Goal: Task Accomplishment & Management: Manage account settings

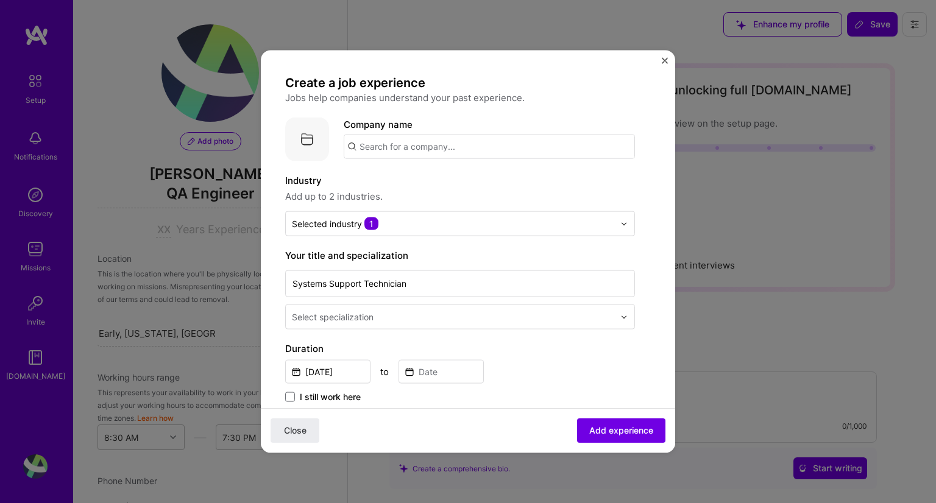
select select "US"
select select "Right Now"
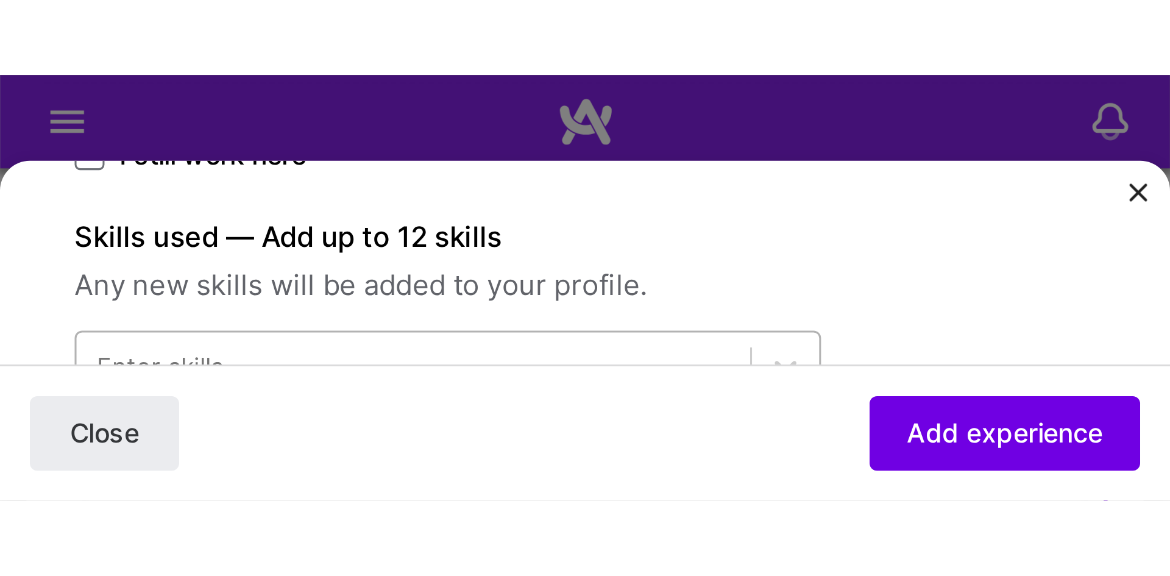
scroll to position [349, 0]
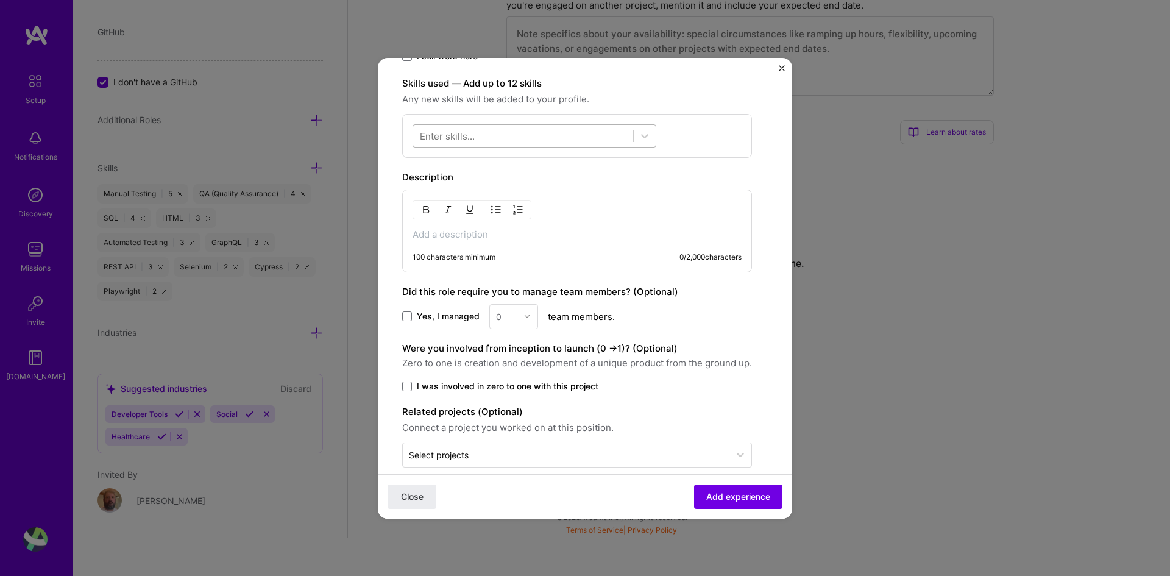
click at [476, 141] on div at bounding box center [523, 136] width 220 height 20
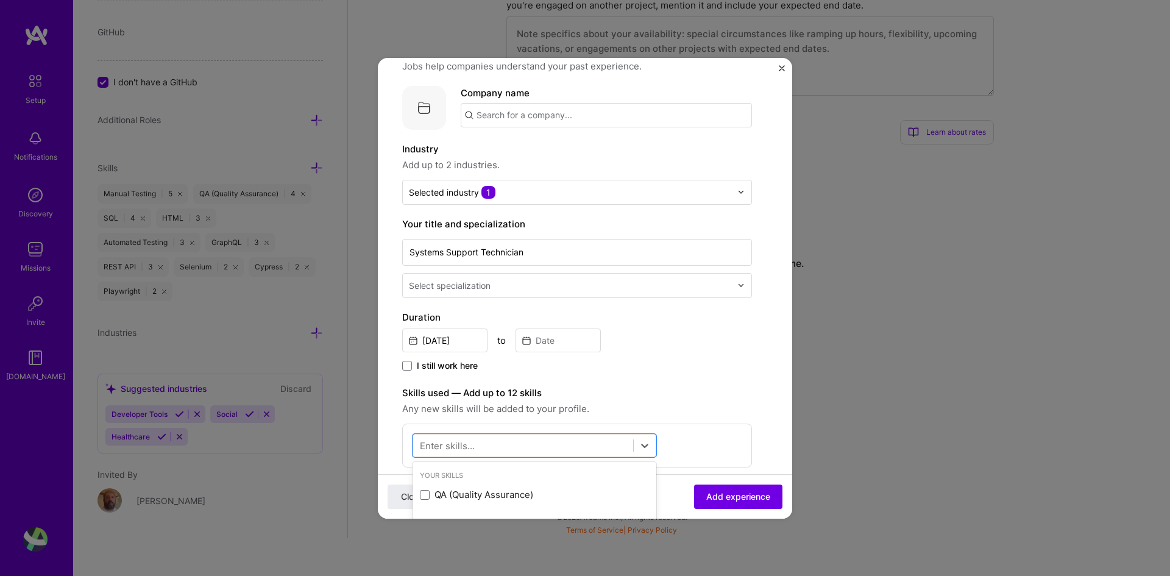
scroll to position [61, 0]
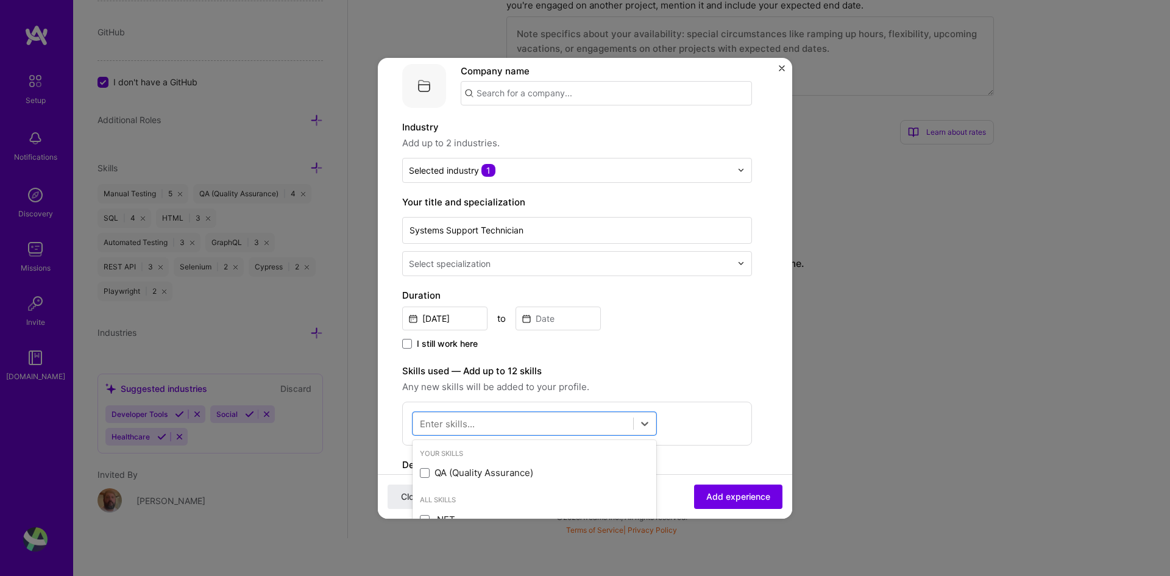
click at [602, 266] on input "text" at bounding box center [571, 263] width 325 height 13
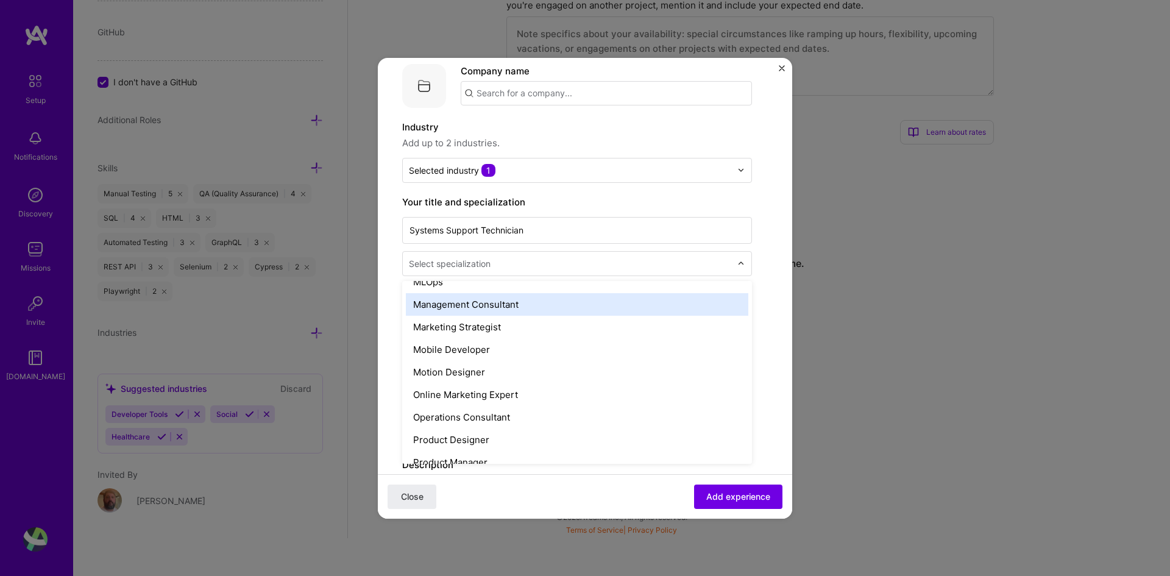
scroll to position [975, 0]
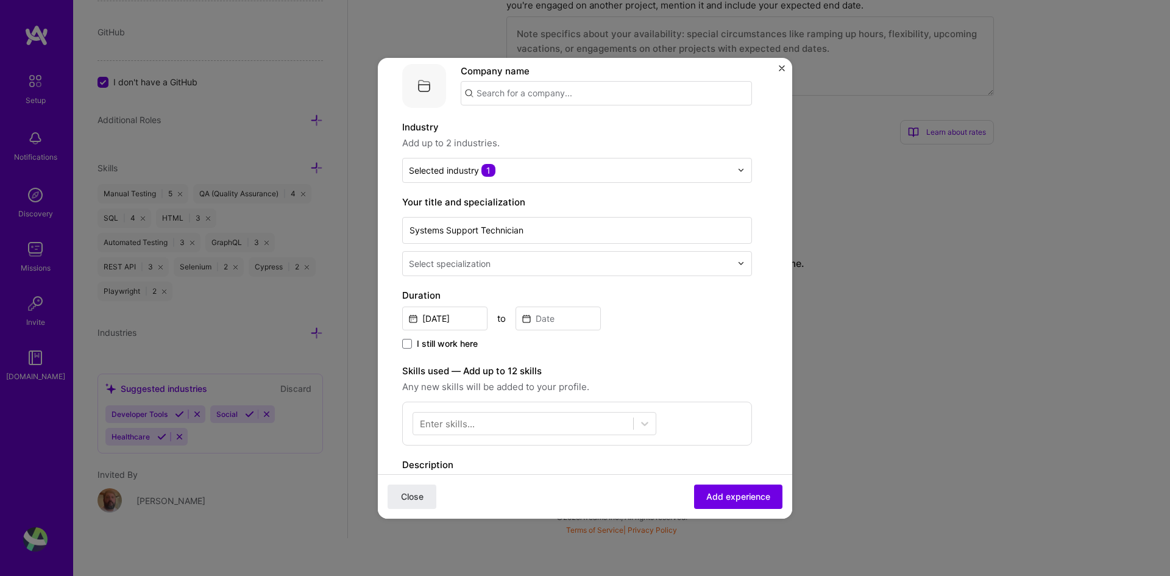
click at [511, 498] on div "Close Add experience" at bounding box center [585, 496] width 414 height 44
click at [460, 324] on input "[DATE]" at bounding box center [444, 319] width 85 height 24
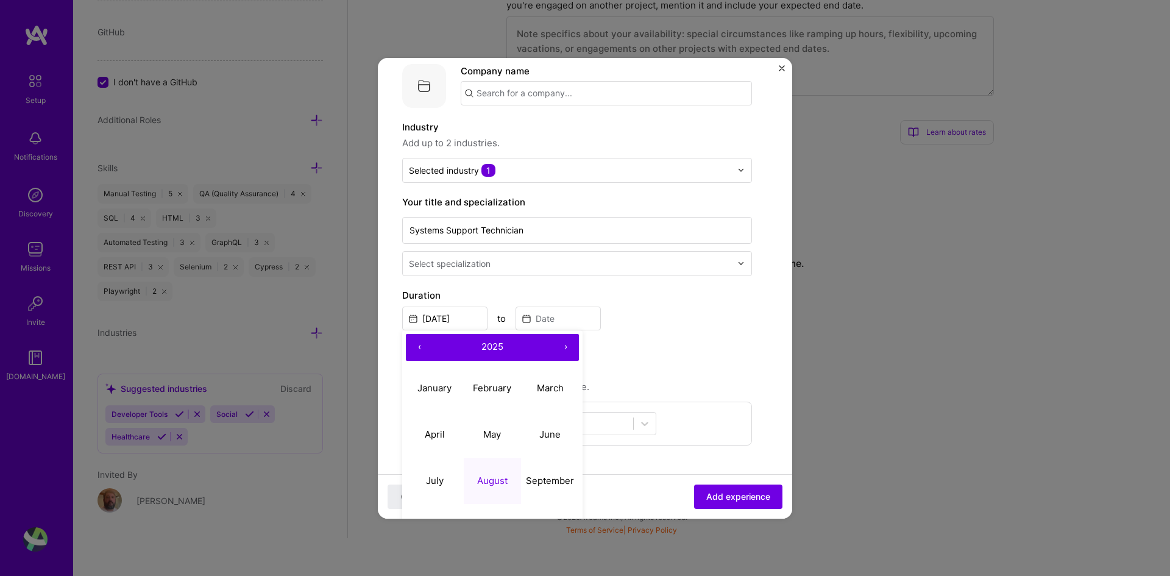
click at [418, 346] on button "‹" at bounding box center [419, 347] width 27 height 27
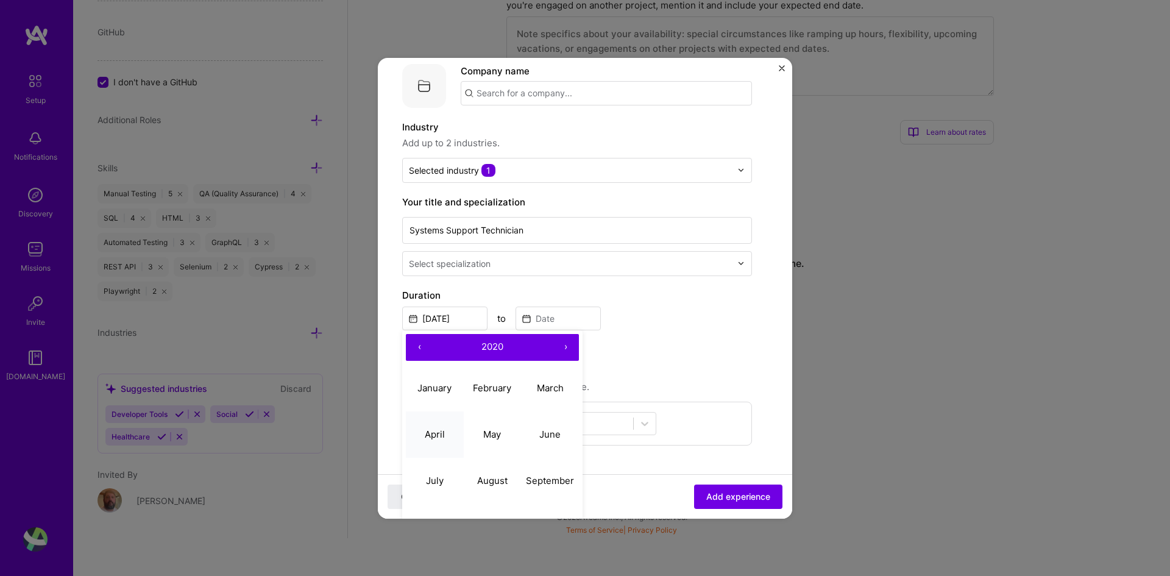
click at [435, 430] on abbr "April" at bounding box center [435, 435] width 20 height 12
type input "[DATE]"
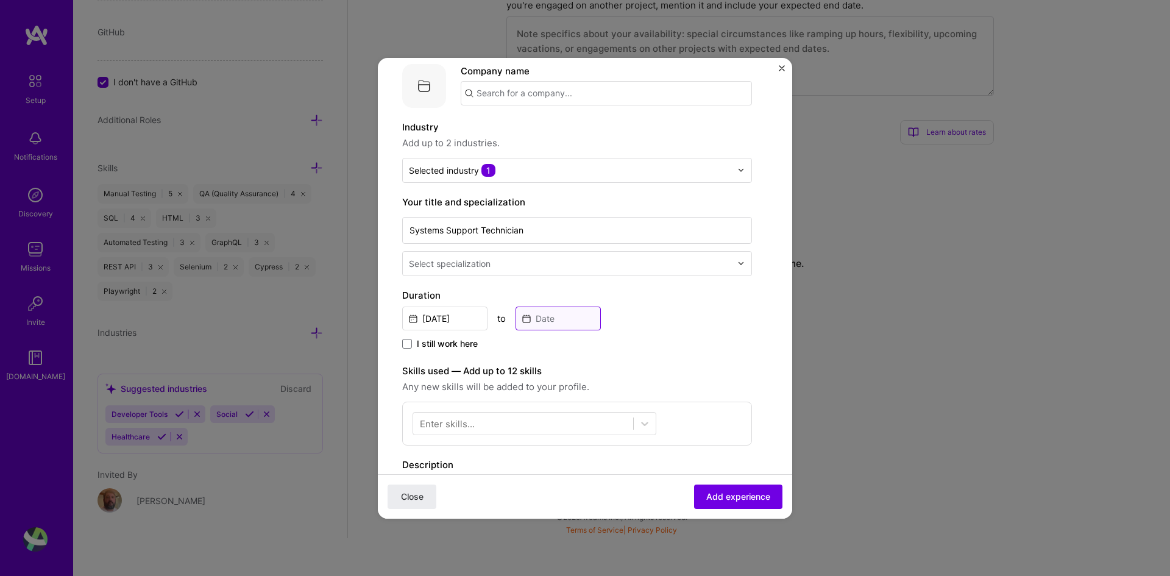
click at [550, 319] on input at bounding box center [558, 319] width 85 height 24
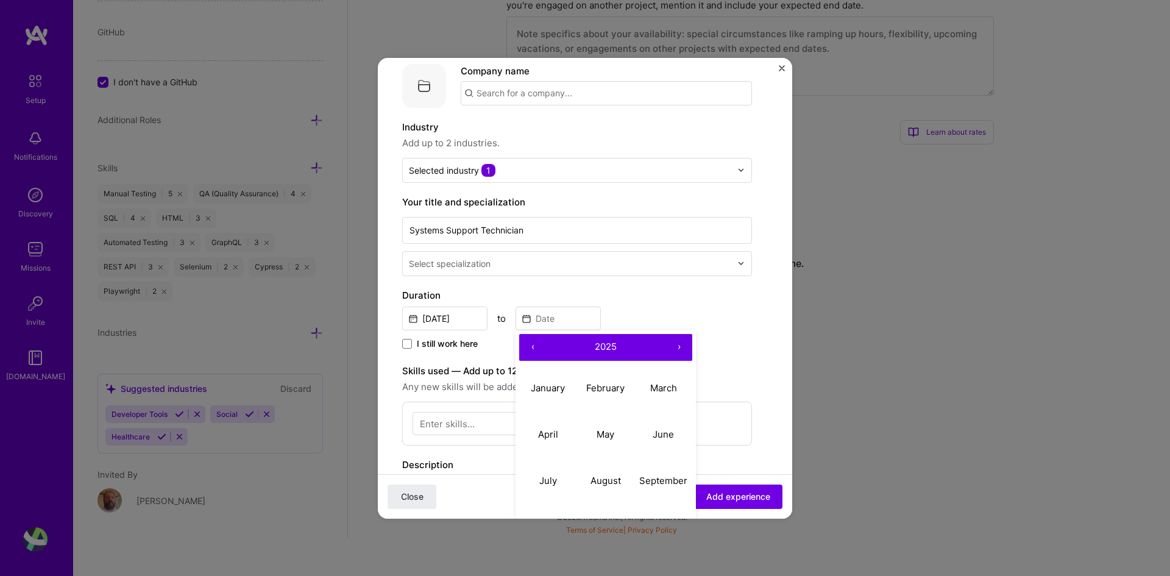
click at [535, 345] on button "‹" at bounding box center [532, 347] width 27 height 27
click at [609, 432] on abbr "May" at bounding box center [606, 435] width 18 height 12
type input "[DATE]"
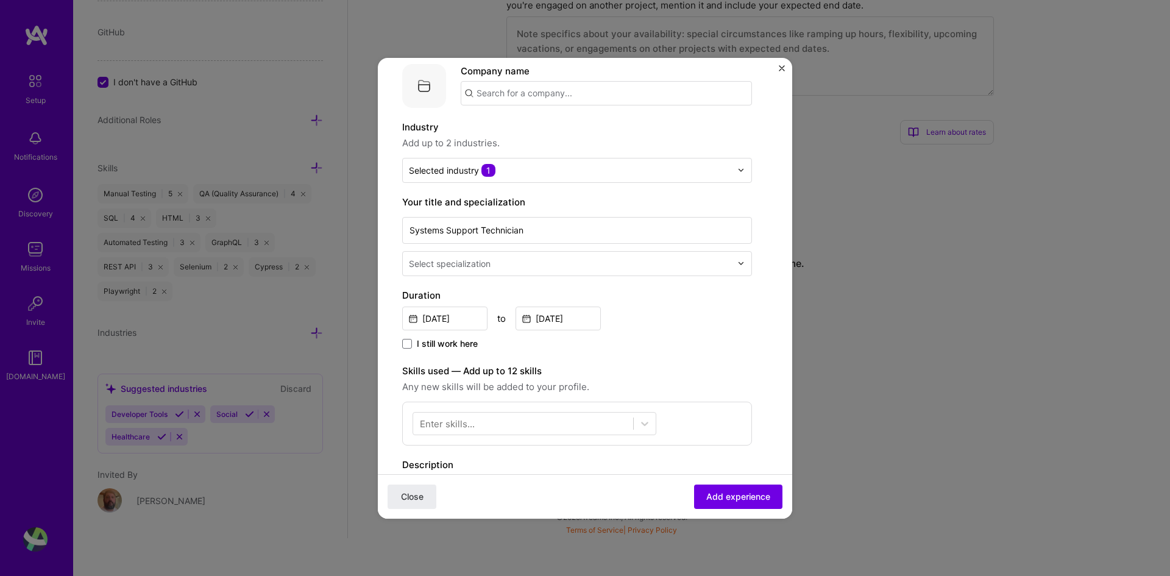
click at [709, 340] on div "I still work here" at bounding box center [577, 345] width 350 height 14
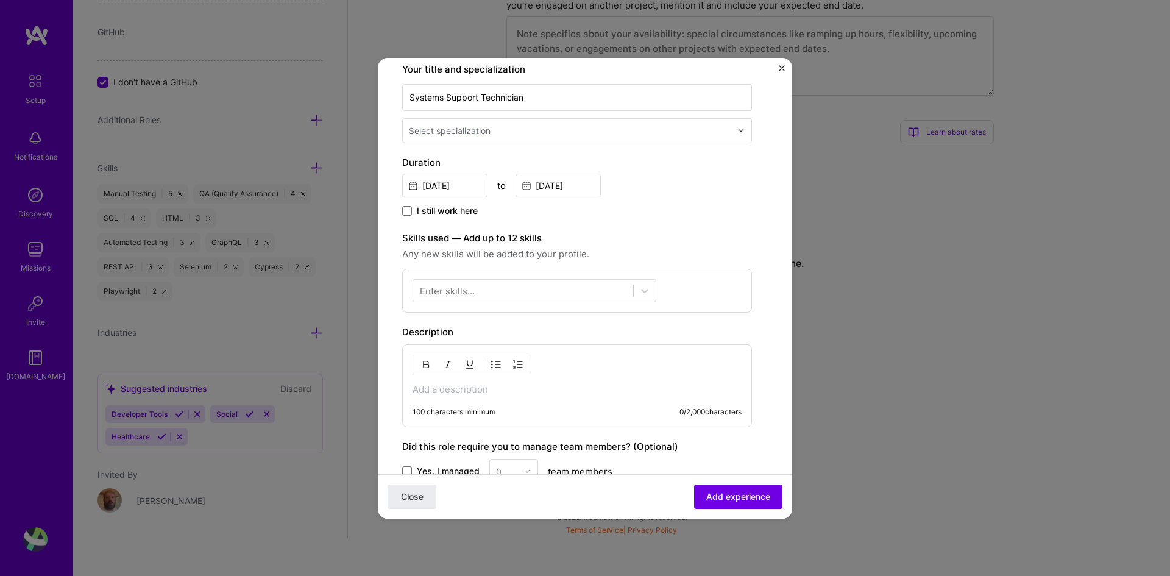
scroll to position [183, 0]
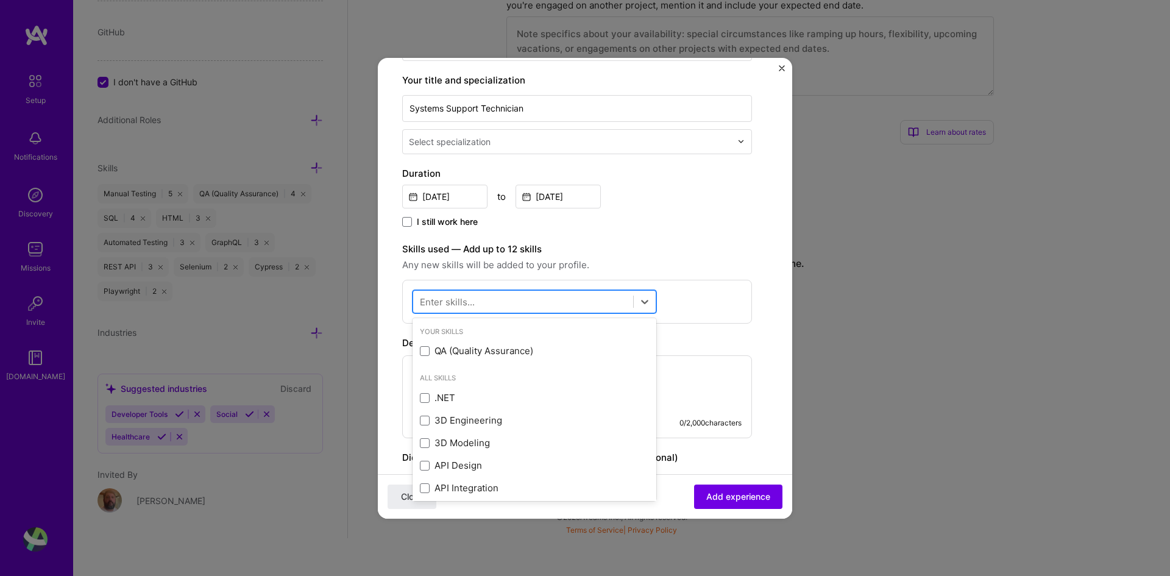
click at [502, 299] on div at bounding box center [523, 301] width 220 height 20
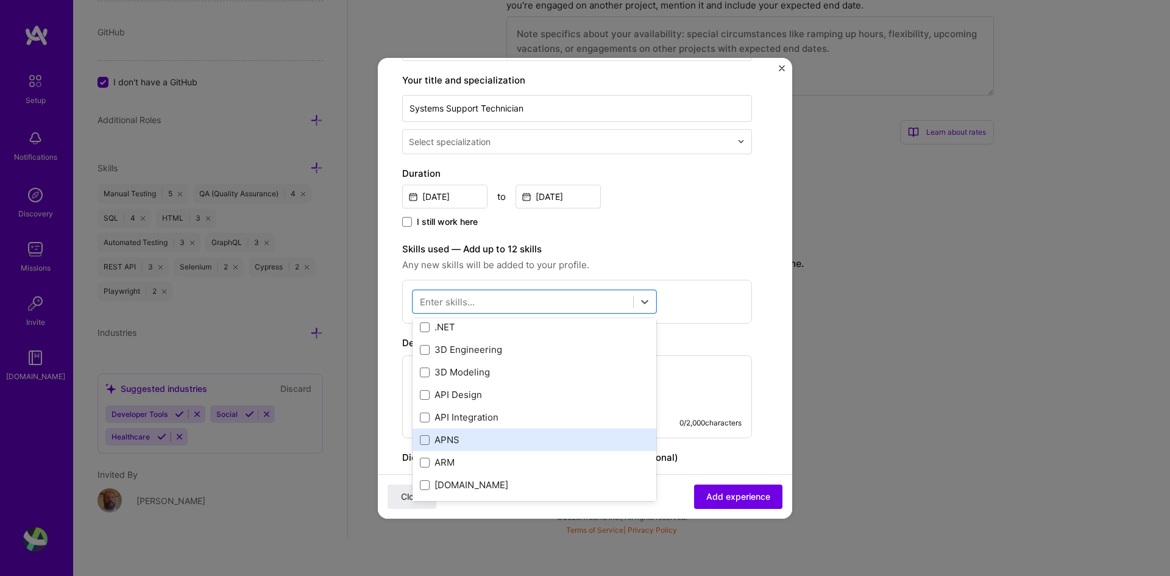
scroll to position [0, 0]
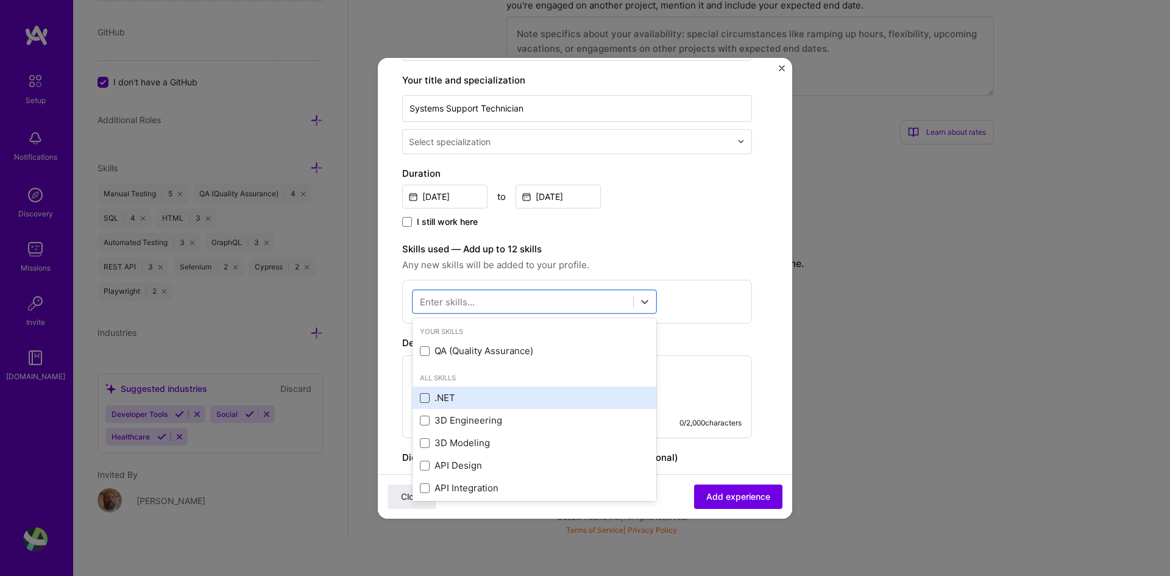
click at [426, 397] on span at bounding box center [425, 398] width 10 height 10
click at [0, 0] on input "checkbox" at bounding box center [0, 0] width 0 height 0
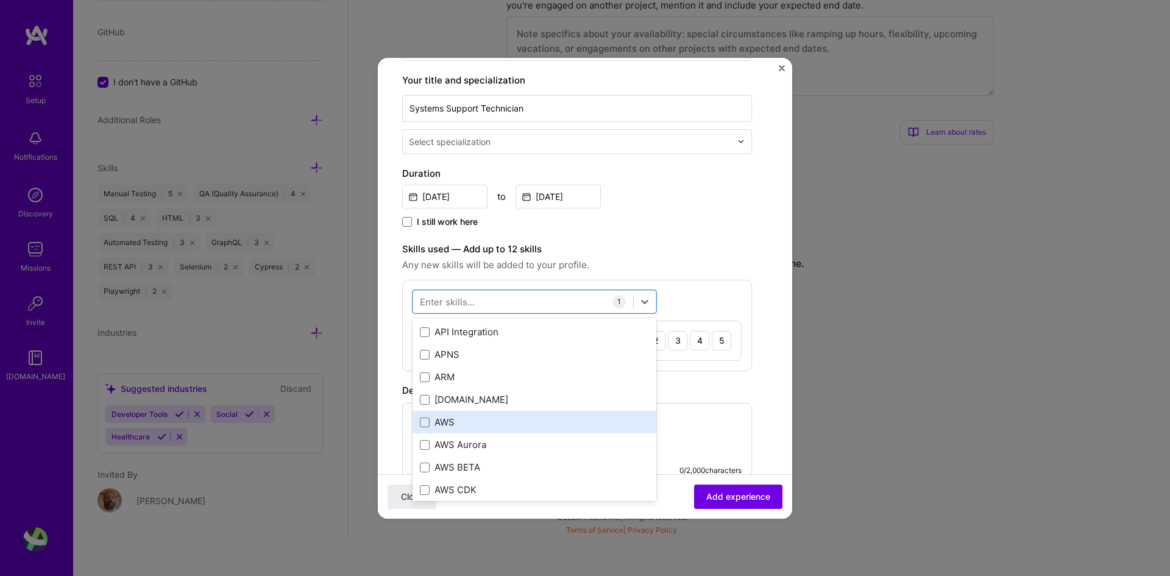
scroll to position [183, 0]
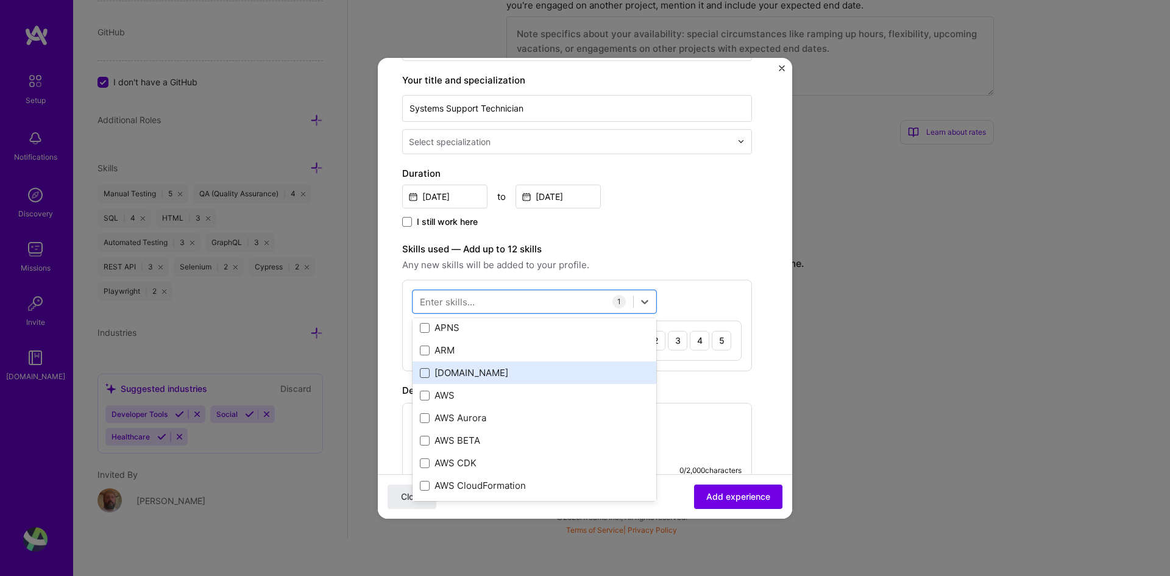
click at [427, 372] on span at bounding box center [425, 373] width 10 height 10
click at [0, 0] on input "checkbox" at bounding box center [0, 0] width 0 height 0
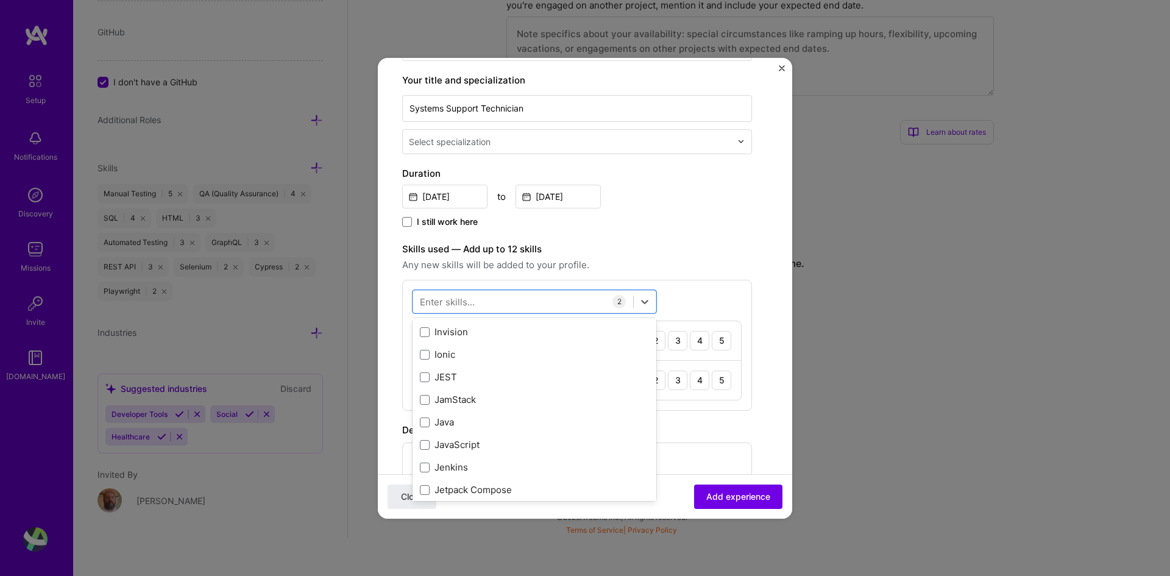
scroll to position [3901, 0]
click at [427, 488] on span at bounding box center [425, 489] width 10 height 10
click at [0, 0] on input "checkbox" at bounding box center [0, 0] width 0 height 0
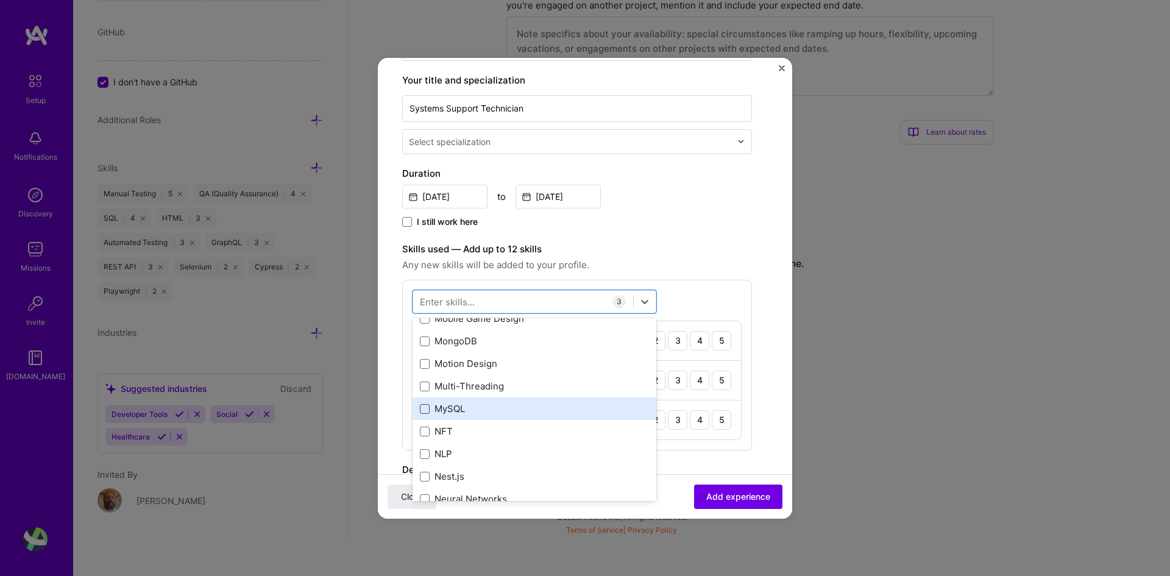
click at [425, 406] on span at bounding box center [425, 409] width 10 height 10
click at [0, 0] on input "checkbox" at bounding box center [0, 0] width 0 height 0
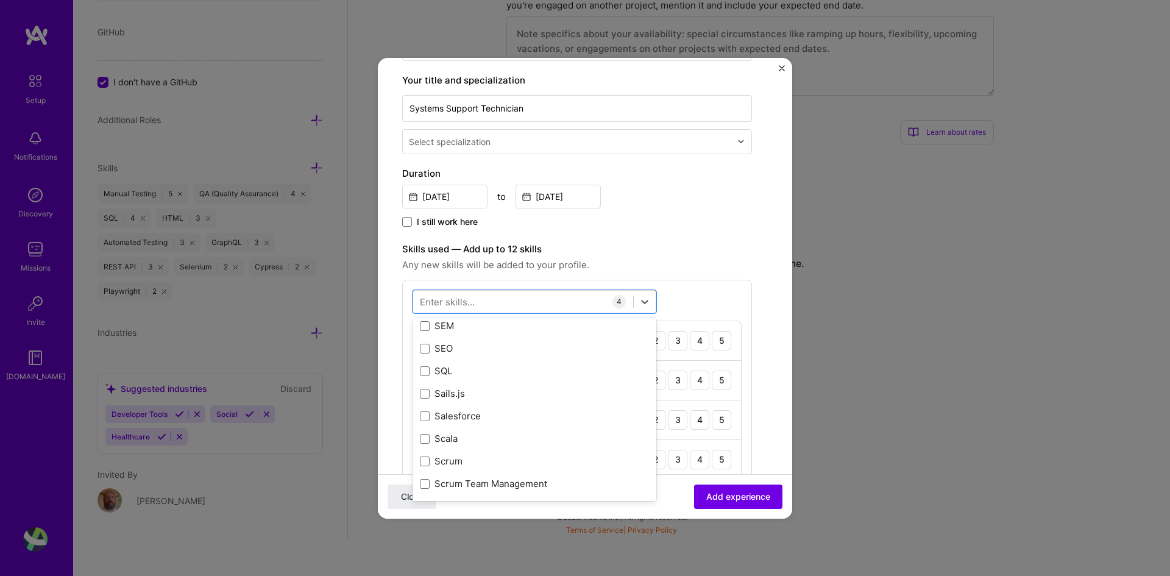
scroll to position [6461, 0]
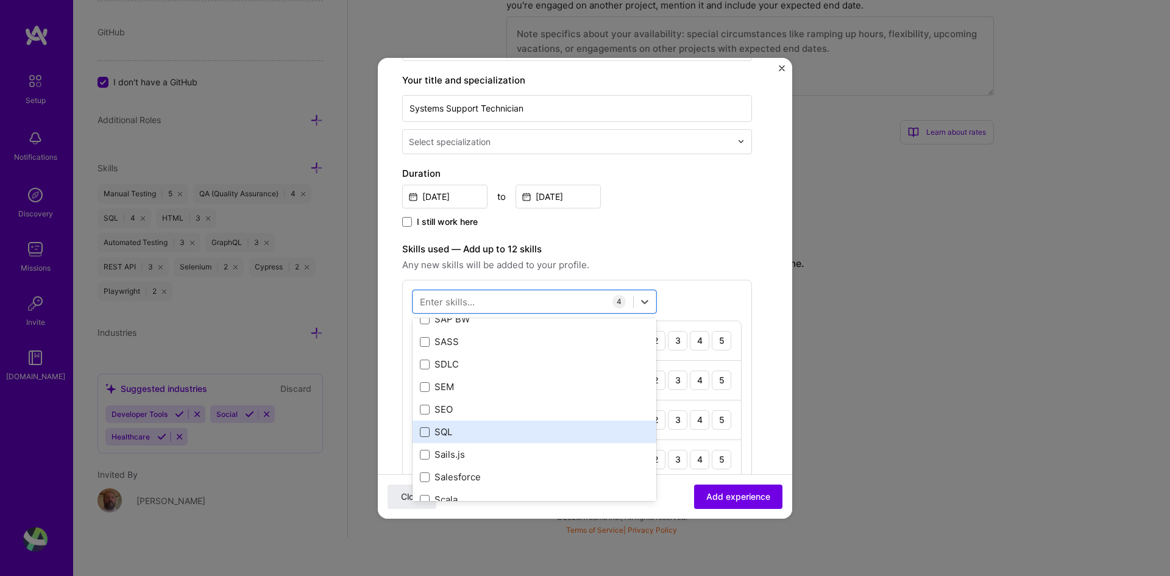
click at [422, 432] on span at bounding box center [425, 432] width 10 height 10
click at [0, 0] on input "checkbox" at bounding box center [0, 0] width 0 height 0
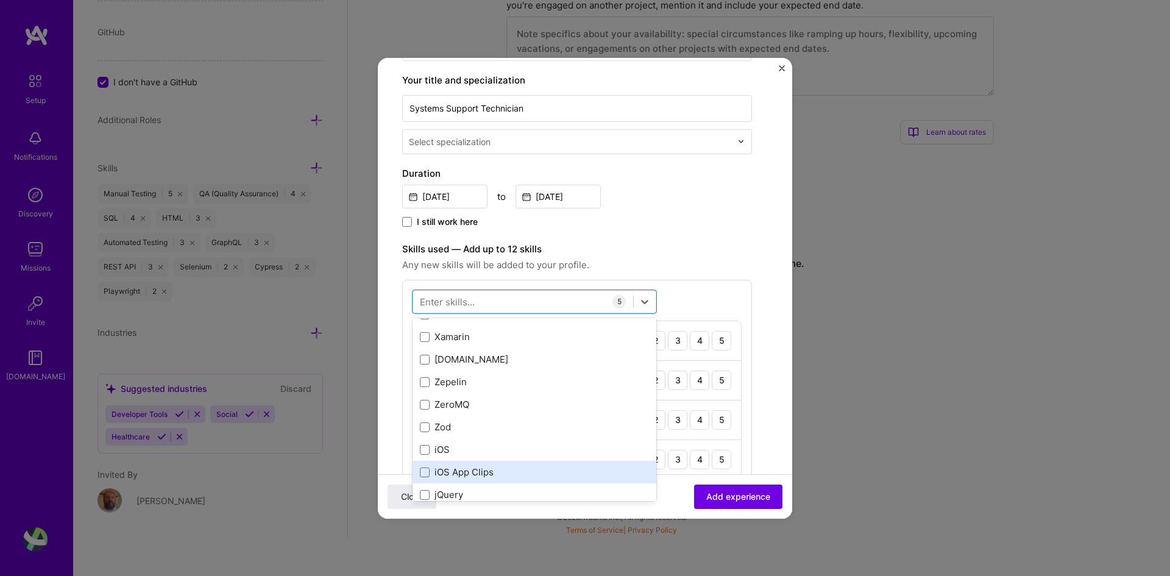
scroll to position [8273, 0]
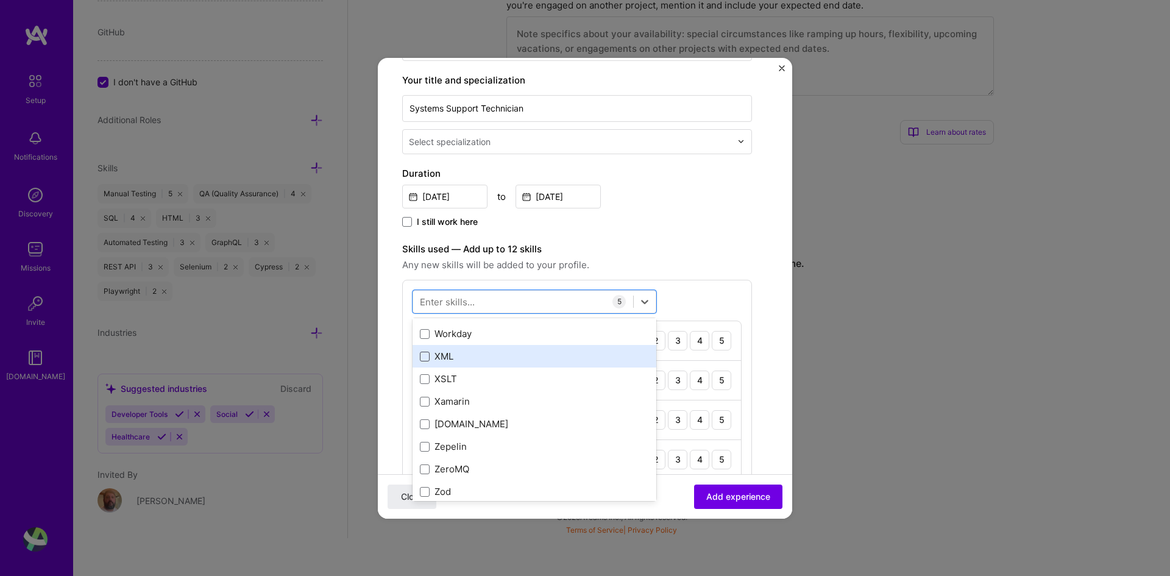
click at [424, 357] on span at bounding box center [425, 357] width 10 height 10
click at [0, 0] on input "checkbox" at bounding box center [0, 0] width 0 height 0
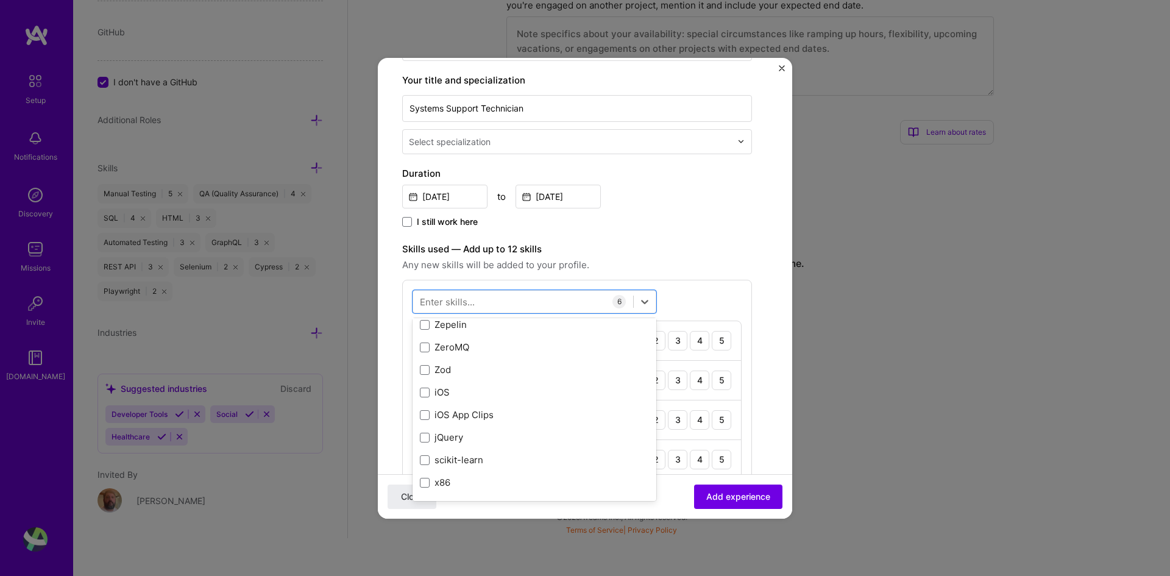
scroll to position [8396, 0]
click at [701, 266] on span "Any new skills will be added to your profile." at bounding box center [577, 265] width 350 height 15
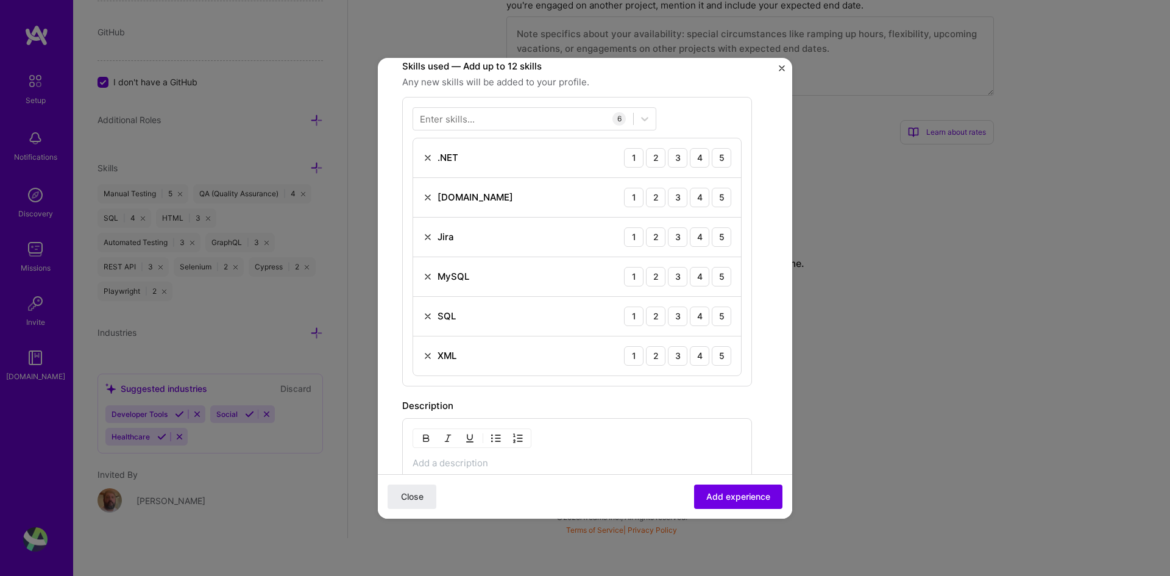
scroll to position [305, 0]
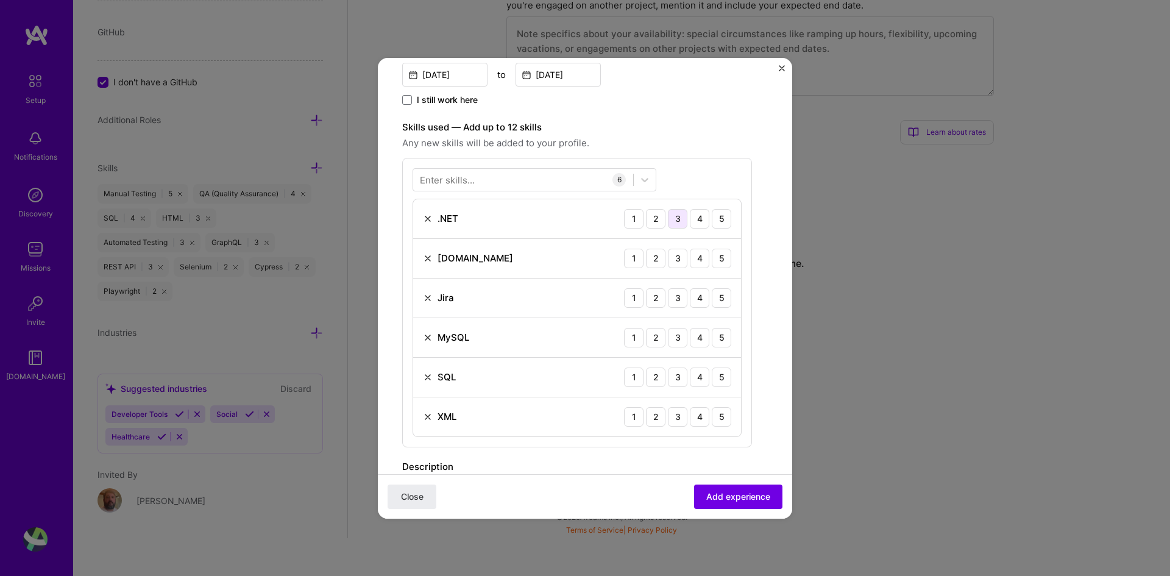
click at [679, 219] on div "3" at bounding box center [678, 219] width 20 height 20
click at [675, 254] on div "3" at bounding box center [678, 259] width 20 height 20
click at [677, 299] on div "3" at bounding box center [678, 298] width 20 height 20
click at [706, 297] on div "4" at bounding box center [700, 298] width 20 height 20
click at [698, 338] on div "4" at bounding box center [700, 338] width 20 height 20
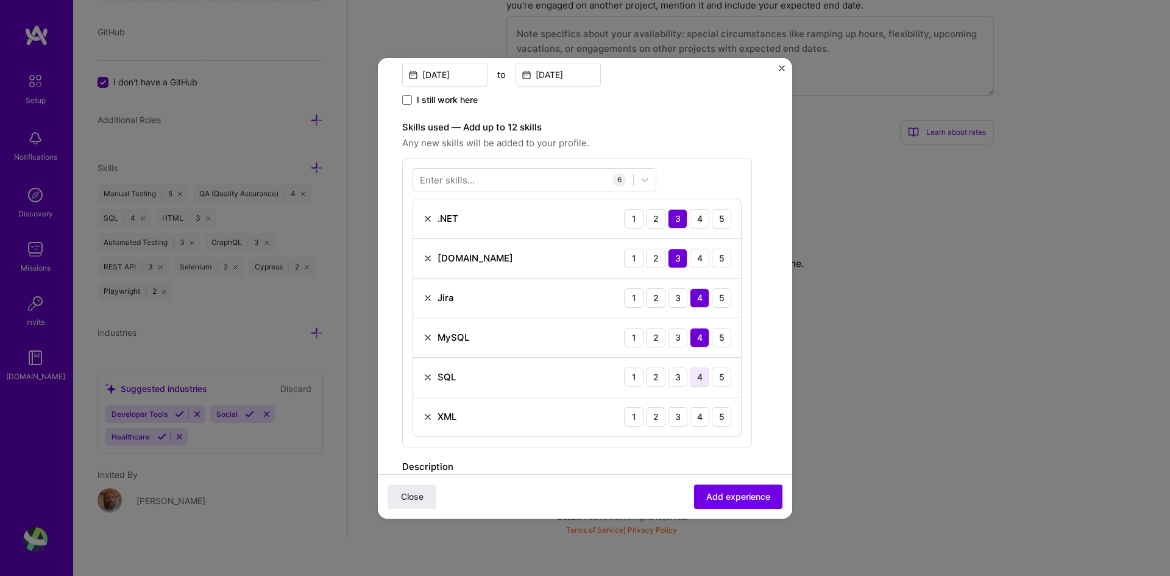
click at [699, 374] on div "4" at bounding box center [700, 378] width 20 height 20
click at [673, 414] on div "3" at bounding box center [678, 417] width 20 height 20
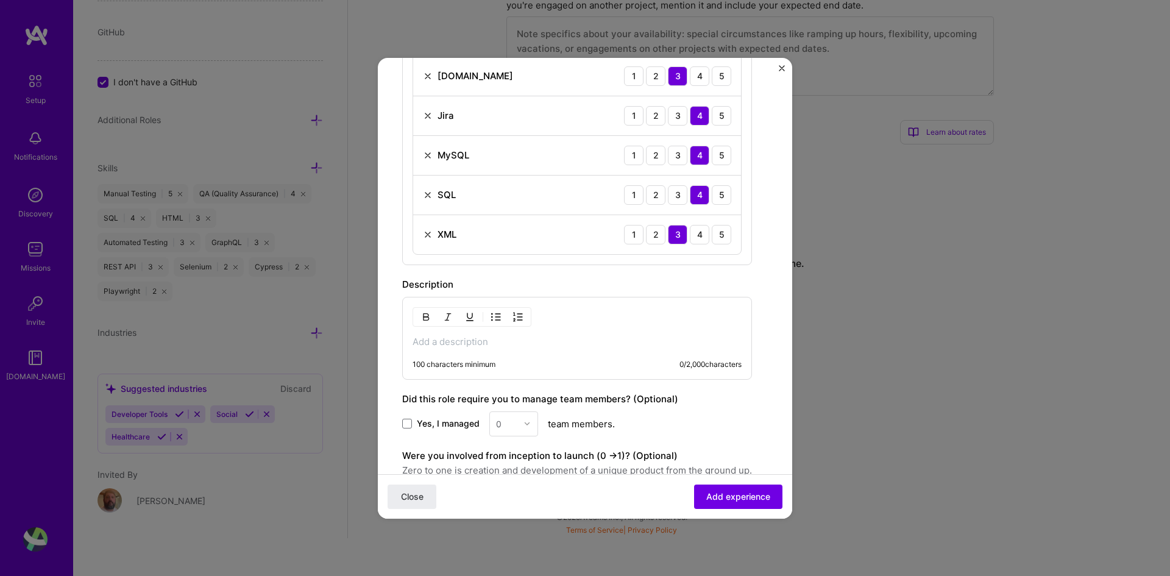
scroll to position [488, 0]
click at [565, 343] on p at bounding box center [577, 341] width 329 height 12
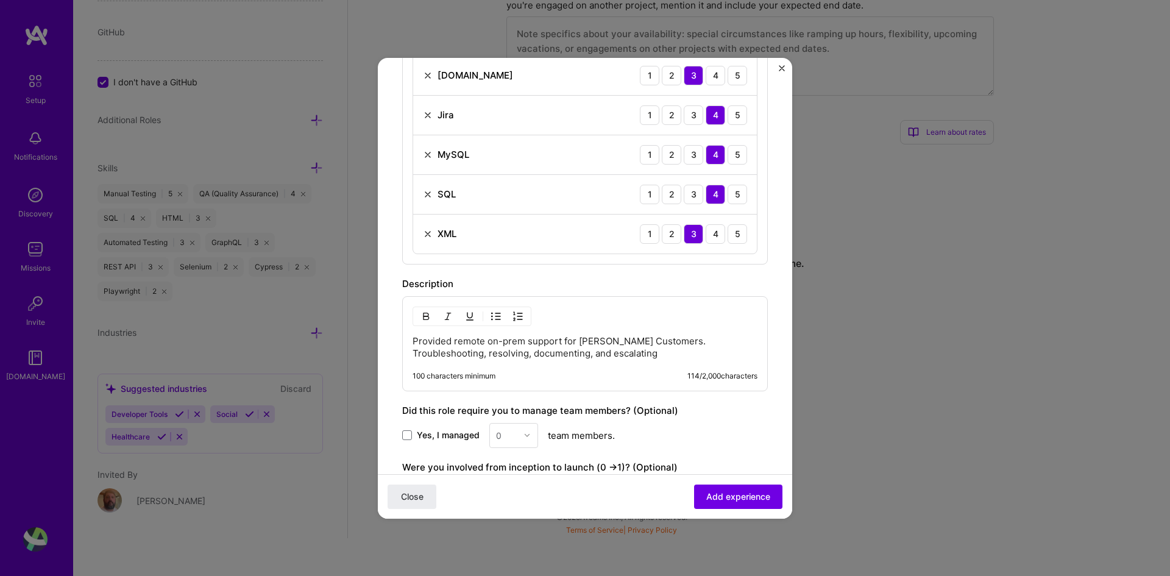
click at [683, 350] on p "Provided remote on-prem support for [PERSON_NAME] Customers. Troubleshooting, r…" at bounding box center [585, 347] width 345 height 24
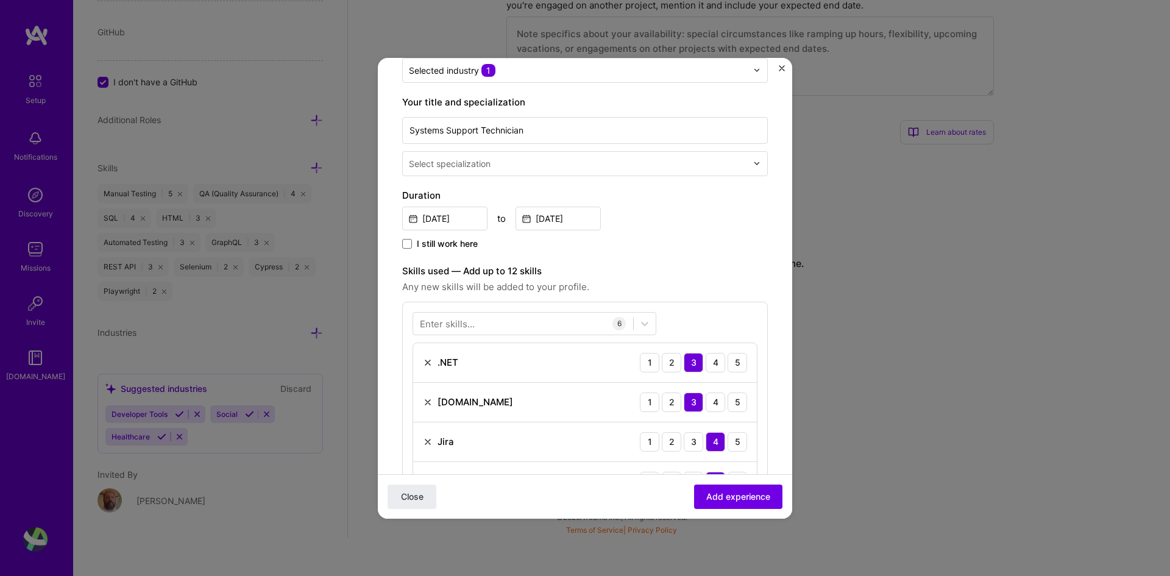
scroll to position [0, 0]
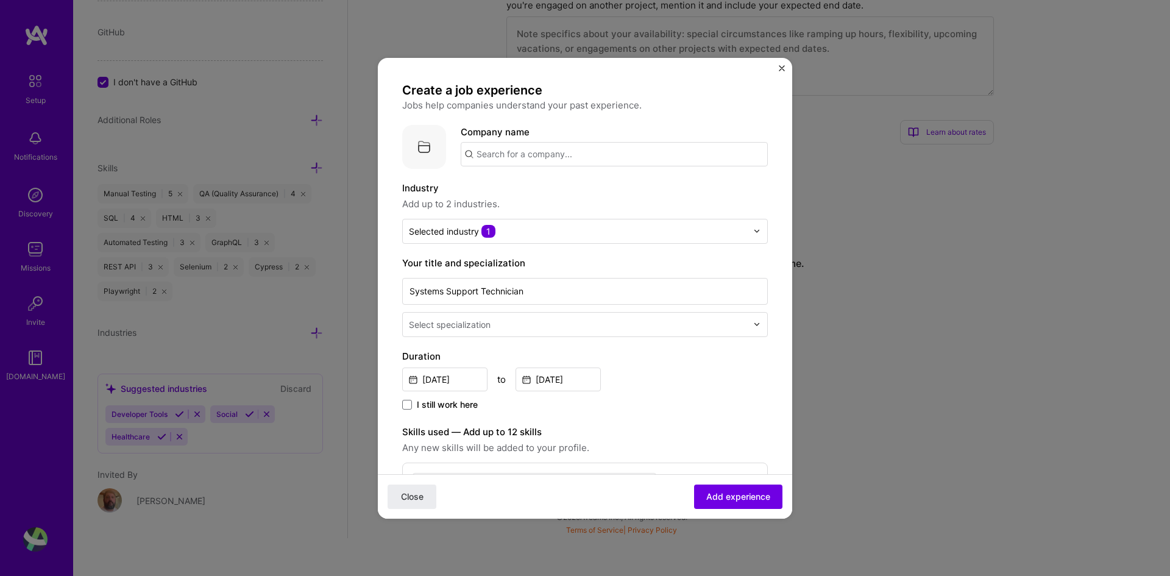
click at [539, 155] on input "text" at bounding box center [614, 154] width 307 height 24
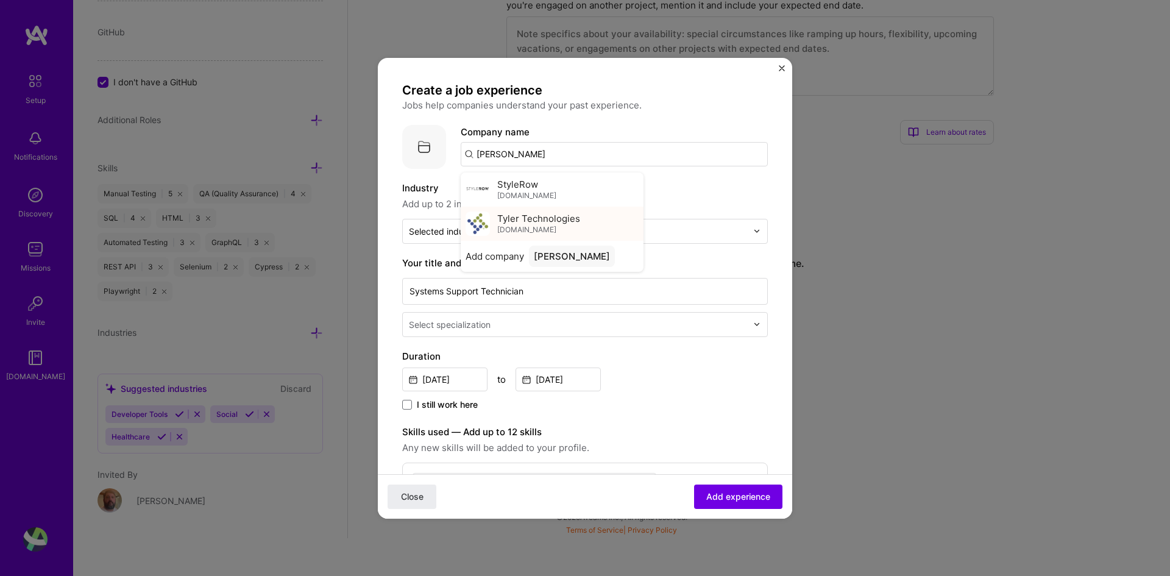
click at [551, 218] on span "Tyler Technologies" at bounding box center [538, 218] width 83 height 13
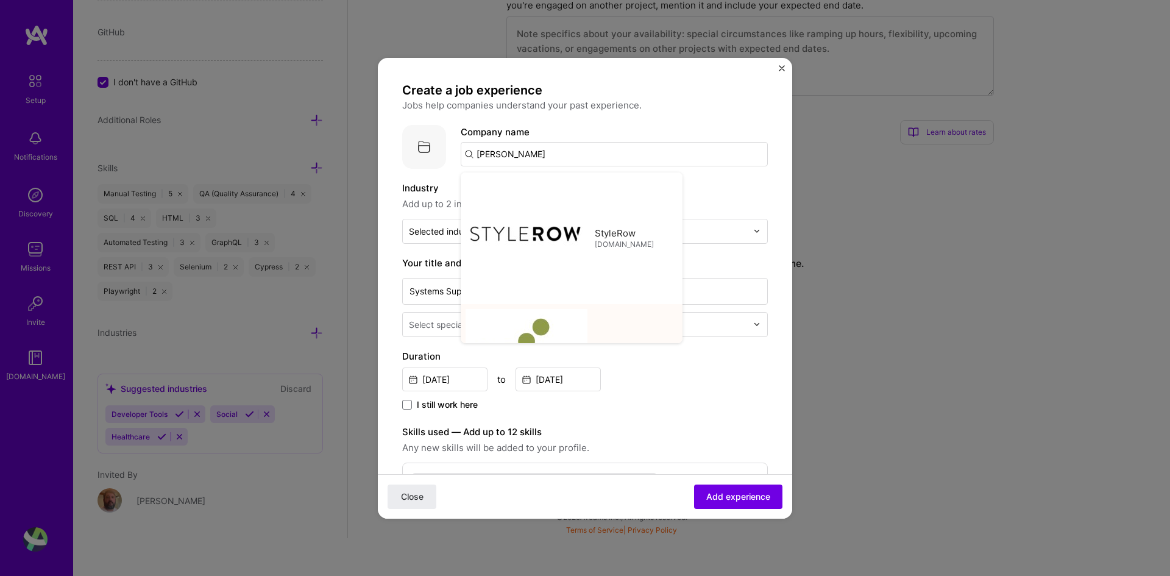
type input "Tyler Technologies"
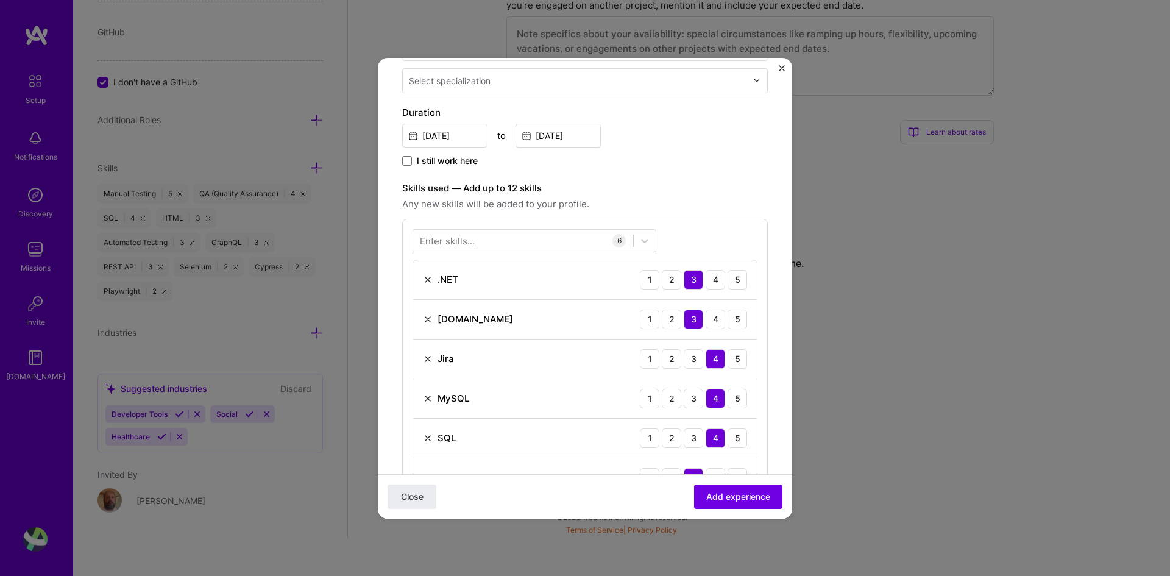
scroll to position [649, 0]
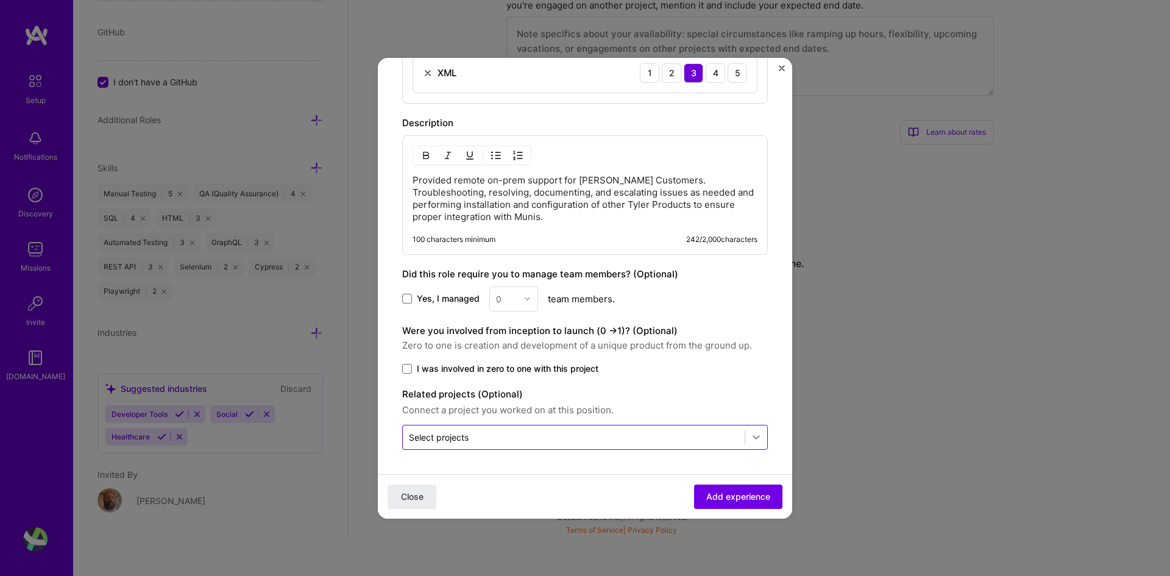
click at [750, 442] on icon at bounding box center [756, 437] width 12 height 12
click at [731, 493] on span "Add experience" at bounding box center [738, 496] width 64 height 12
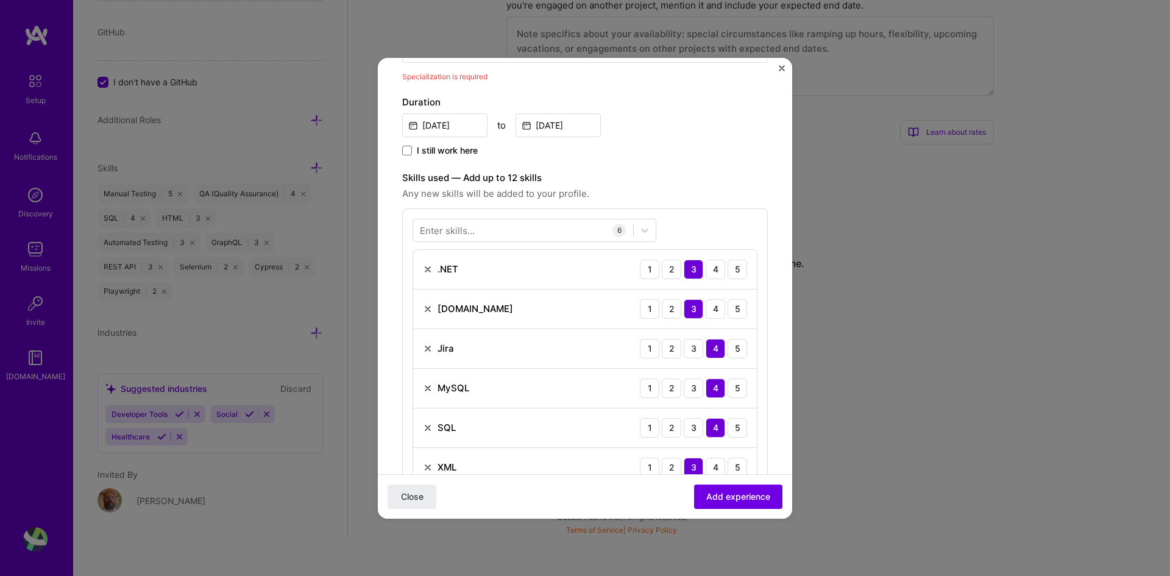
scroll to position [198, 0]
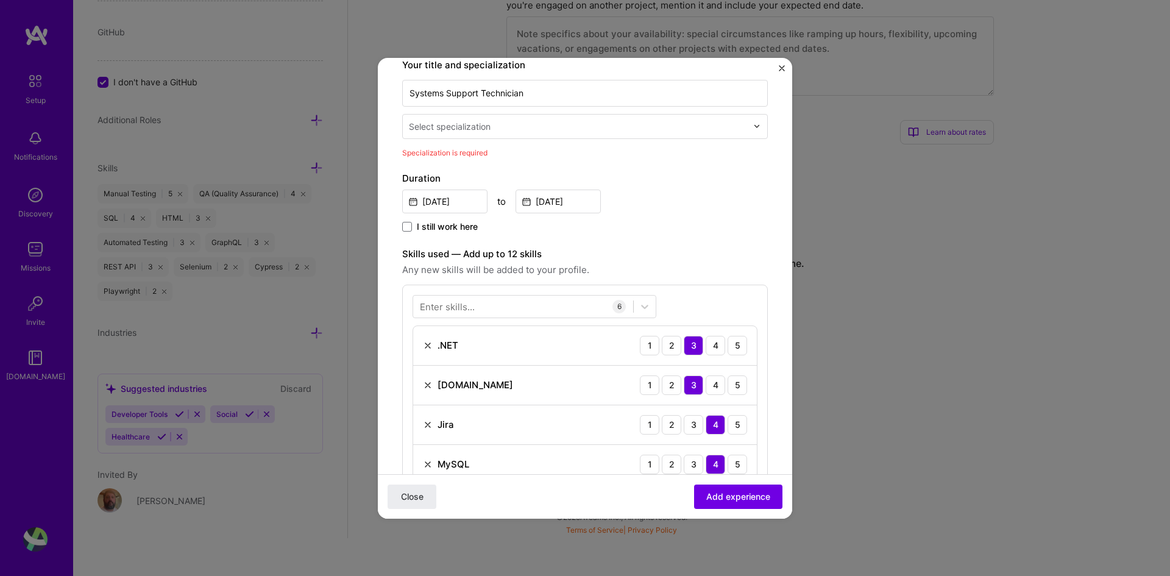
click at [500, 132] on input "text" at bounding box center [579, 126] width 341 height 13
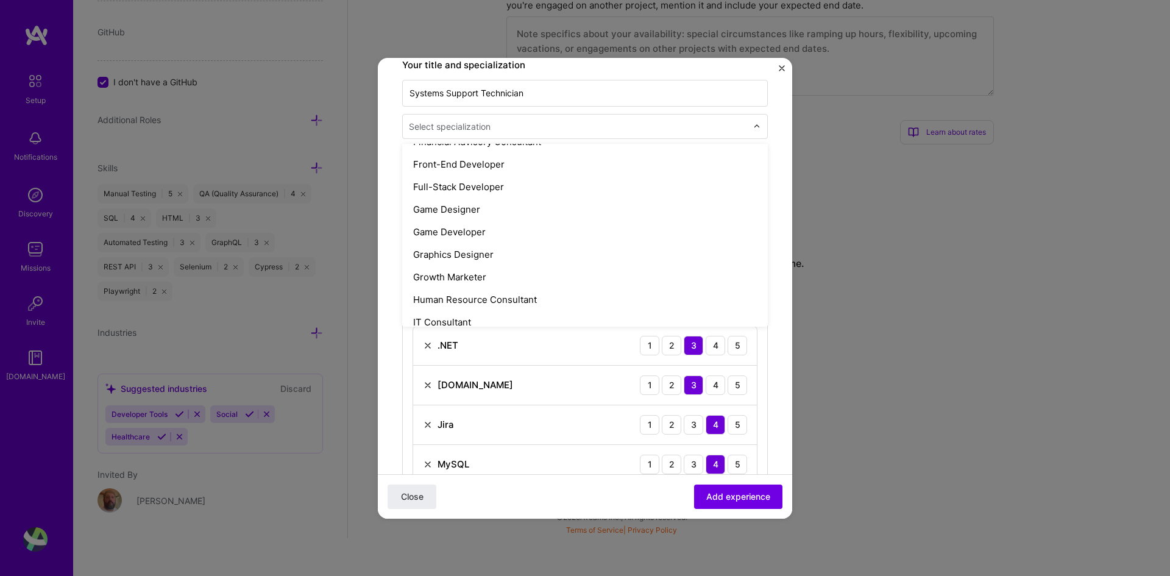
scroll to position [792, 0]
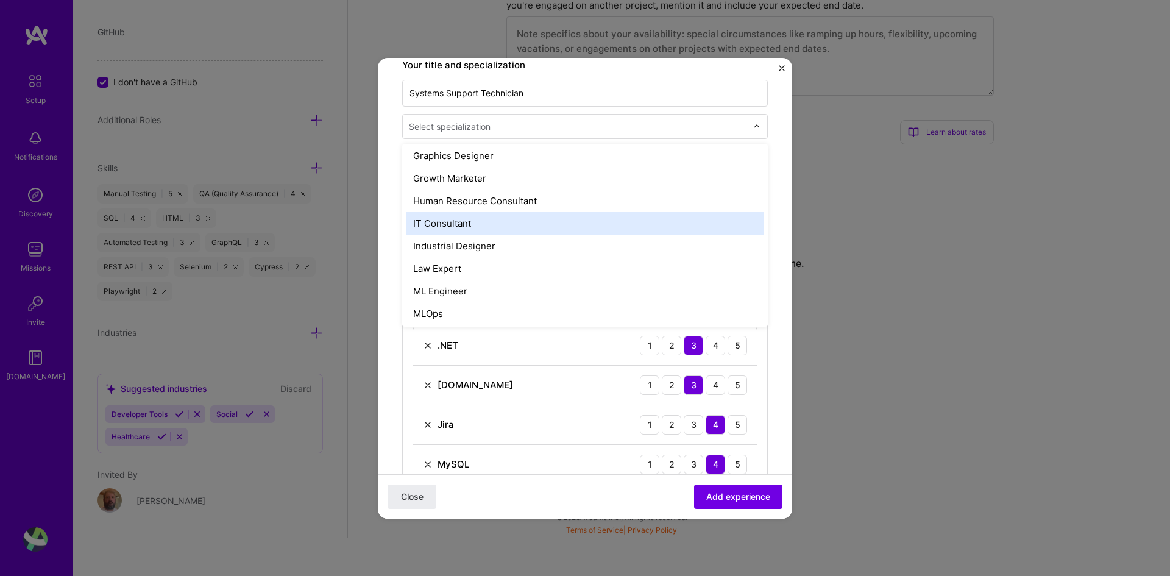
click at [475, 227] on div "IT Consultant" at bounding box center [585, 223] width 358 height 23
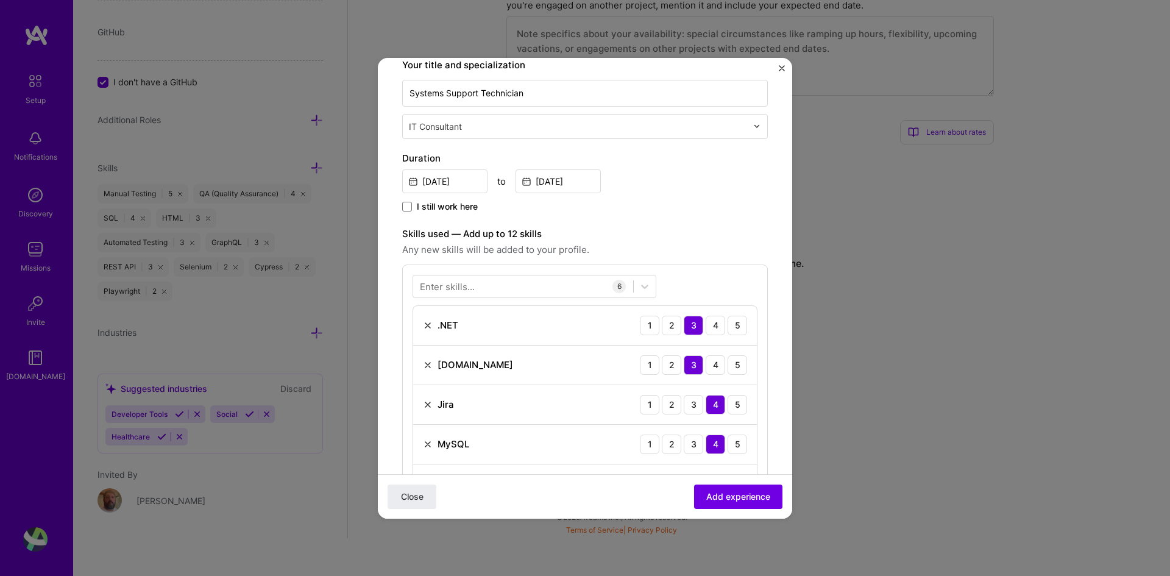
click at [753, 122] on div at bounding box center [760, 127] width 14 height 24
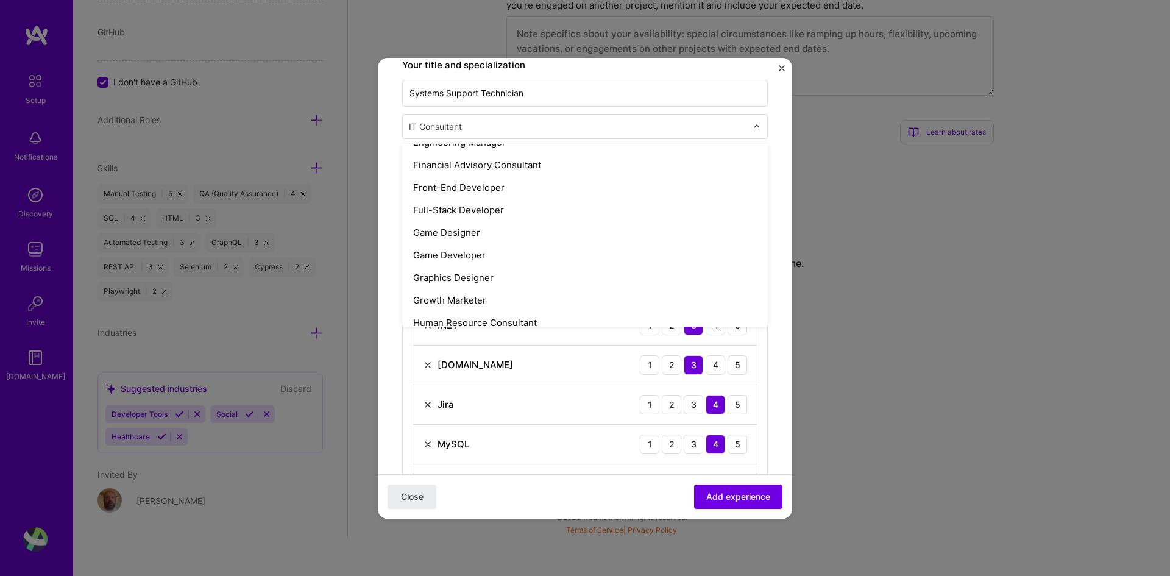
scroll to position [975, 0]
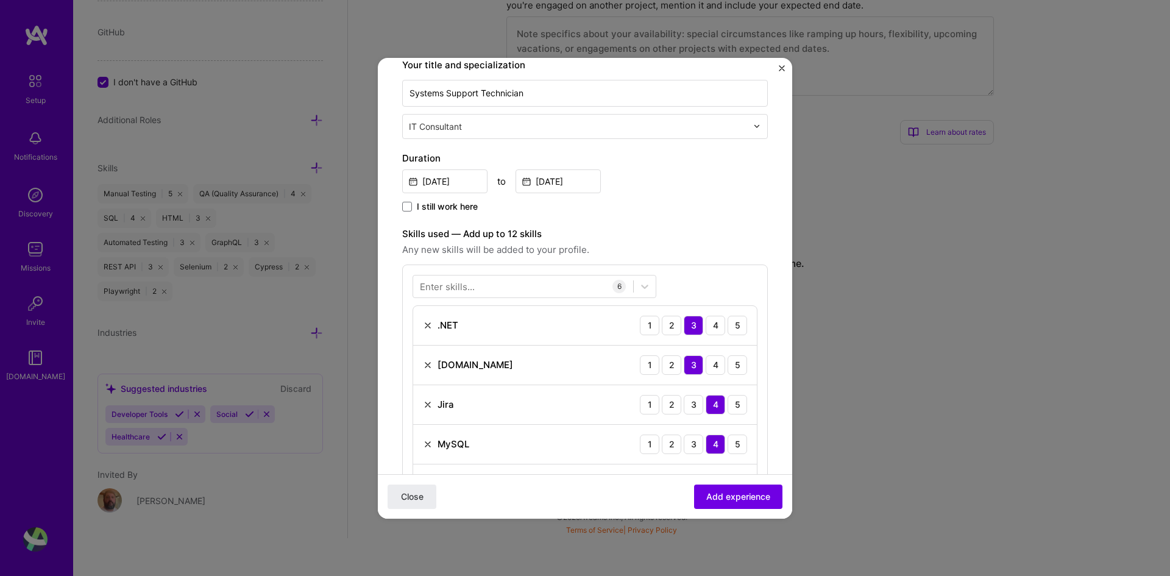
click at [624, 503] on div "Close Add experience" at bounding box center [585, 496] width 414 height 44
drag, startPoint x: 725, startPoint y: 495, endPoint x: 751, endPoint y: 508, distance: 29.4
click at [726, 496] on span "Add experience" at bounding box center [738, 496] width 64 height 12
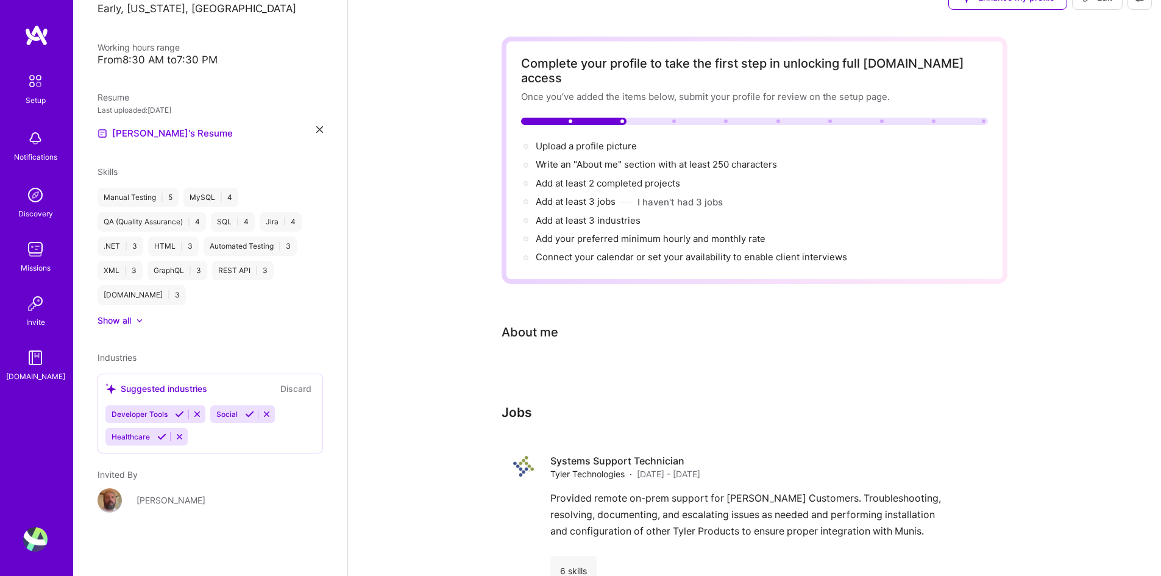
scroll to position [0, 0]
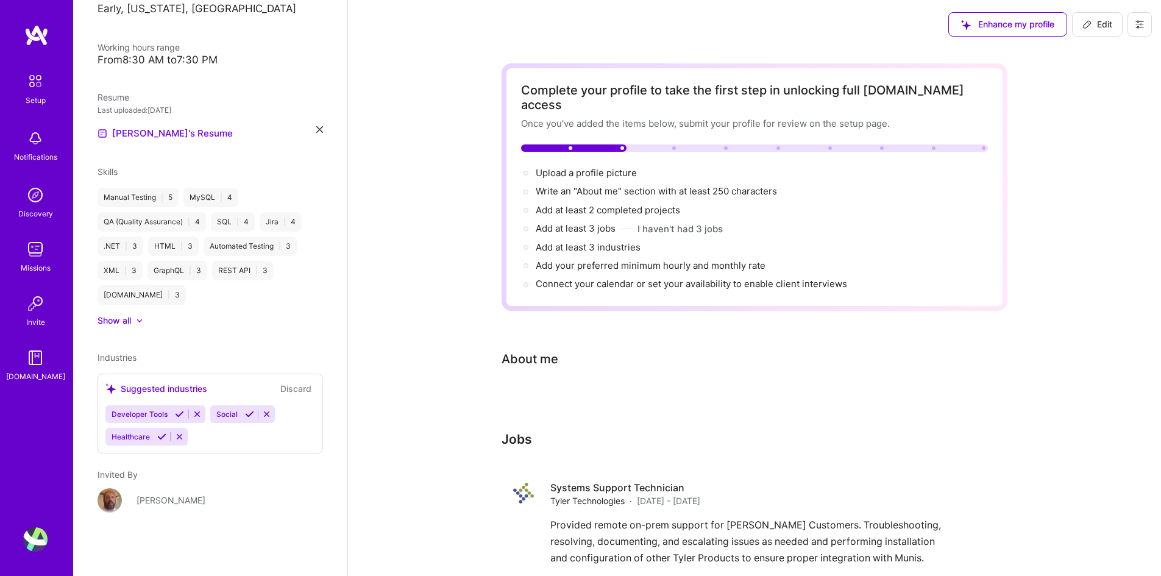
click at [936, 20] on span "Edit" at bounding box center [1098, 24] width 30 height 12
select select "US"
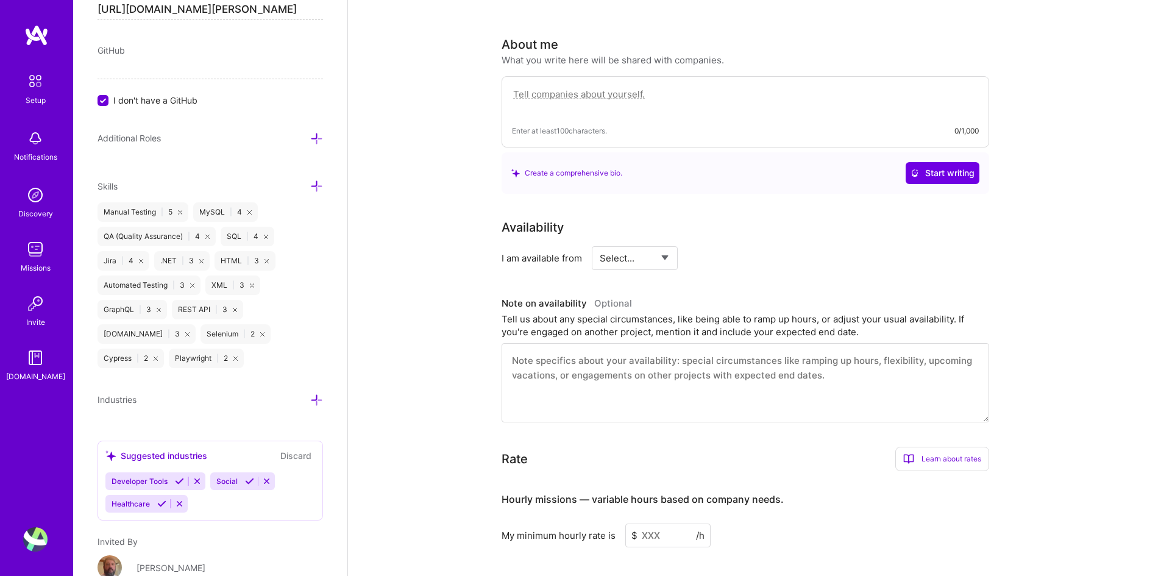
scroll to position [366, 0]
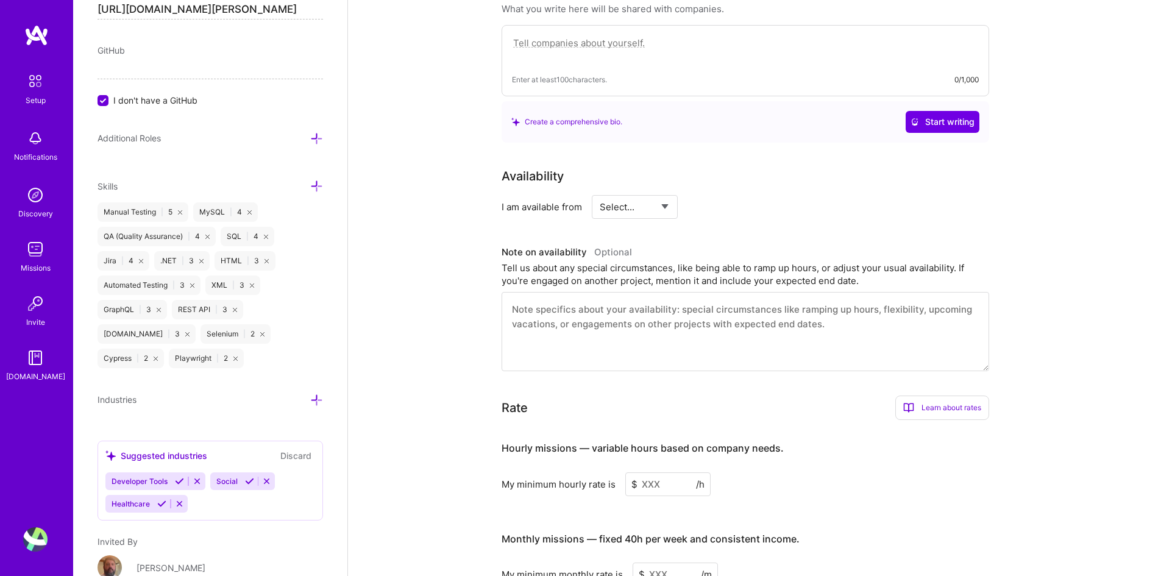
click at [667, 191] on select "Select... Right Now Future Date Not Available" at bounding box center [635, 206] width 70 height 31
select select "Right Now"
click at [600, 191] on select "Select... Right Now Future Date Not Available" at bounding box center [635, 206] width 70 height 31
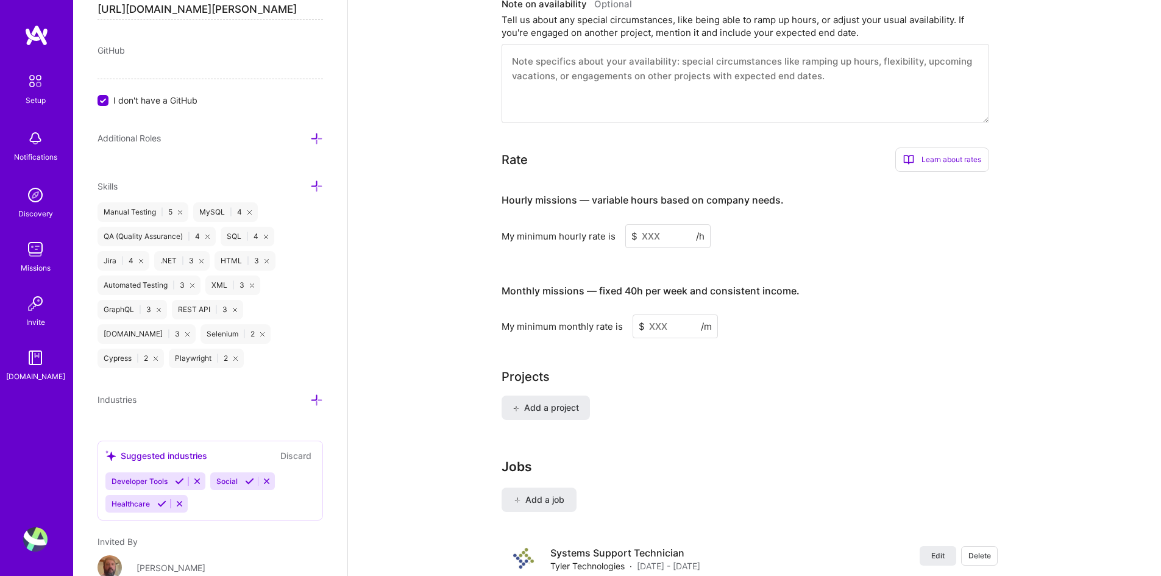
scroll to position [617, 0]
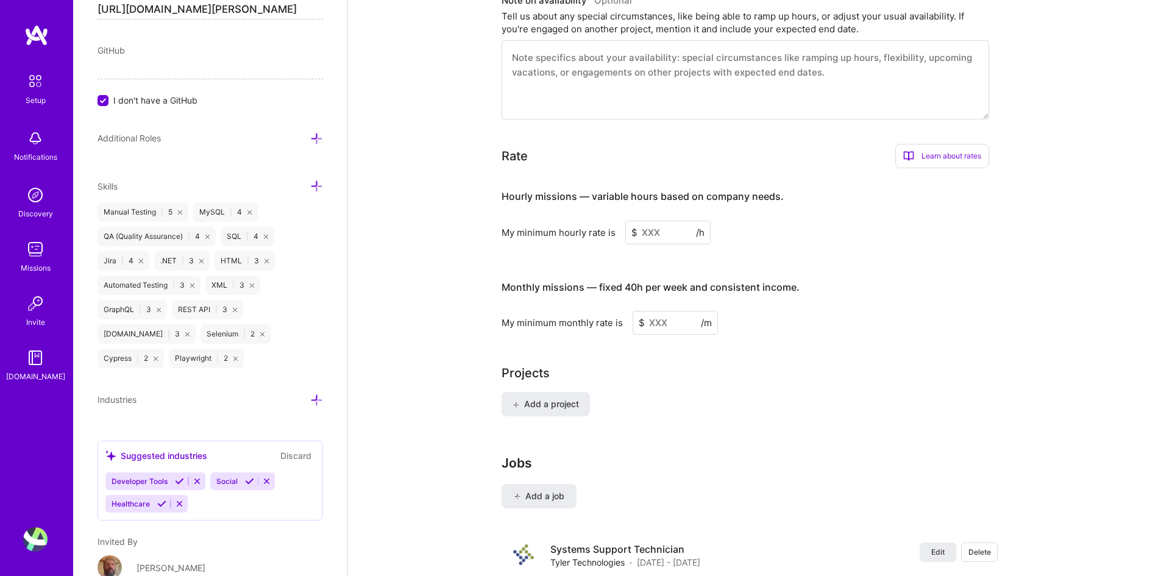
drag, startPoint x: 663, startPoint y: 221, endPoint x: 628, endPoint y: 221, distance: 35.4
click at [628, 221] on input at bounding box center [667, 233] width 85 height 24
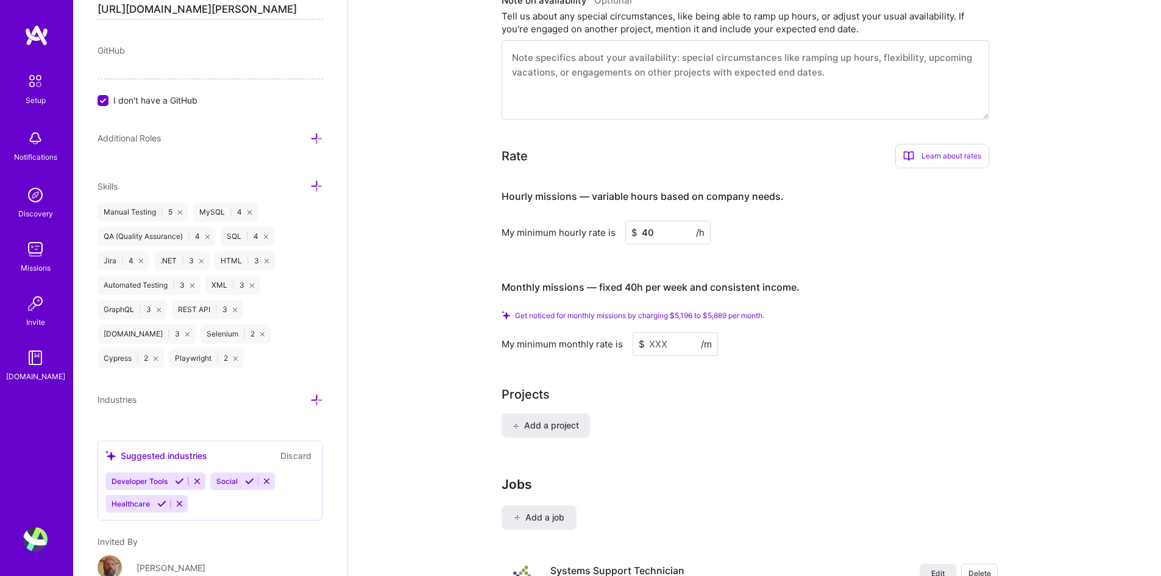
type input "40"
click at [666, 333] on input at bounding box center [675, 344] width 85 height 24
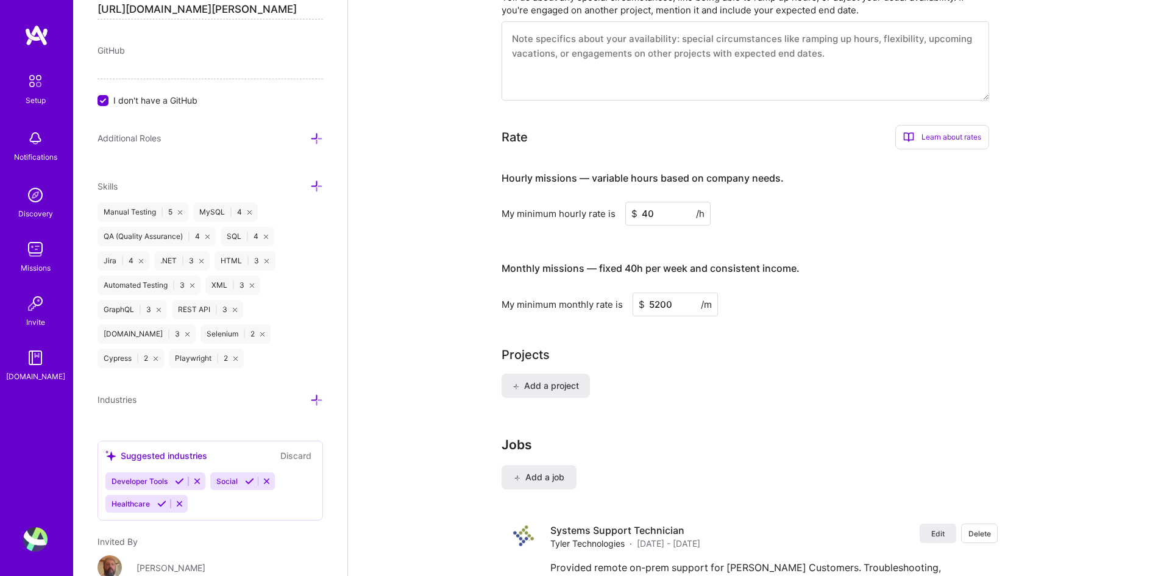
type input "5200"
click at [727, 383] on div "Add a project" at bounding box center [755, 393] width 506 height 39
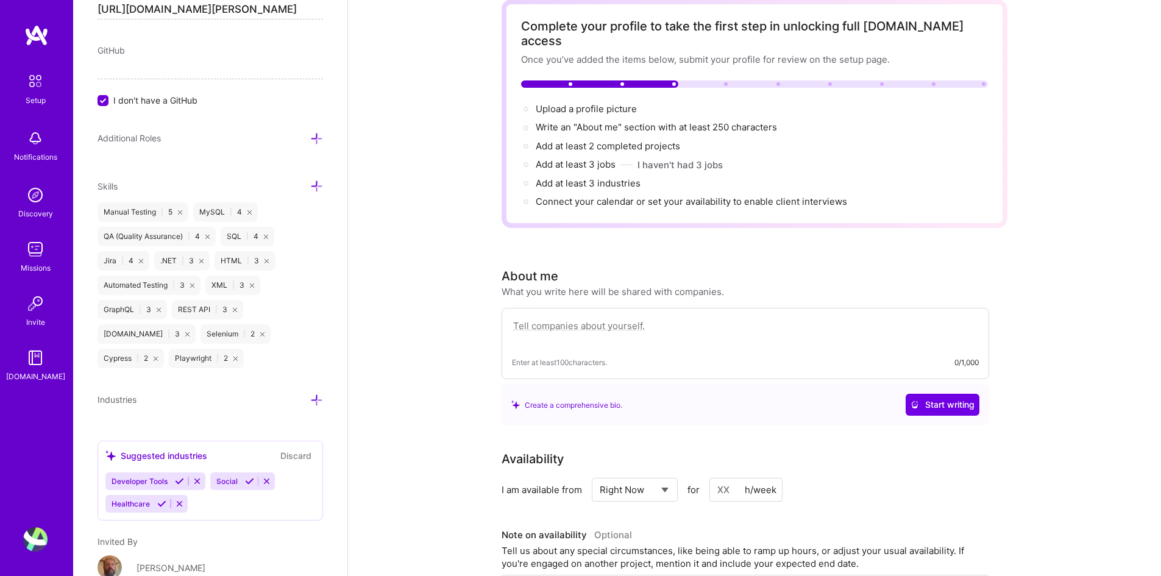
scroll to position [0, 0]
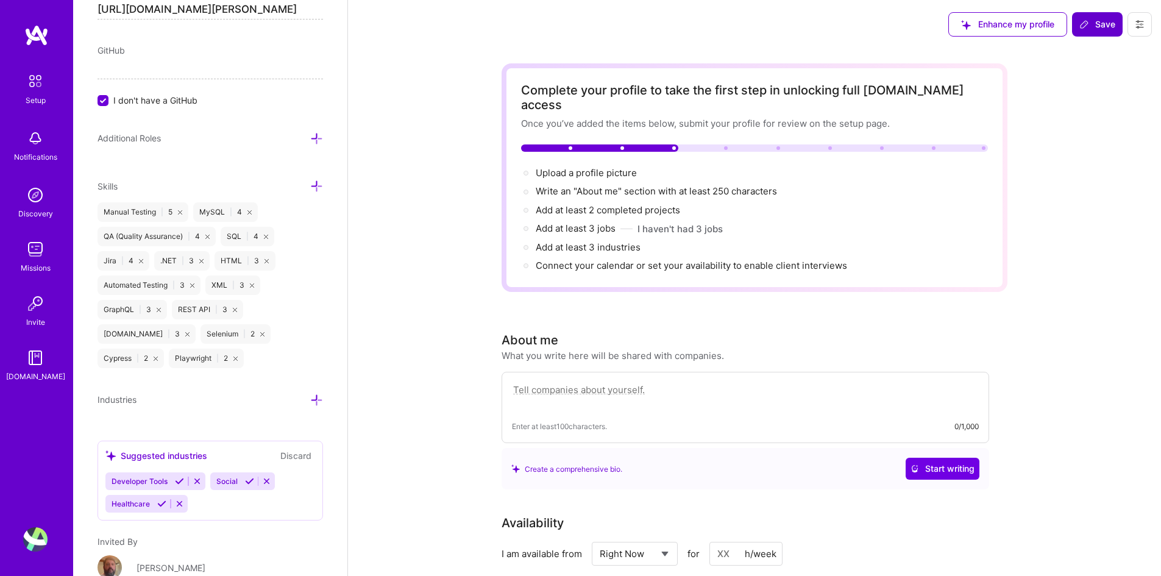
click at [936, 34] on button "Save" at bounding box center [1097, 24] width 51 height 24
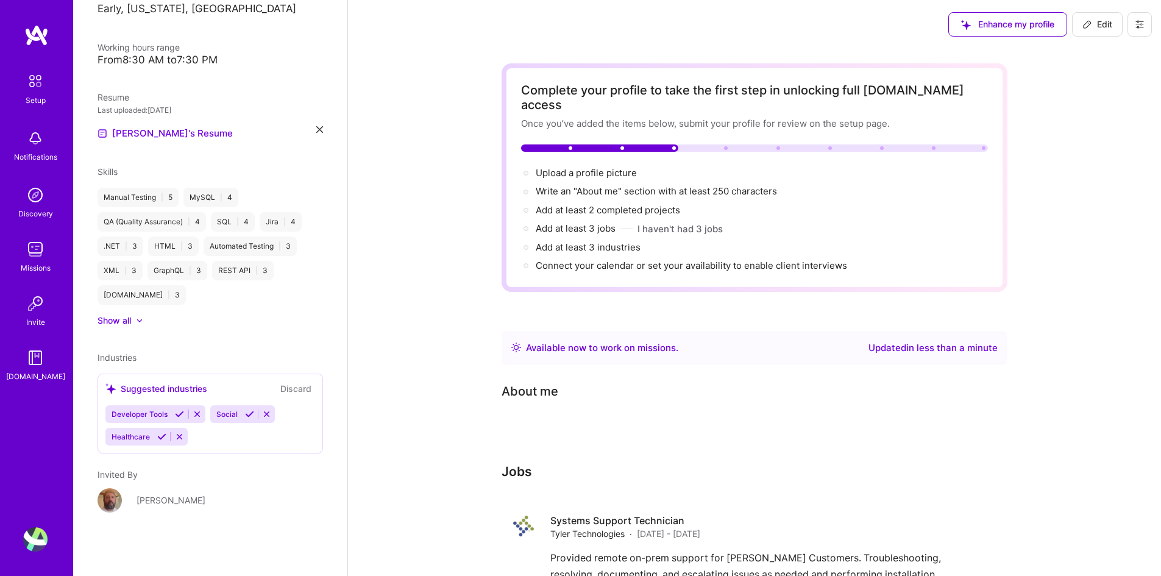
scroll to position [207, 0]
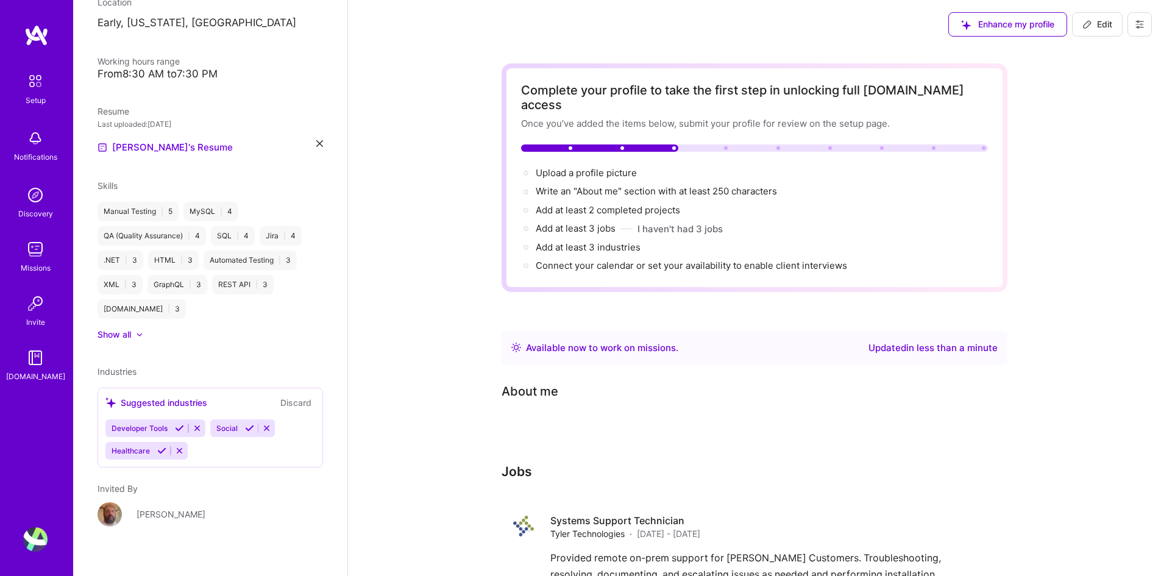
click at [936, 22] on icon at bounding box center [1087, 24] width 7 height 7
select select "US"
select select "Right Now"
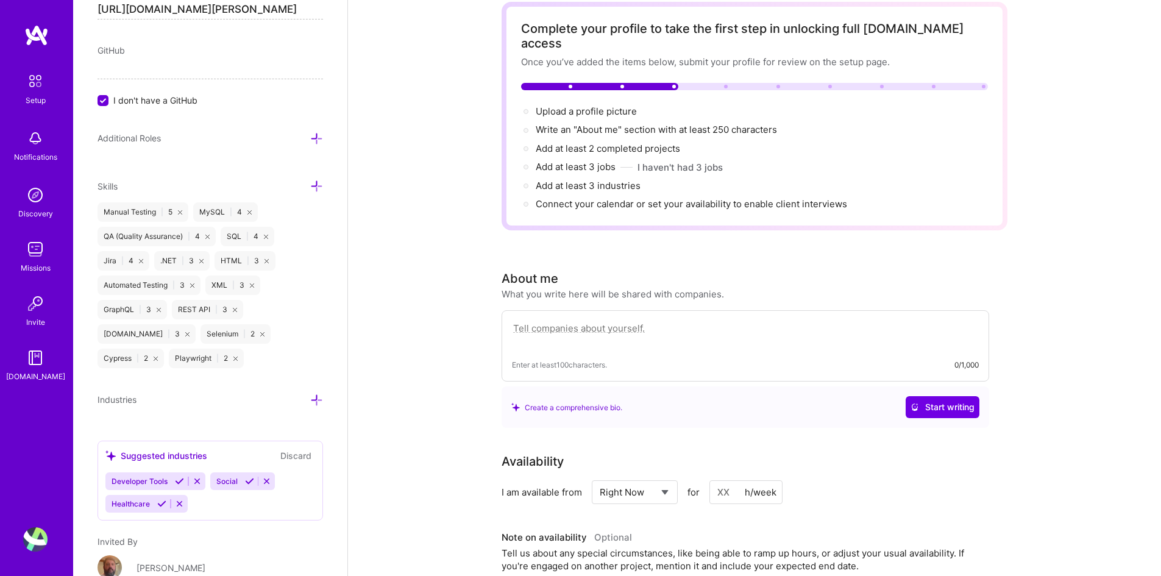
scroll to position [183, 0]
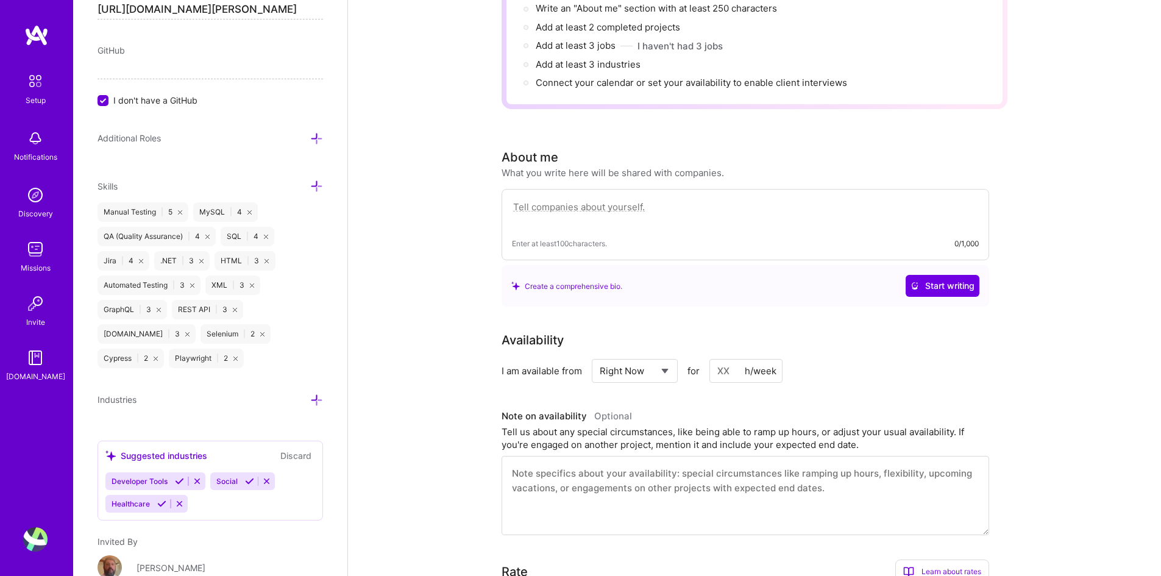
click at [695, 199] on textarea at bounding box center [745, 213] width 467 height 28
click at [678, 199] on textarea at bounding box center [745, 213] width 467 height 28
click at [552, 199] on textarea "I am a lifelong learner and" at bounding box center [745, 213] width 467 height 28
drag, startPoint x: 556, startPoint y: 190, endPoint x: 551, endPoint y: 201, distance: 12.0
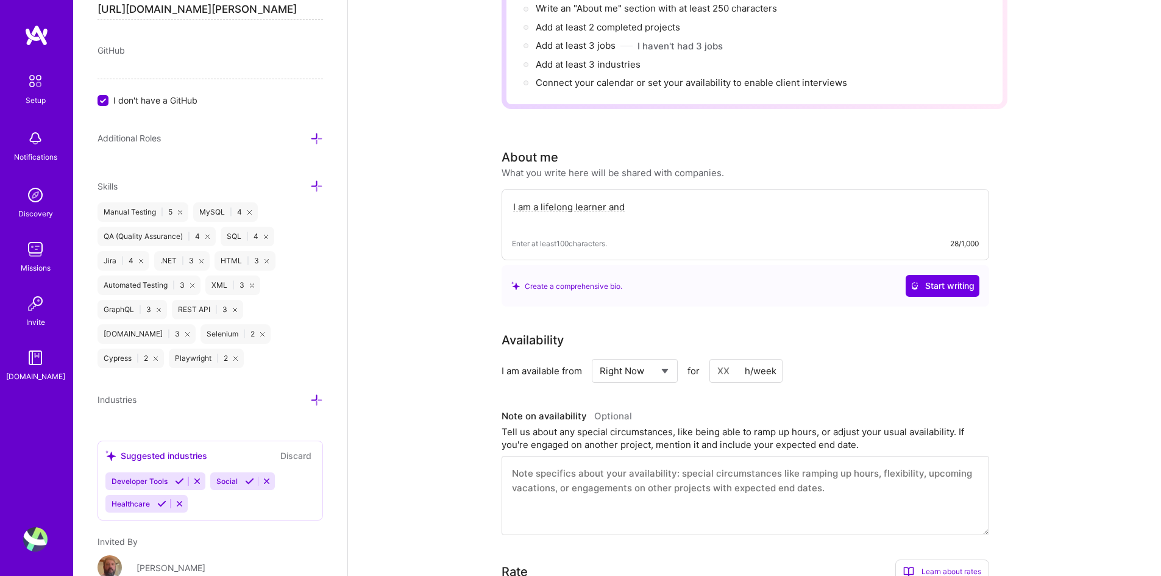
click at [551, 201] on textarea "I am a lifelong learner and" at bounding box center [745, 213] width 467 height 28
click at [554, 199] on textarea "I am a lifelong learner and" at bounding box center [745, 213] width 467 height 28
click at [574, 210] on textarea "I am a life long learner and" at bounding box center [745, 213] width 467 height 28
click at [639, 199] on textarea "I am a life long learner and" at bounding box center [745, 213] width 467 height 28
click at [699, 199] on textarea "I am a life long learner and auto-didact" at bounding box center [745, 213] width 467 height 28
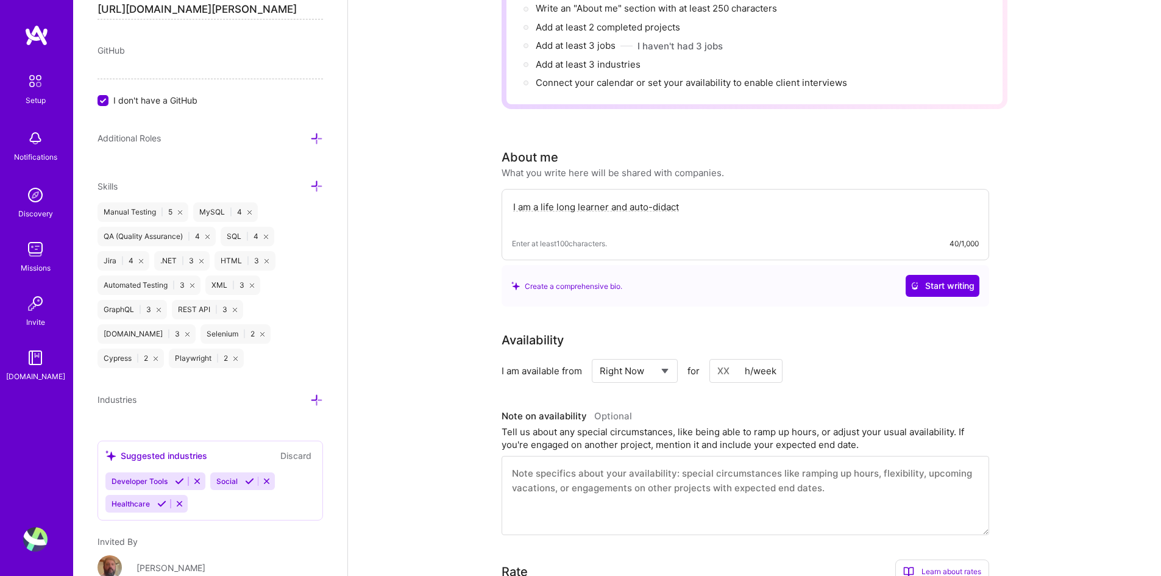
click at [654, 199] on textarea "I am a life long learner and auto-didact" at bounding box center [745, 213] width 467 height 28
drag, startPoint x: 697, startPoint y: 185, endPoint x: 692, endPoint y: 190, distance: 6.9
click at [697, 199] on textarea "I am a life long learner and autodidact" at bounding box center [745, 213] width 467 height 28
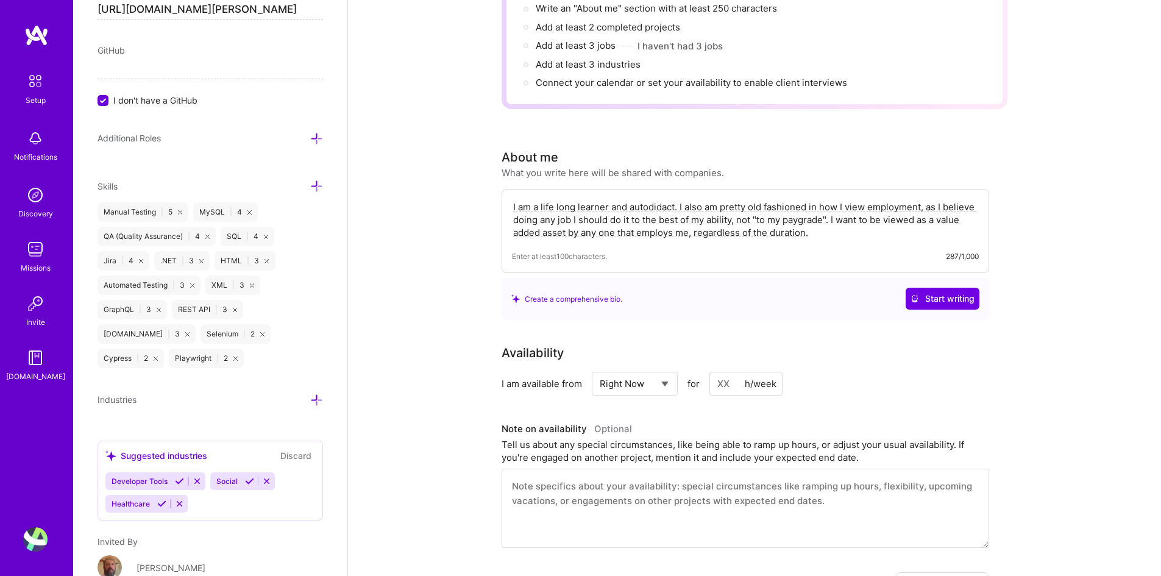
click at [936, 199] on textarea "I am a life long learner and autodidact. I also am pretty old fashioned in how …" at bounding box center [745, 219] width 467 height 41
drag, startPoint x: 617, startPoint y: 204, endPoint x: 588, endPoint y: 208, distance: 28.9
click at [588, 208] on textarea "I am a life long learner and autodidact. I also am pretty old fashioned in how …" at bounding box center [745, 219] width 467 height 41
click at [606, 207] on textarea "I am a life long learner and autodidact. I also am pretty old fashioned in how …" at bounding box center [745, 219] width 467 height 41
click at [789, 218] on textarea "I am a life long learner and autodidact. I also am pretty old fashioned in how …" at bounding box center [745, 219] width 467 height 41
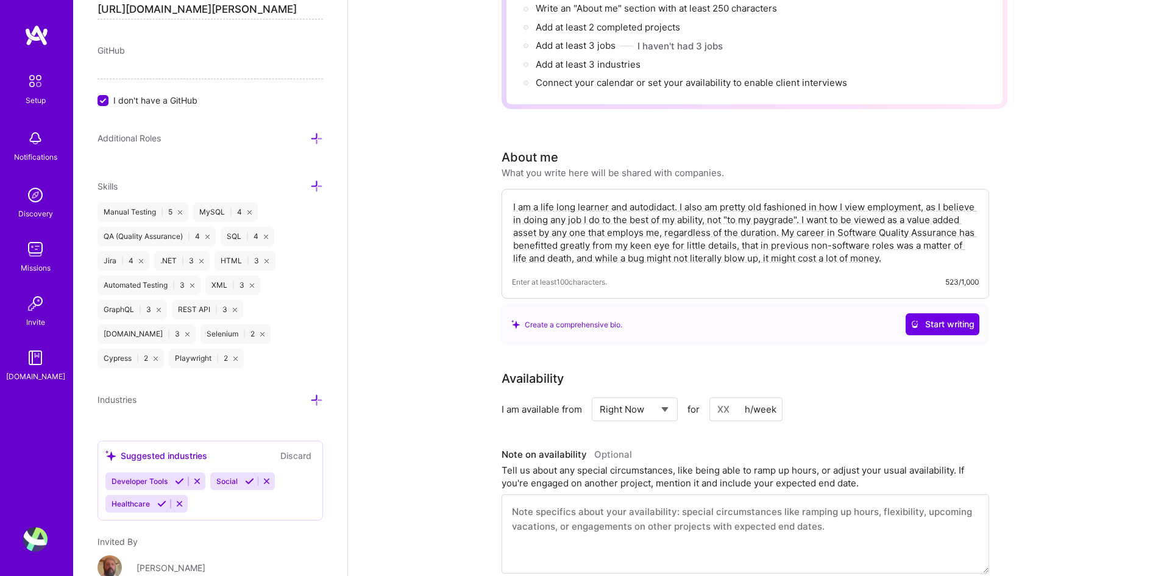
click at [627, 244] on textarea "I am a life long learner and autodidact. I also am pretty old fashioned in how …" at bounding box center [745, 232] width 467 height 66
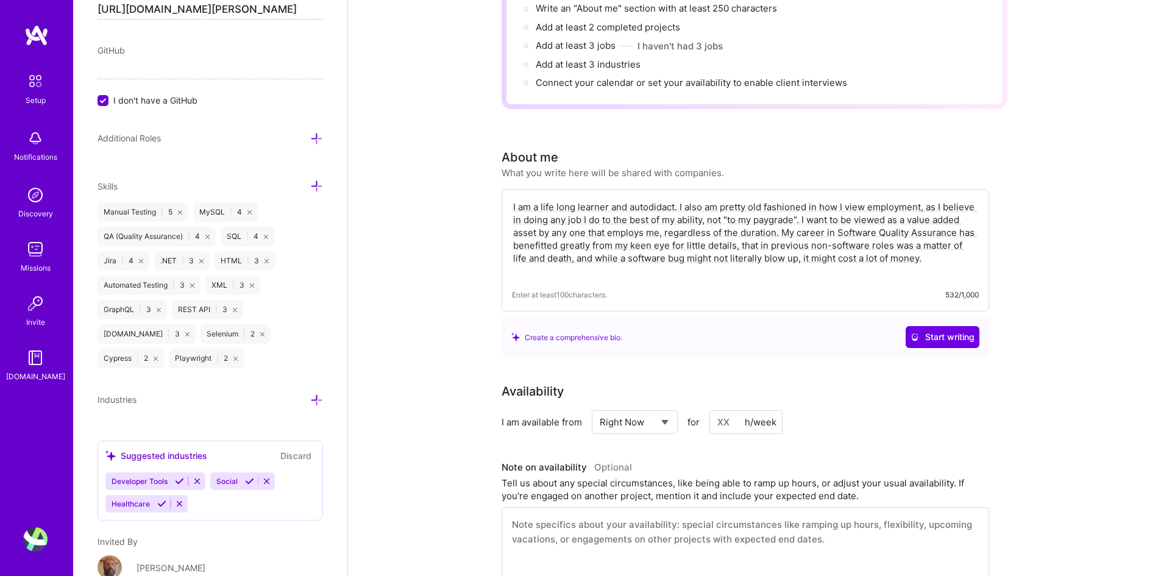
click at [936, 255] on textarea "I am a life long learner and autodidact. I also am pretty old fashioned in how …" at bounding box center [745, 238] width 467 height 79
type textarea "I am a life long learner and autodidact. I also am pretty old fashioned in how …"
click at [807, 269] on div "I am a life long learner and autodidact. I also am pretty old fashioned in how …" at bounding box center [746, 250] width 488 height 123
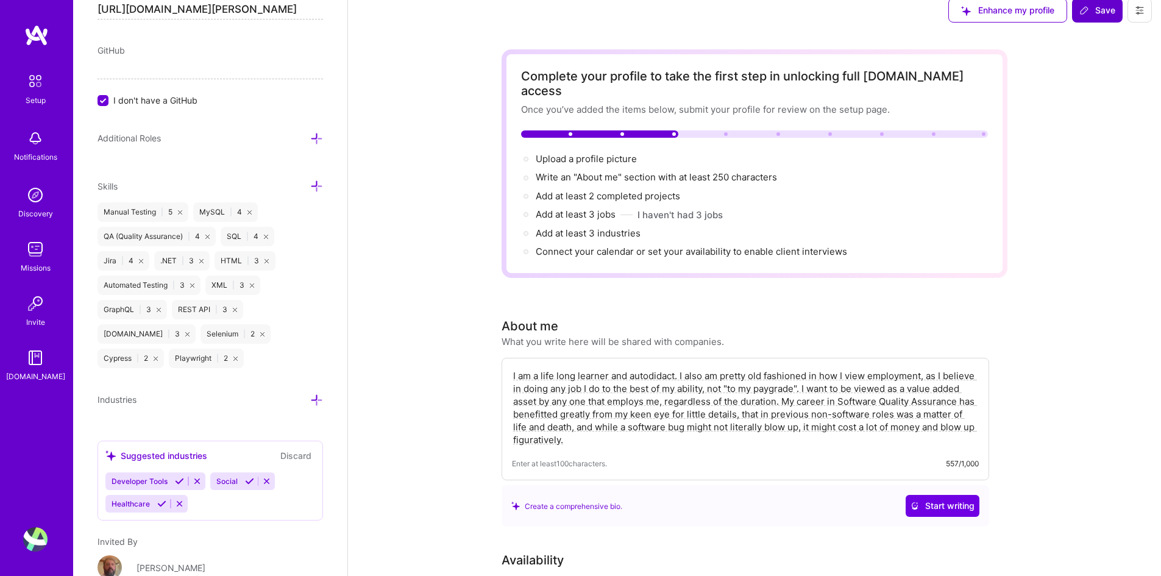
scroll to position [0, 0]
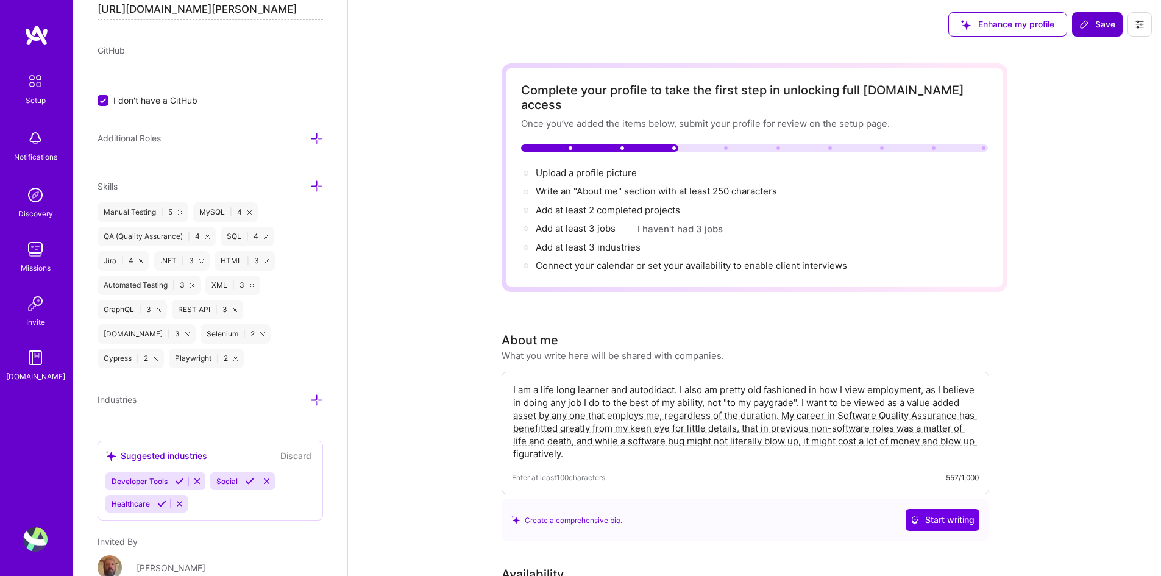
click at [936, 24] on span "Save" at bounding box center [1097, 24] width 36 height 12
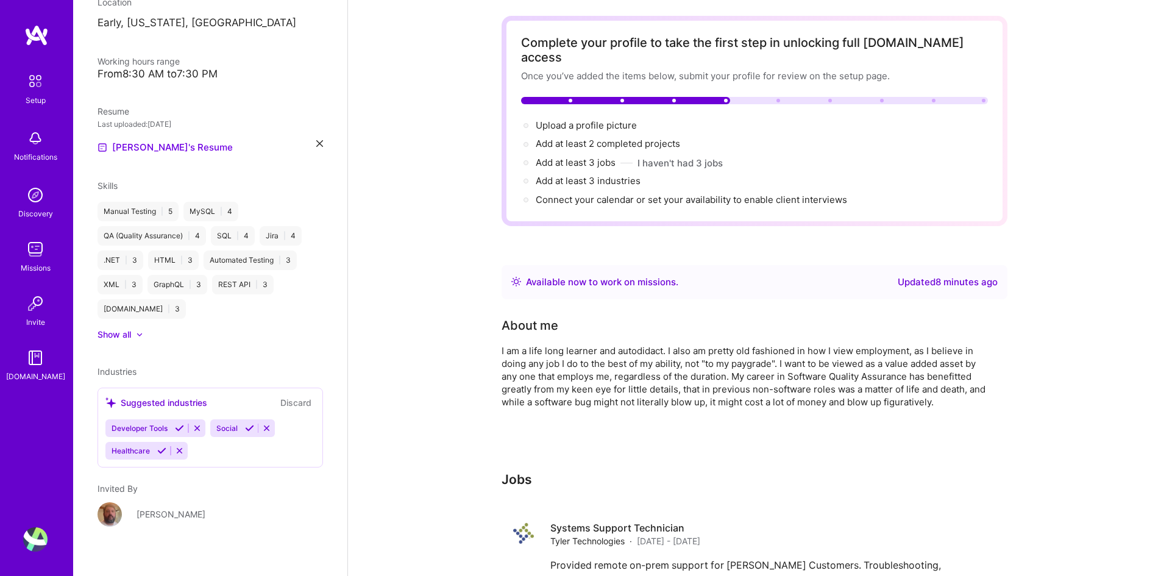
scroll to position [148, 0]
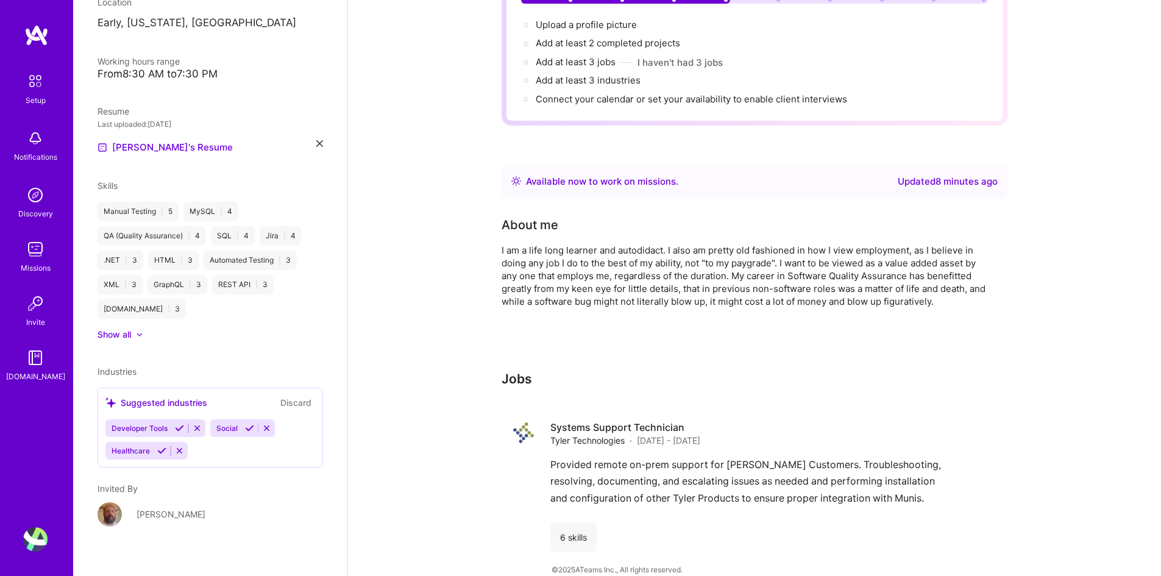
click at [197, 430] on icon at bounding box center [197, 428] width 9 height 9
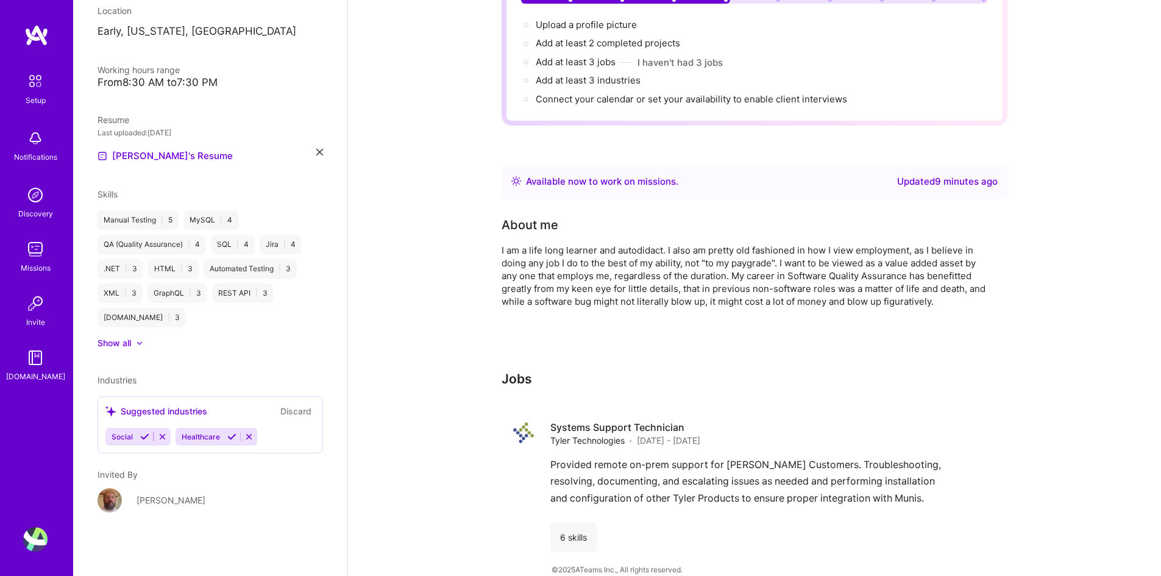
scroll to position [199, 0]
click at [167, 440] on button at bounding box center [162, 437] width 16 height 10
click at [177, 435] on icon at bounding box center [179, 436] width 9 height 9
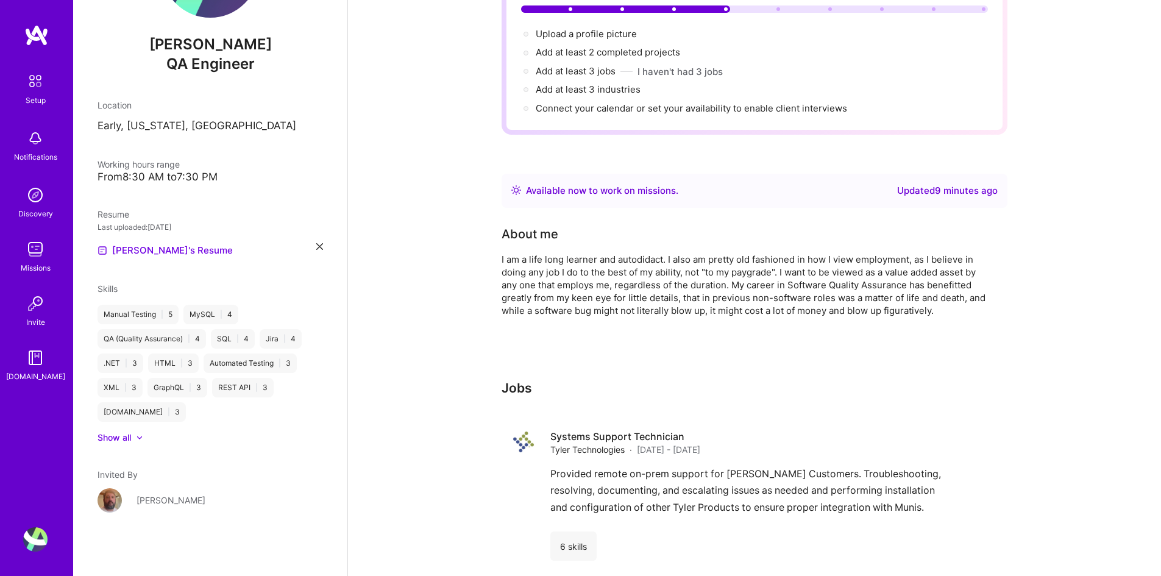
scroll to position [0, 0]
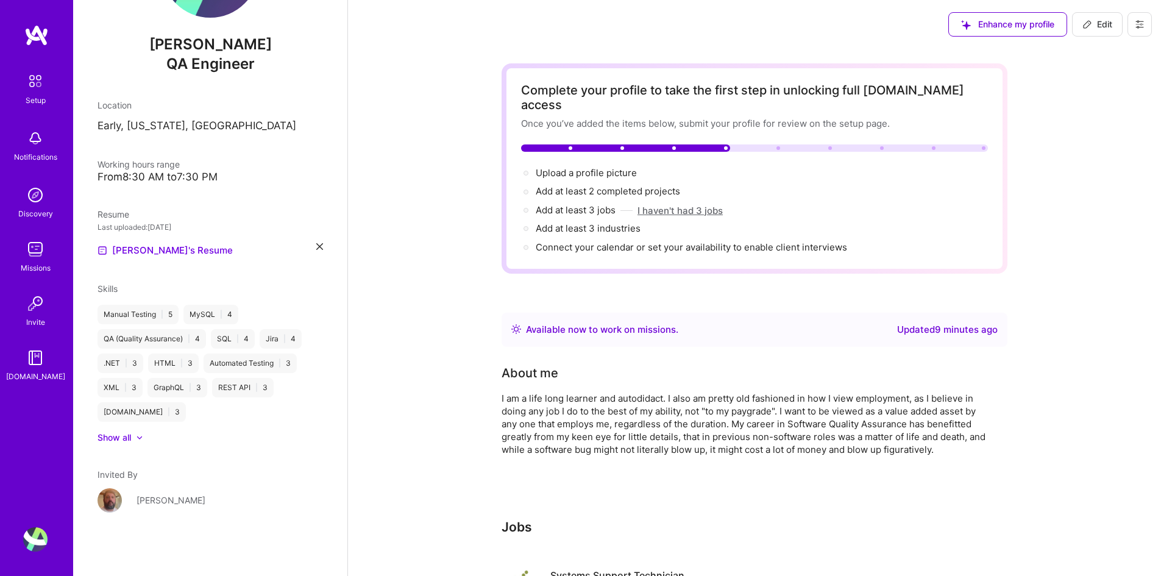
click at [670, 204] on button "I haven't had 3 jobs" at bounding box center [680, 210] width 85 height 13
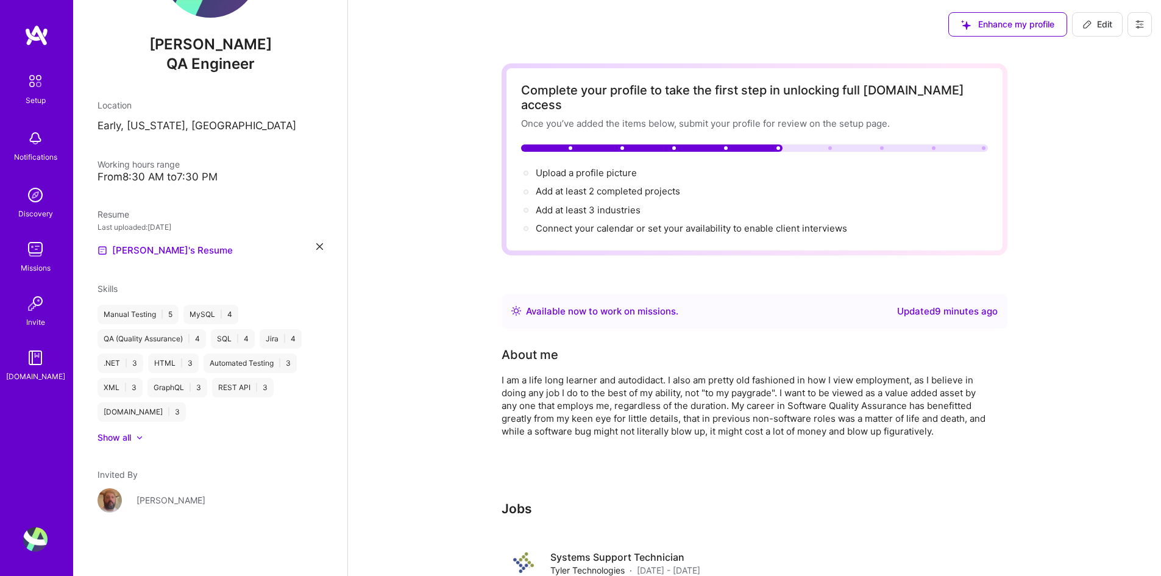
click at [936, 29] on span "Edit" at bounding box center [1098, 24] width 30 height 12
select select "US"
select select "Right Now"
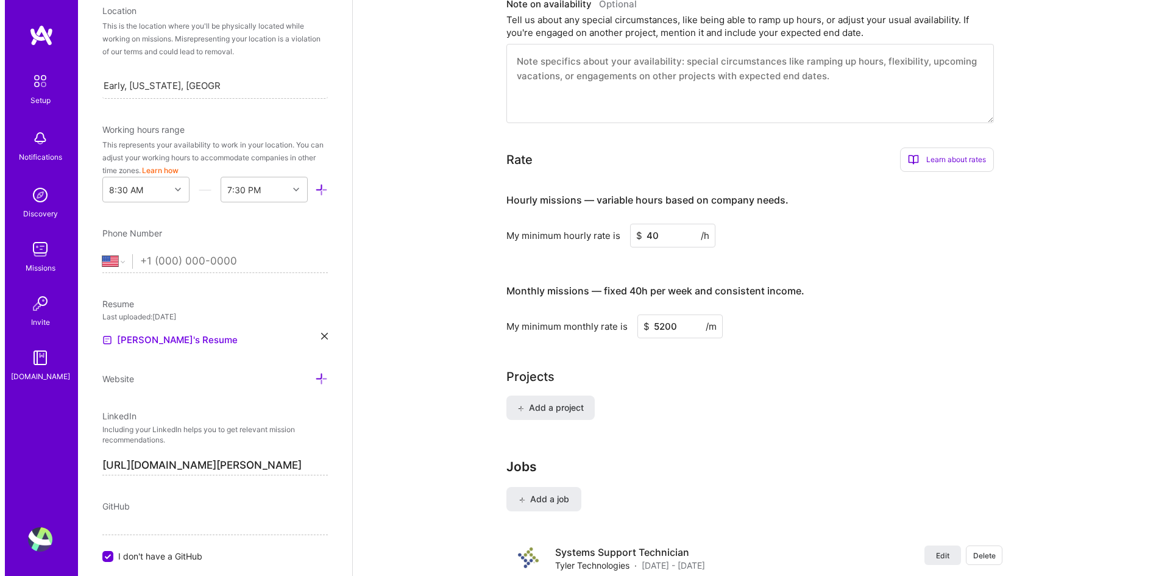
scroll to position [734, 0]
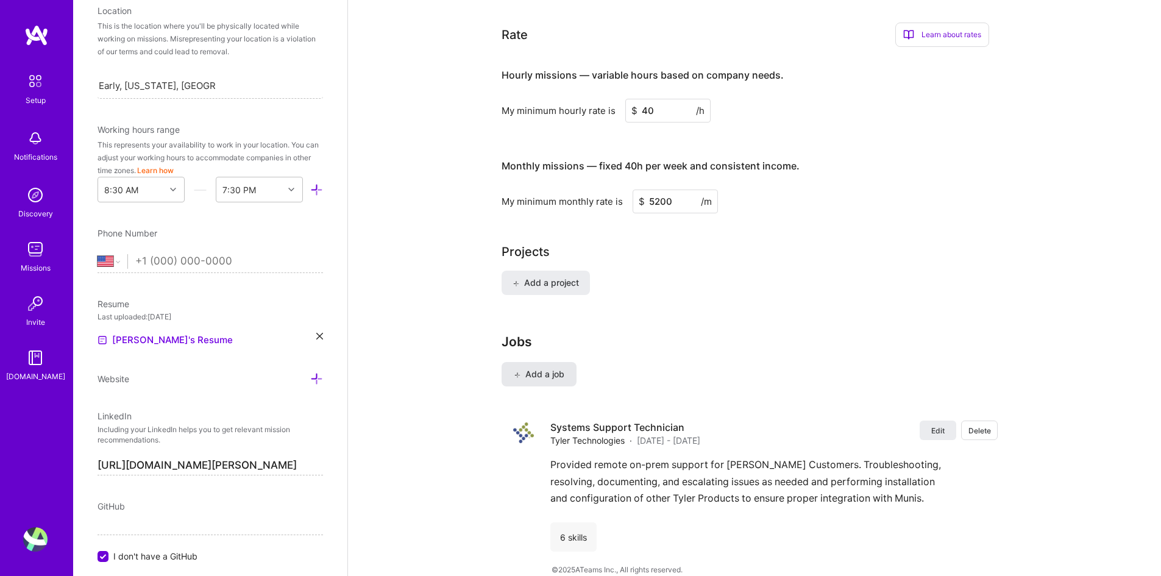
click at [535, 368] on span "Add a job" at bounding box center [539, 374] width 51 height 12
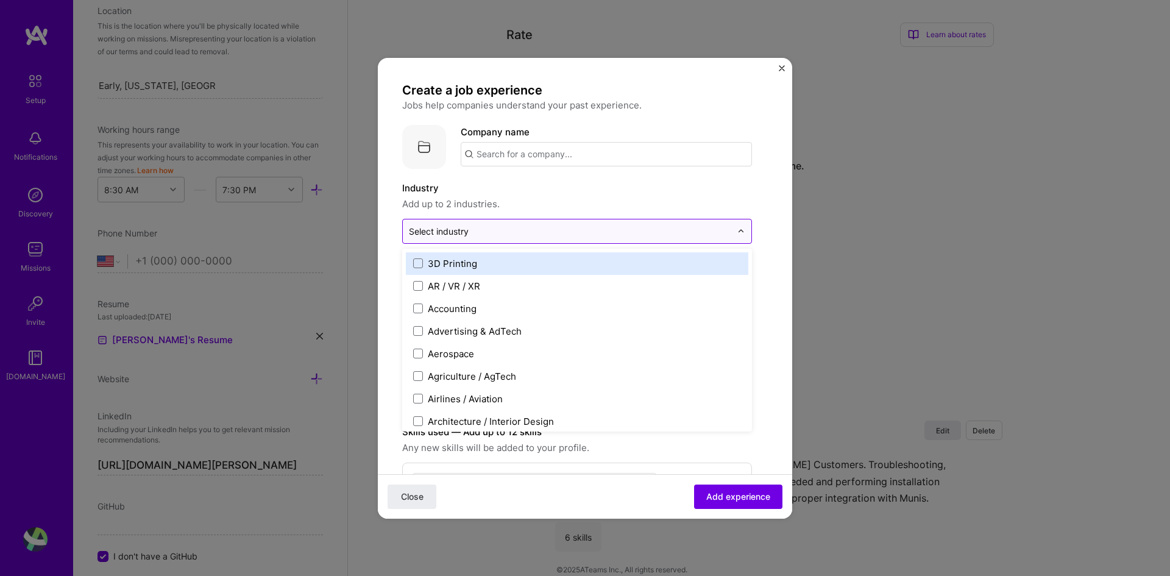
click at [538, 231] on input "text" at bounding box center [570, 231] width 322 height 13
click at [553, 158] on input "text" at bounding box center [606, 154] width 291 height 24
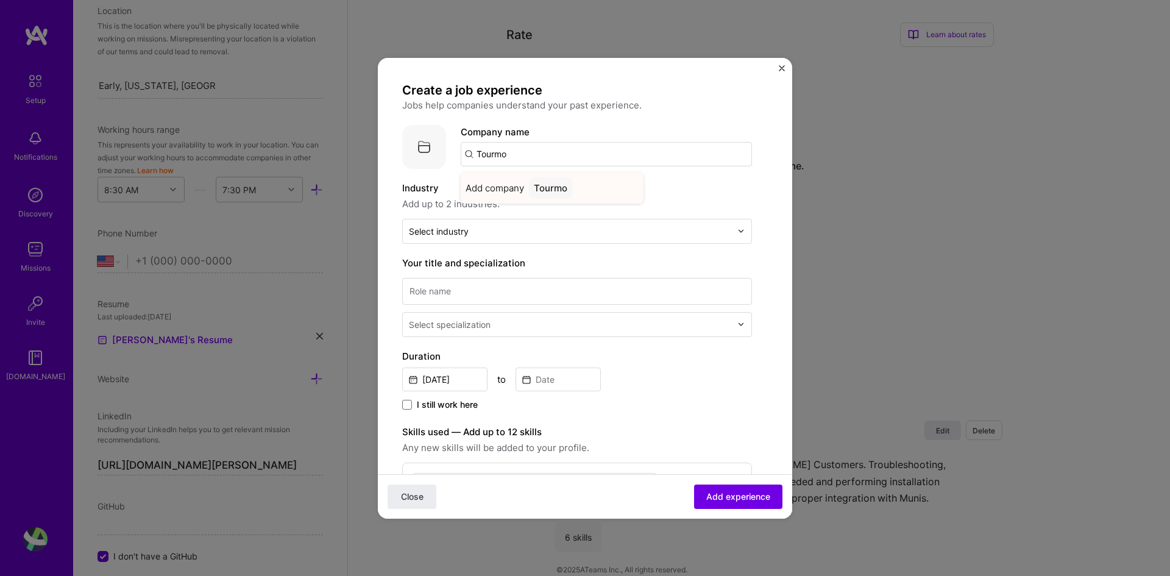
type input "Tourmo"
click at [555, 188] on div "Tourmo" at bounding box center [550, 187] width 43 height 21
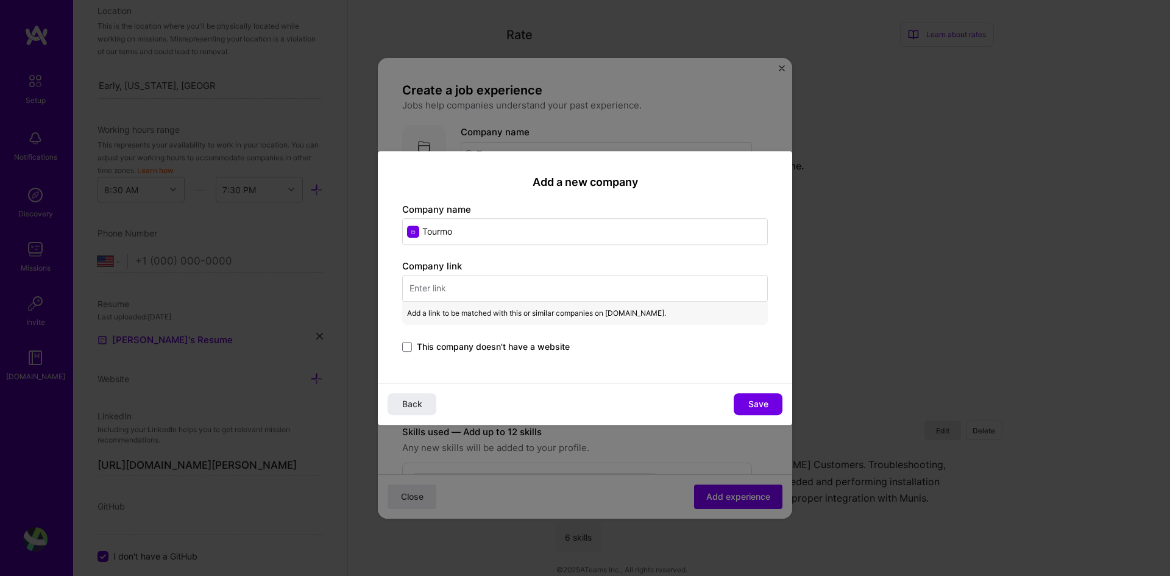
click at [473, 286] on input "text" at bounding box center [585, 288] width 366 height 27
paste input "[URL]"
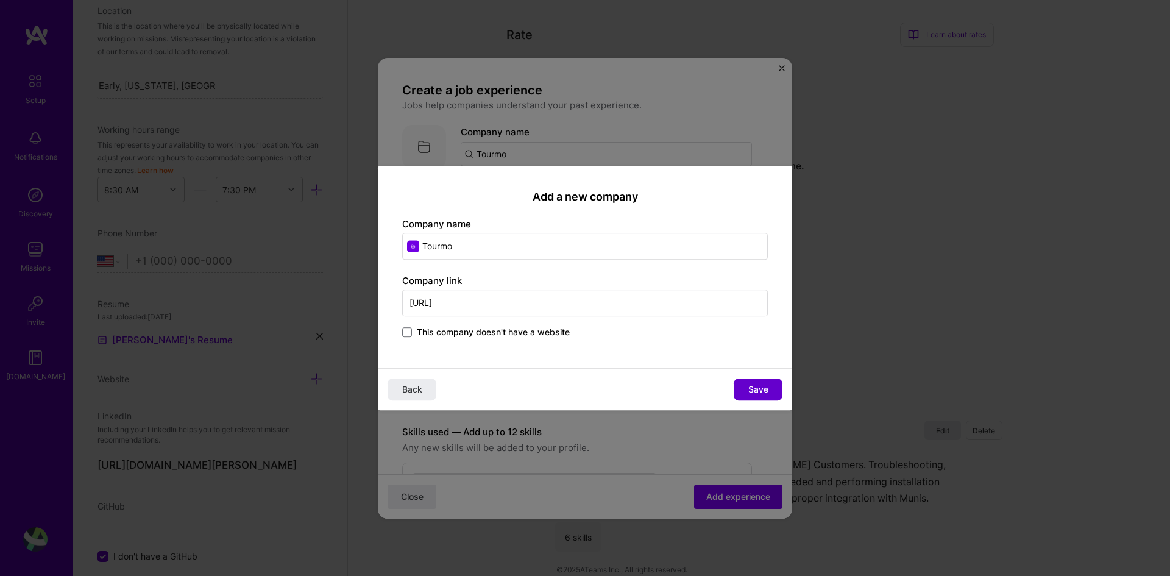
type input "[URL]"
click at [767, 392] on span "Save" at bounding box center [759, 389] width 20 height 12
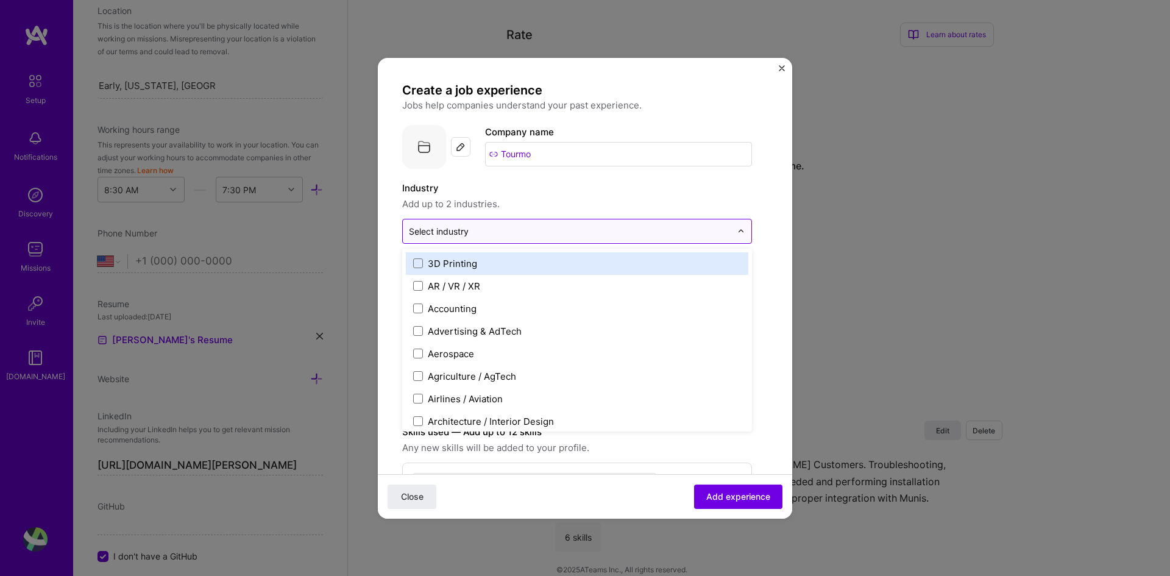
click at [499, 220] on div "Select industry 0" at bounding box center [570, 231] width 335 height 24
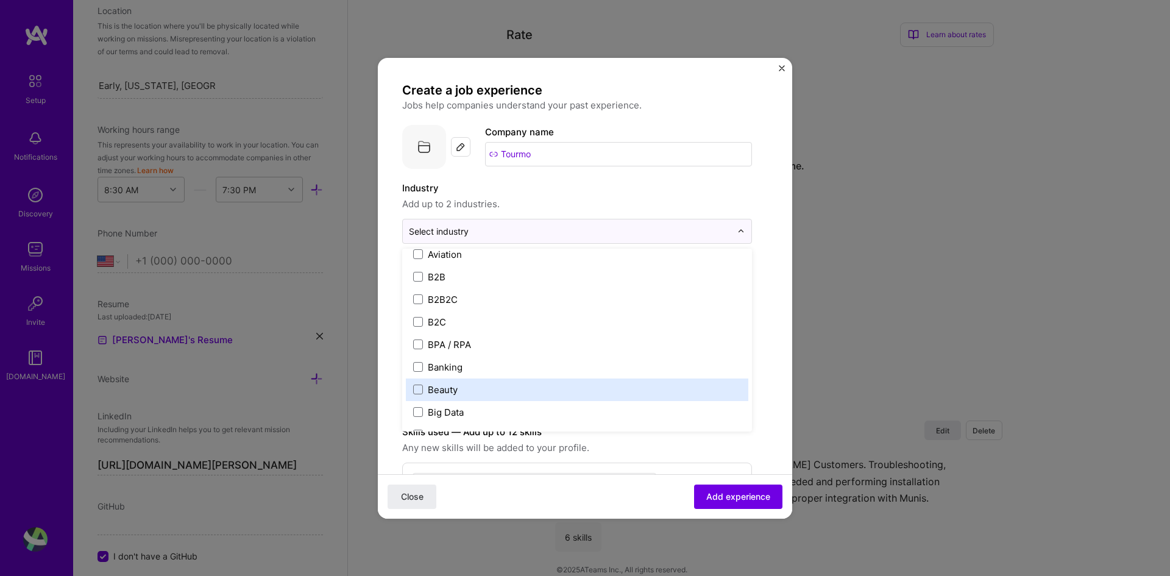
scroll to position [305, 0]
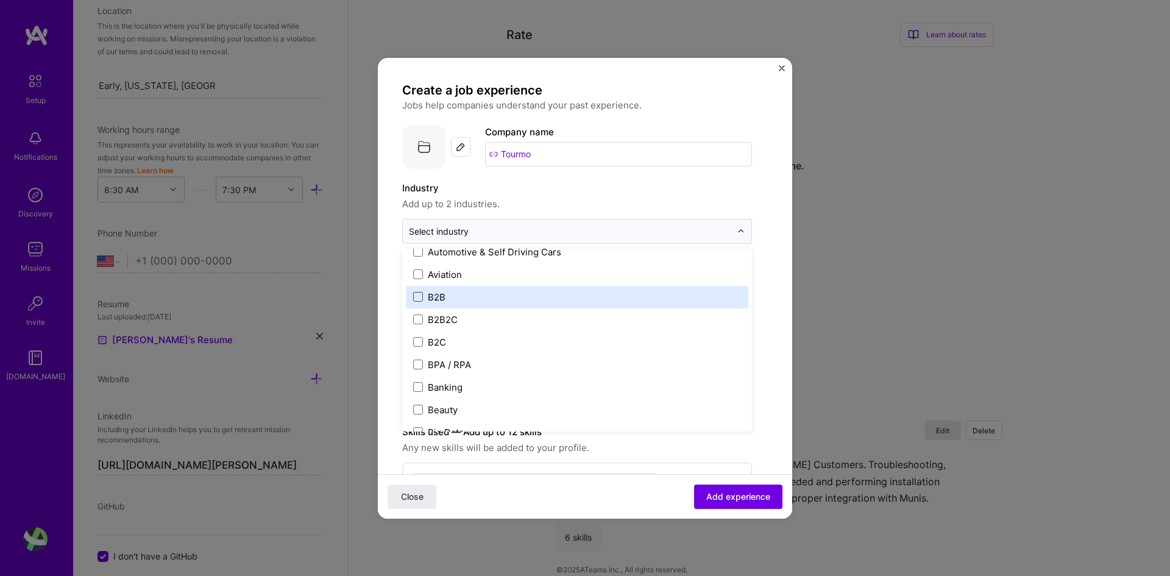
click at [420, 294] on span at bounding box center [418, 297] width 10 height 10
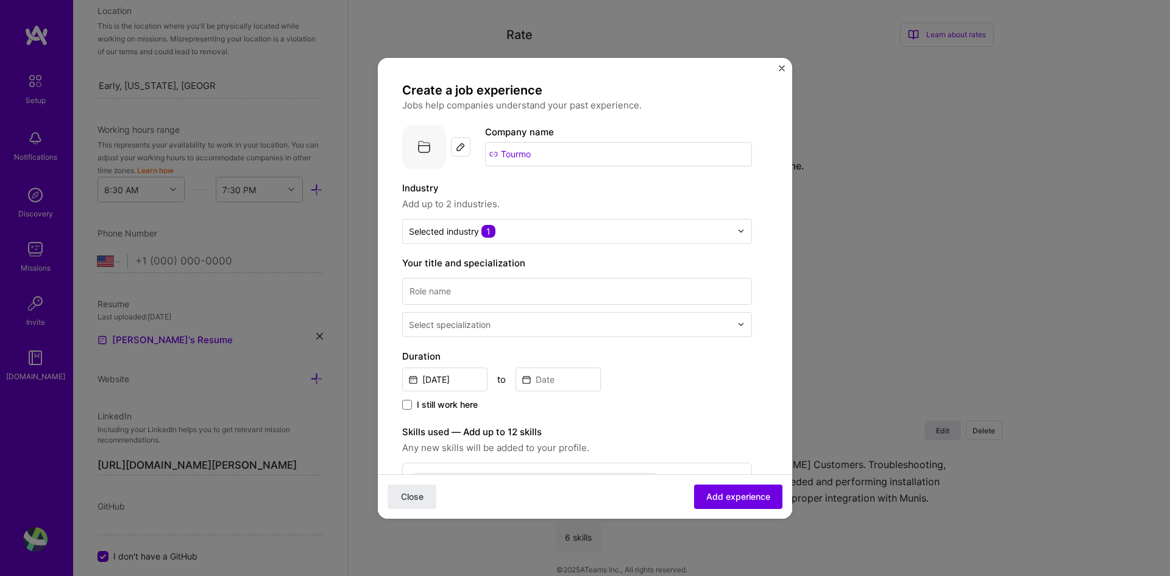
click at [557, 193] on label "Industry" at bounding box center [577, 188] width 350 height 15
click at [519, 299] on input at bounding box center [577, 291] width 350 height 27
type input "QA Engineer"
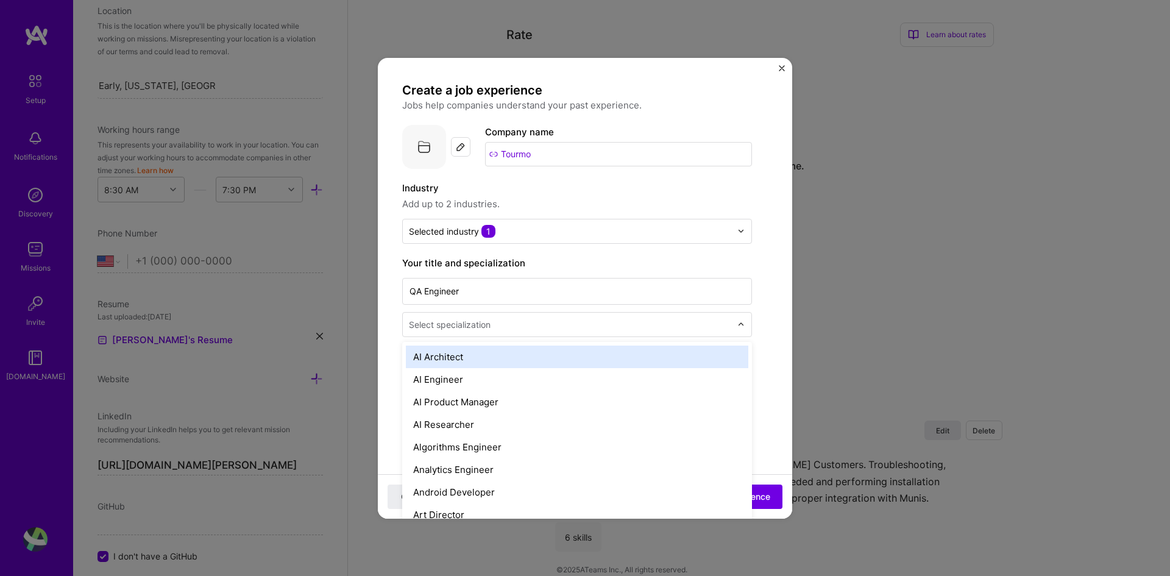
click at [534, 333] on div "Select specialization" at bounding box center [570, 325] width 335 height 24
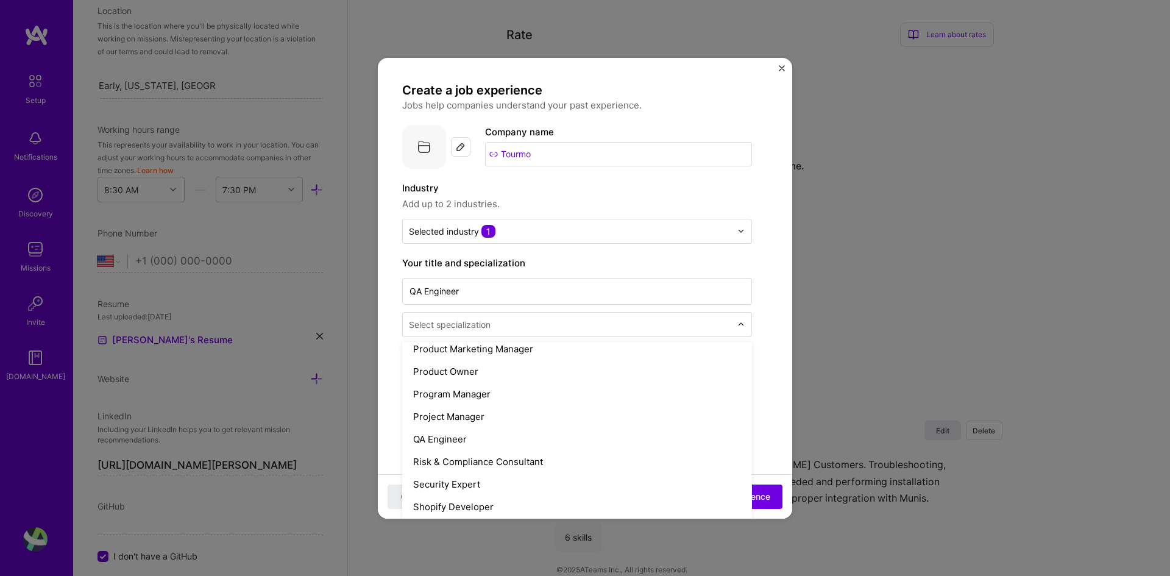
scroll to position [1219, 0]
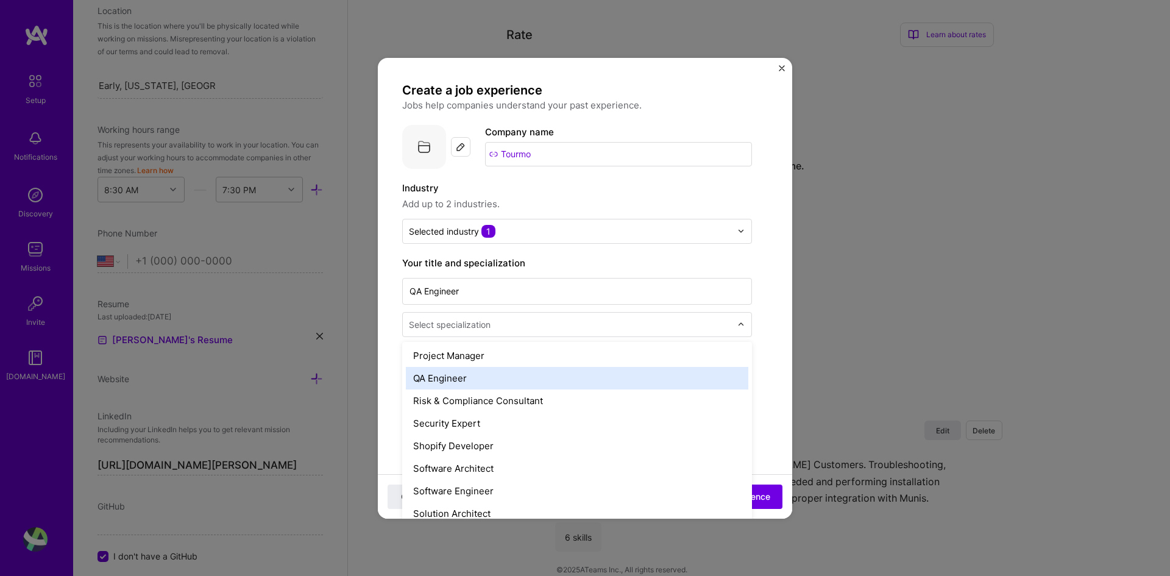
click at [452, 376] on div "QA Engineer" at bounding box center [577, 378] width 343 height 23
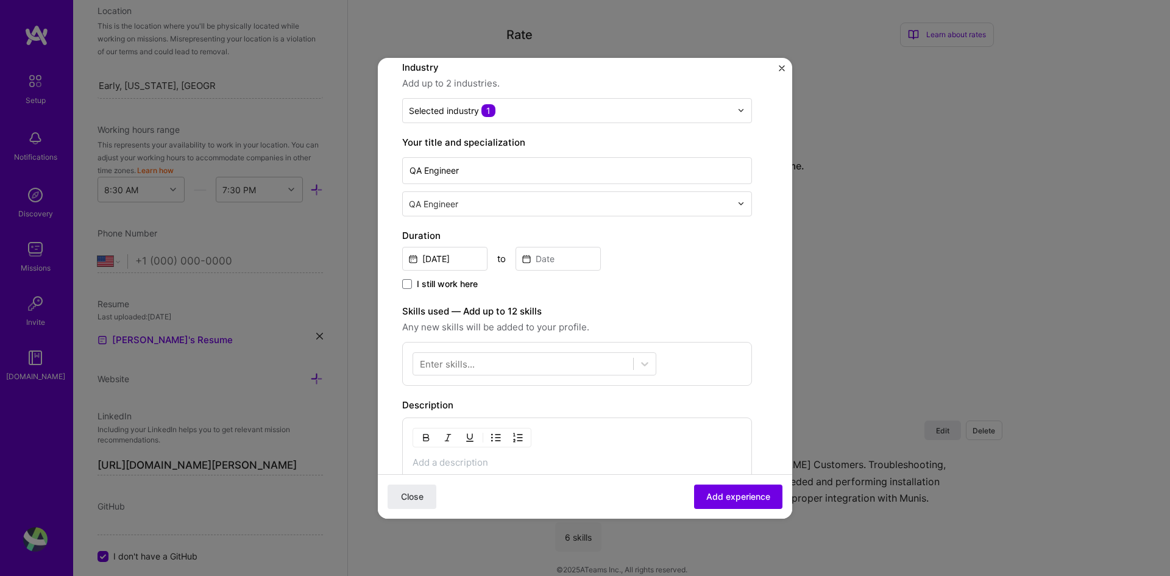
scroll to position [122, 0]
click at [471, 362] on div "Enter skills..." at bounding box center [447, 362] width 55 height 13
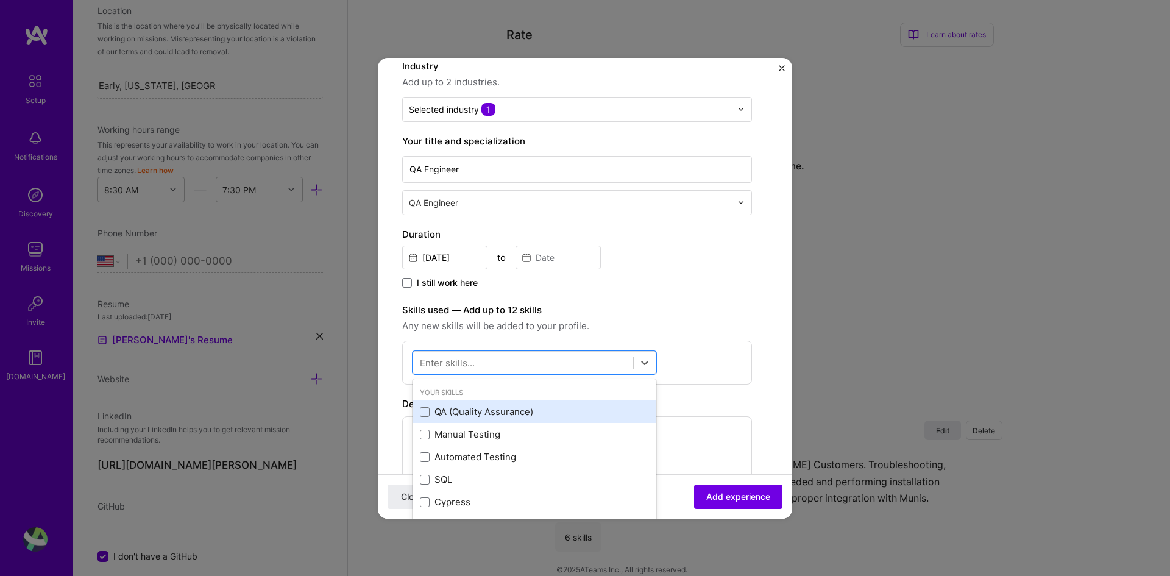
click at [478, 408] on div "QA (Quality Assurance)" at bounding box center [534, 411] width 229 height 13
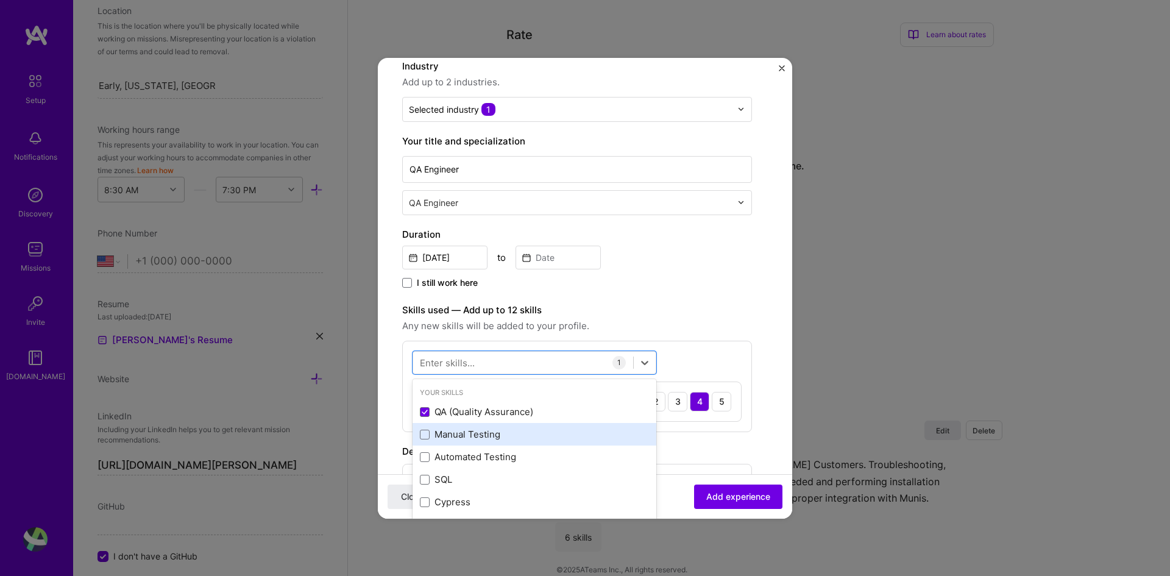
click at [444, 428] on div "Manual Testing" at bounding box center [534, 434] width 229 height 13
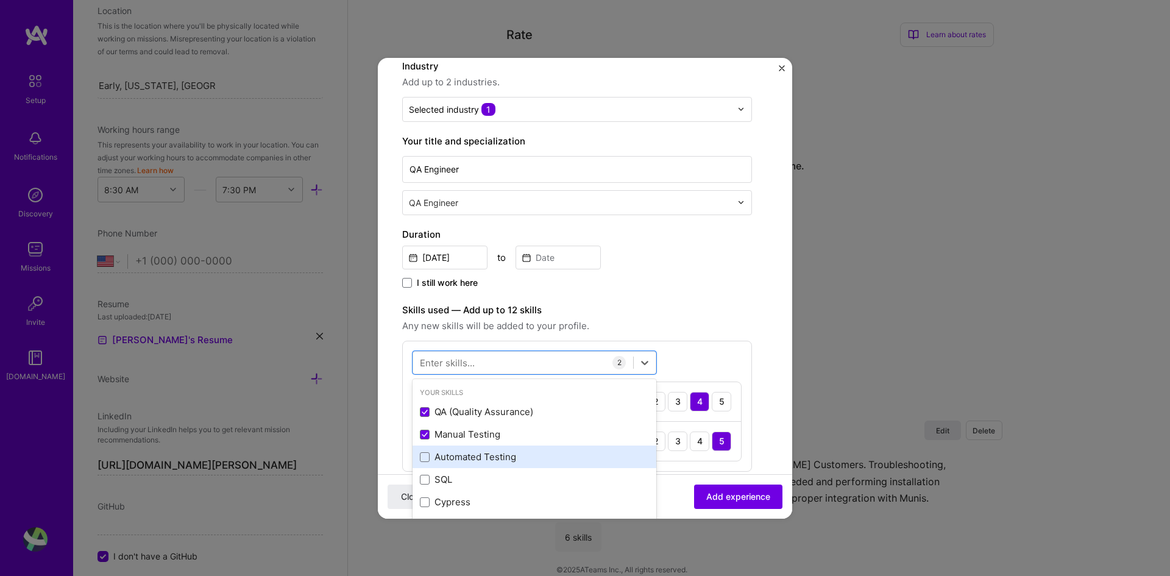
click at [453, 452] on div "Automated Testing" at bounding box center [534, 456] width 229 height 13
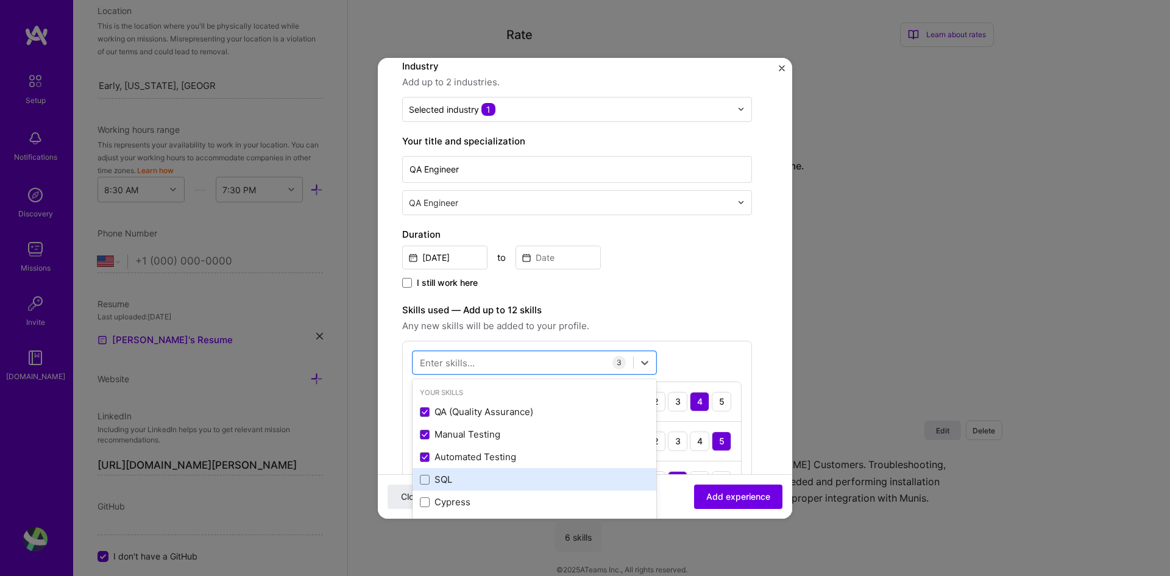
click at [443, 477] on div "SQL" at bounding box center [534, 479] width 229 height 13
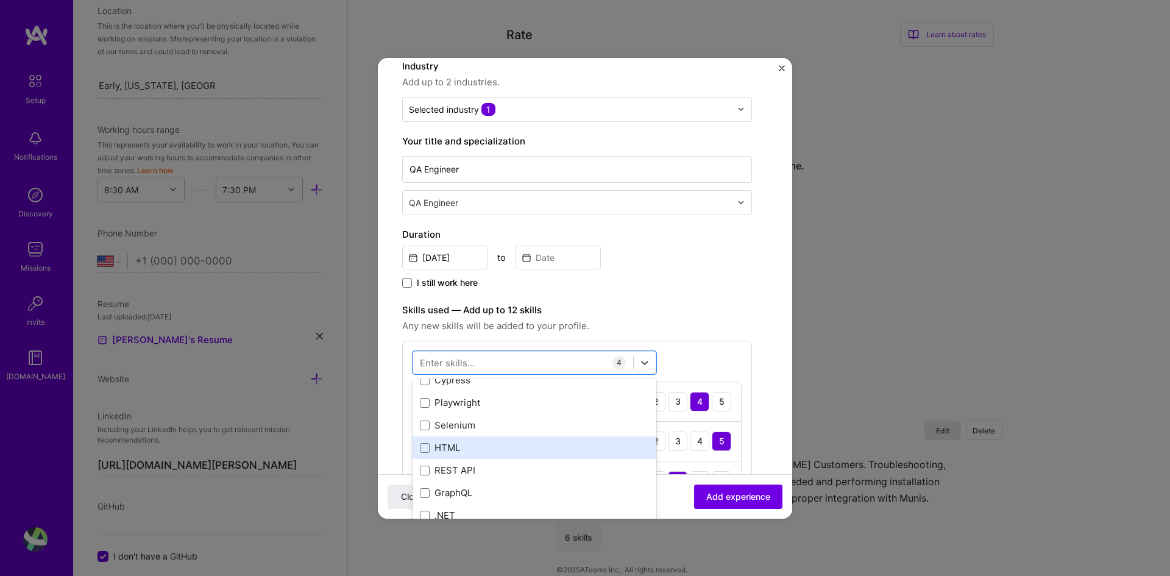
click at [459, 446] on div "HTML" at bounding box center [534, 447] width 229 height 13
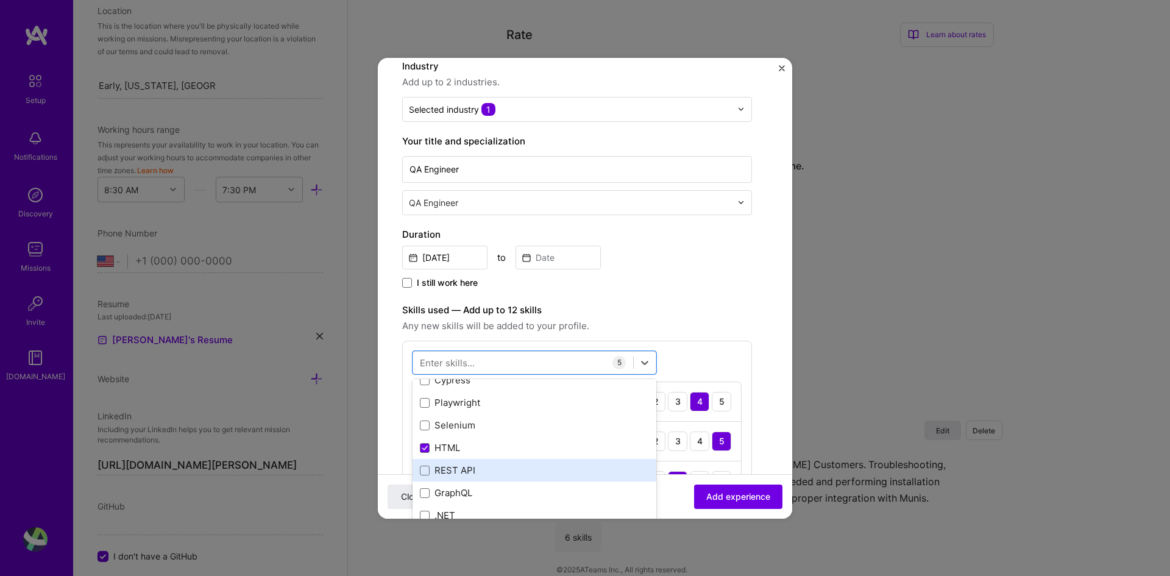
click at [463, 472] on div "REST API" at bounding box center [534, 470] width 229 height 13
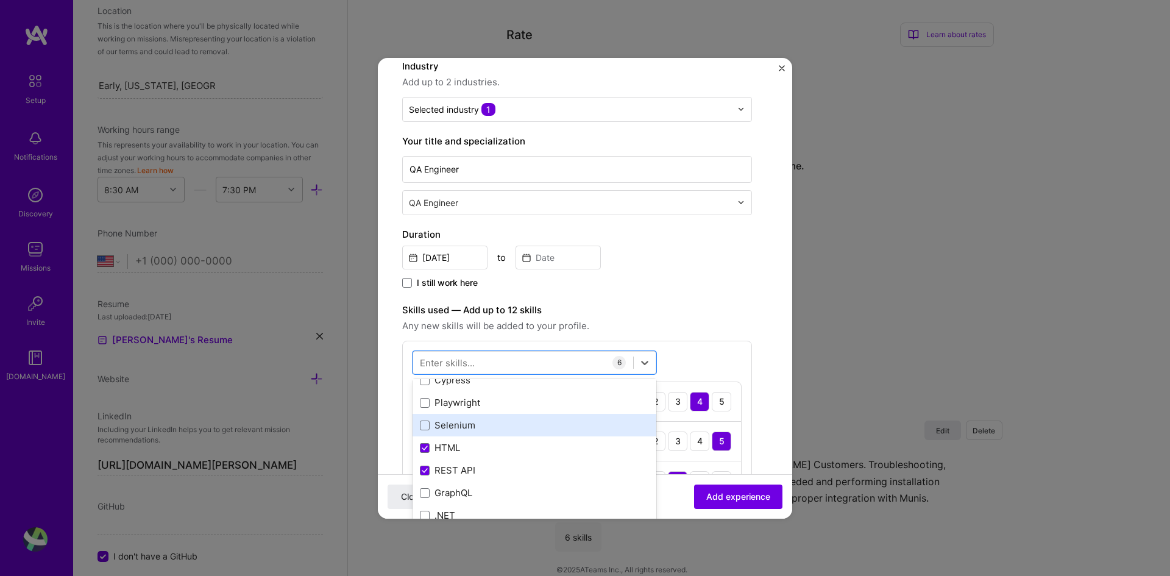
click at [464, 427] on div "Selenium" at bounding box center [534, 425] width 229 height 13
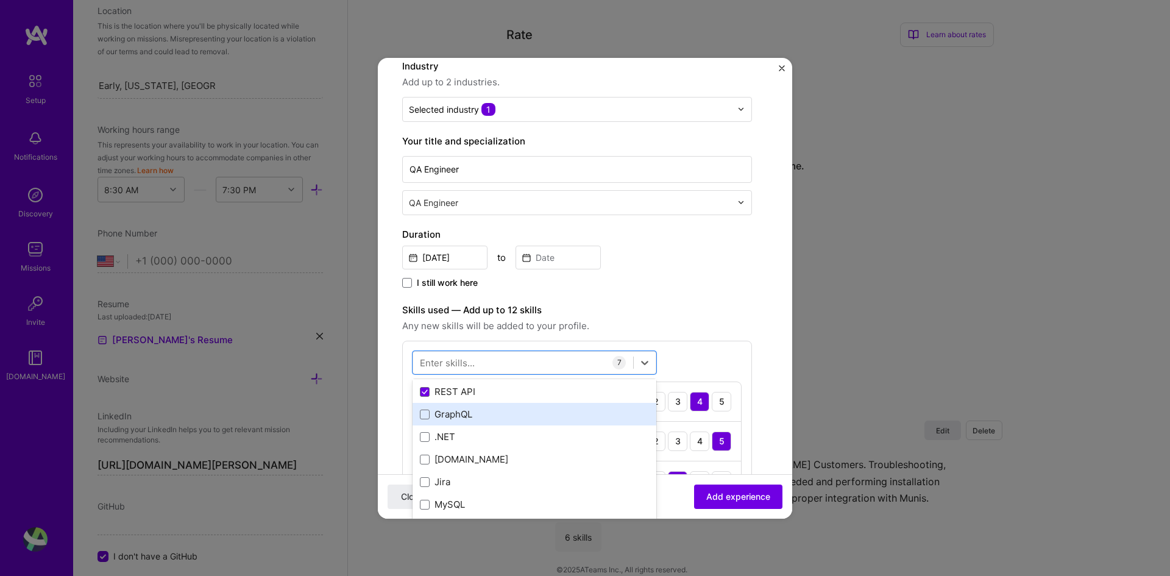
scroll to position [183, 0]
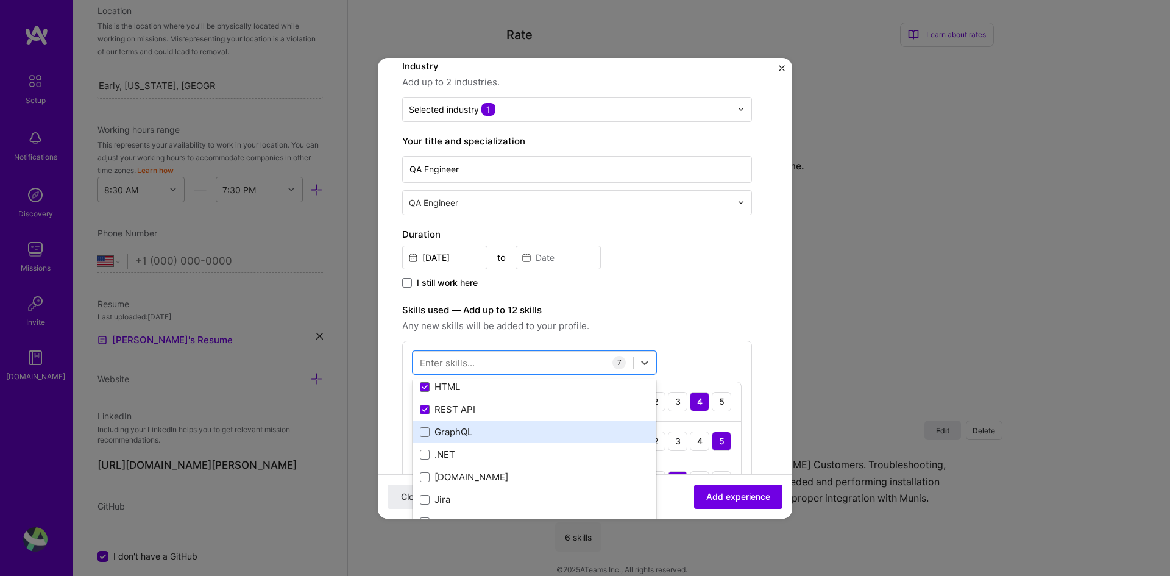
click at [473, 434] on div "GraphQL" at bounding box center [534, 431] width 229 height 13
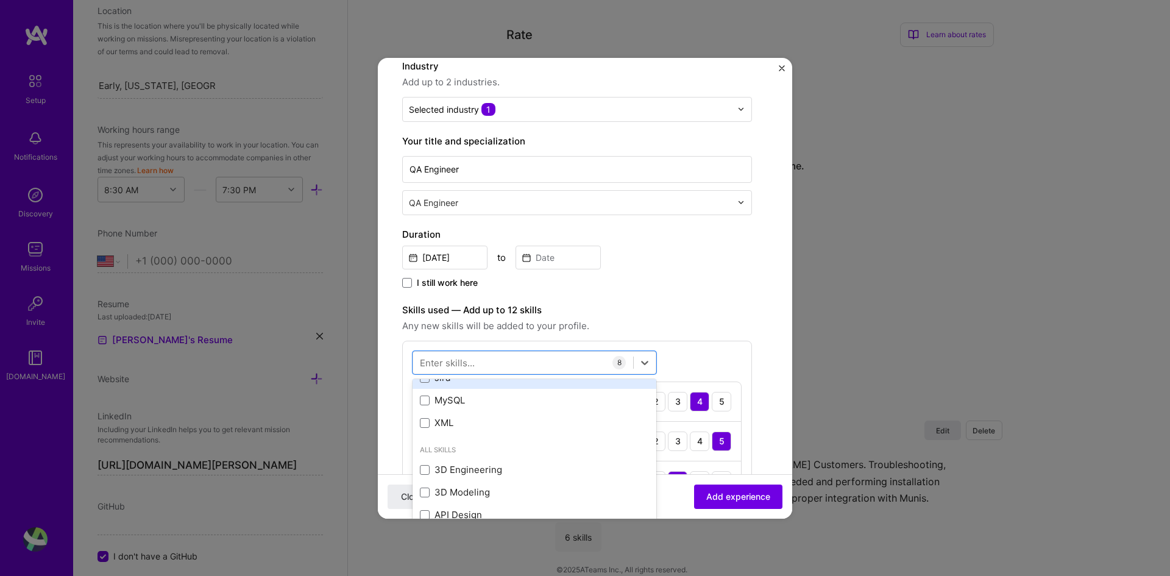
scroll to position [244, 0]
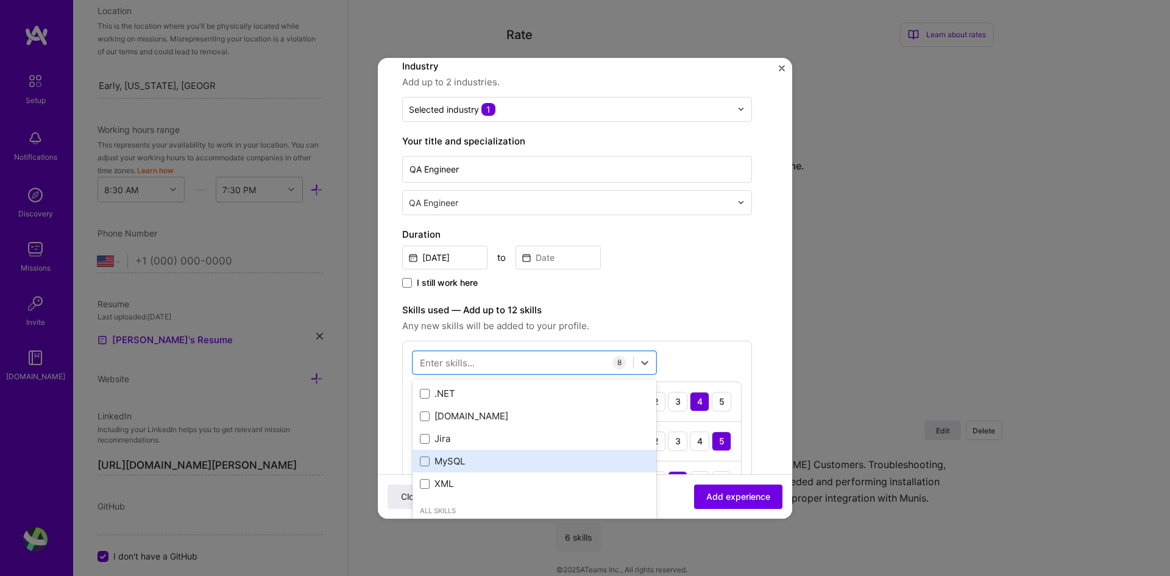
click at [470, 462] on div "MySQL" at bounding box center [534, 461] width 229 height 13
click at [471, 461] on div "MySQL" at bounding box center [534, 461] width 229 height 13
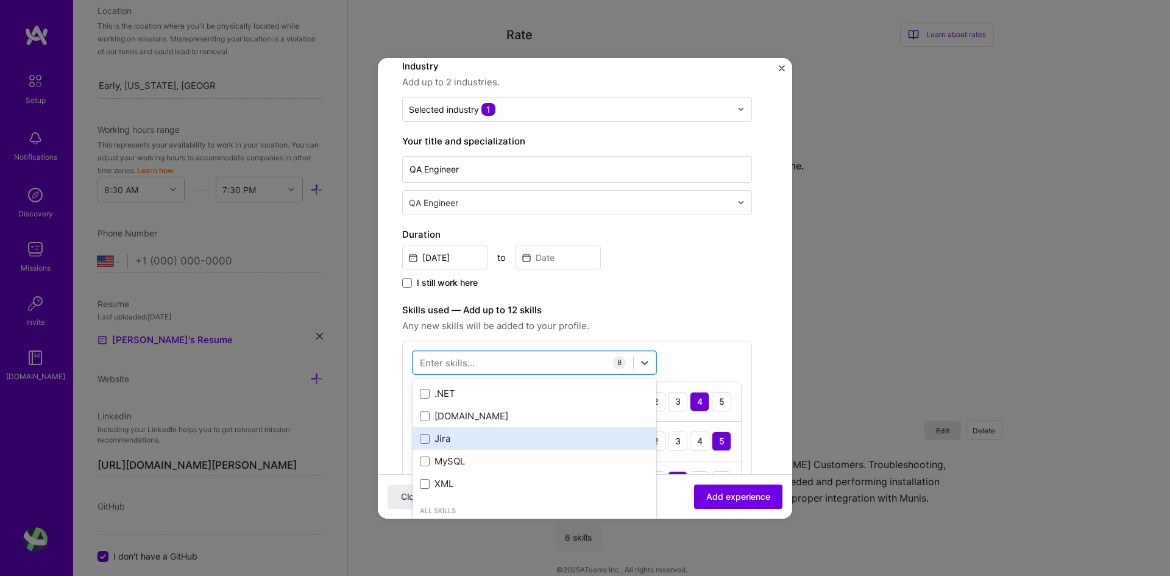
click at [472, 435] on div "Jira" at bounding box center [534, 438] width 229 height 13
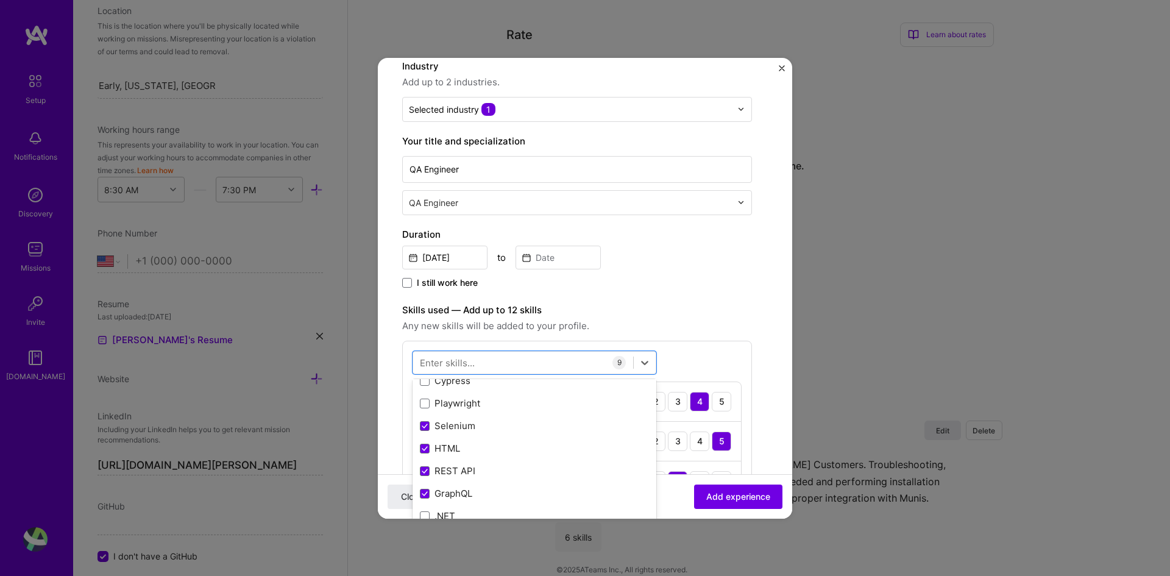
scroll to position [122, 0]
click at [460, 382] on div "Cypress" at bounding box center [534, 380] width 229 height 13
click at [457, 397] on div "Playwright" at bounding box center [534, 402] width 229 height 13
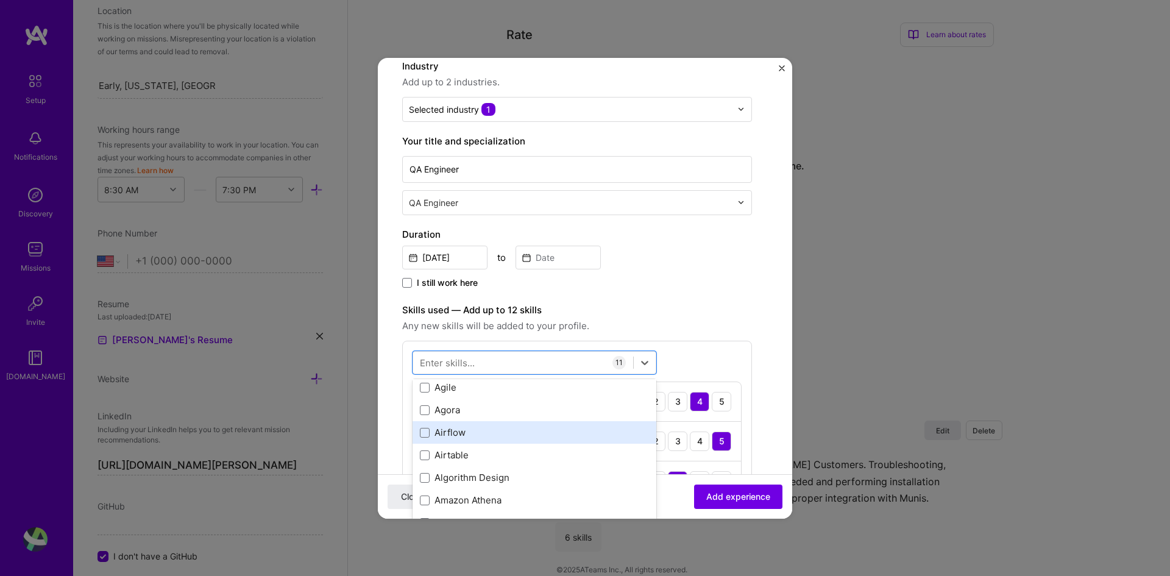
scroll to position [792, 0]
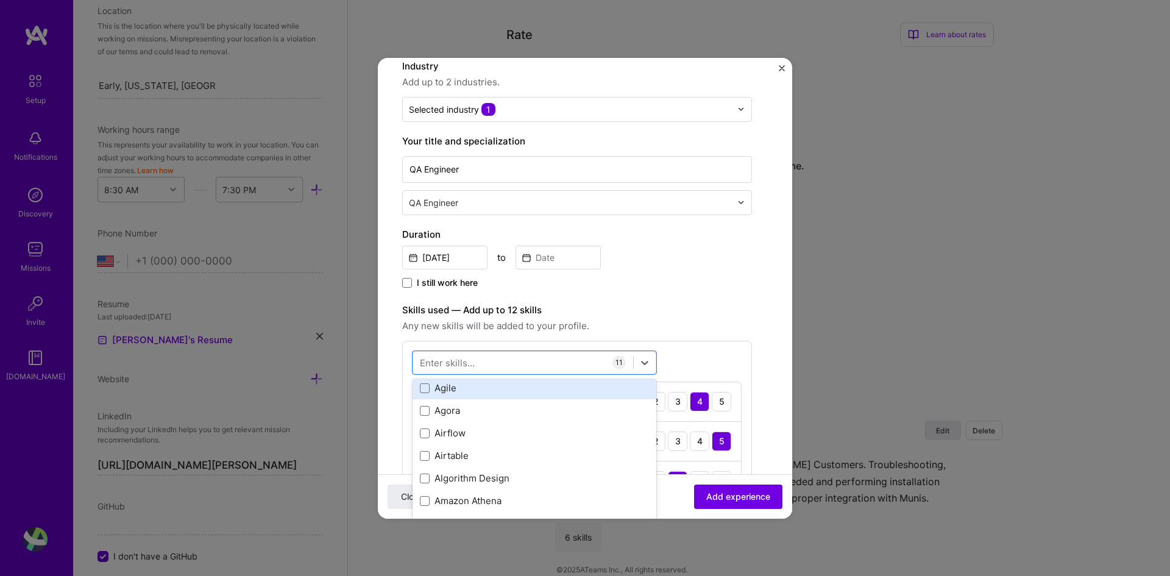
click at [443, 388] on div "Agile" at bounding box center [534, 388] width 229 height 13
click at [456, 383] on div "Android" at bounding box center [534, 385] width 229 height 13
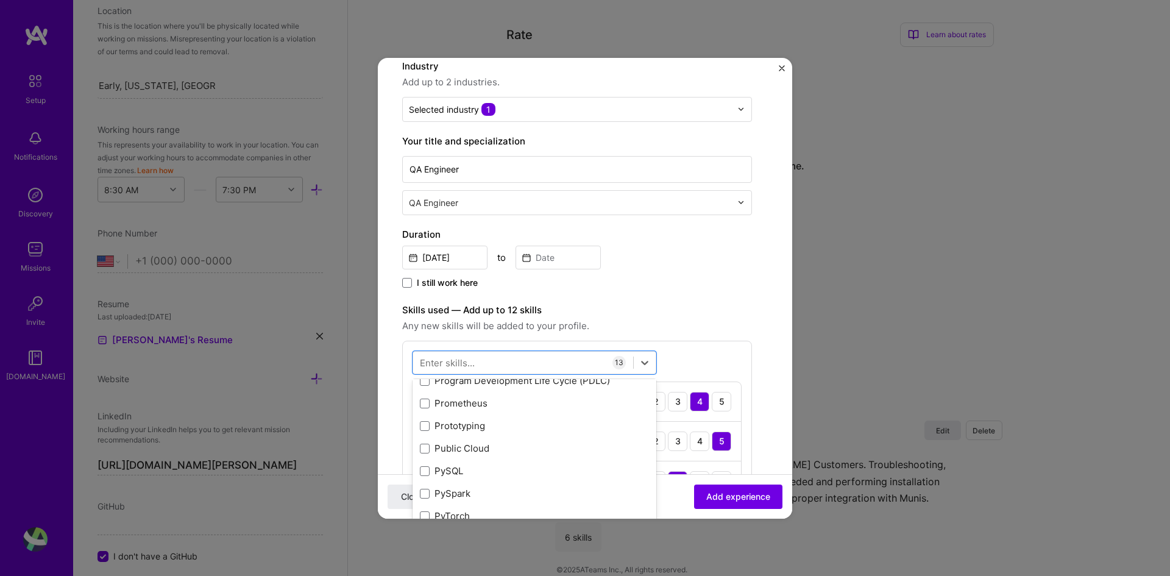
scroll to position [6156, 0]
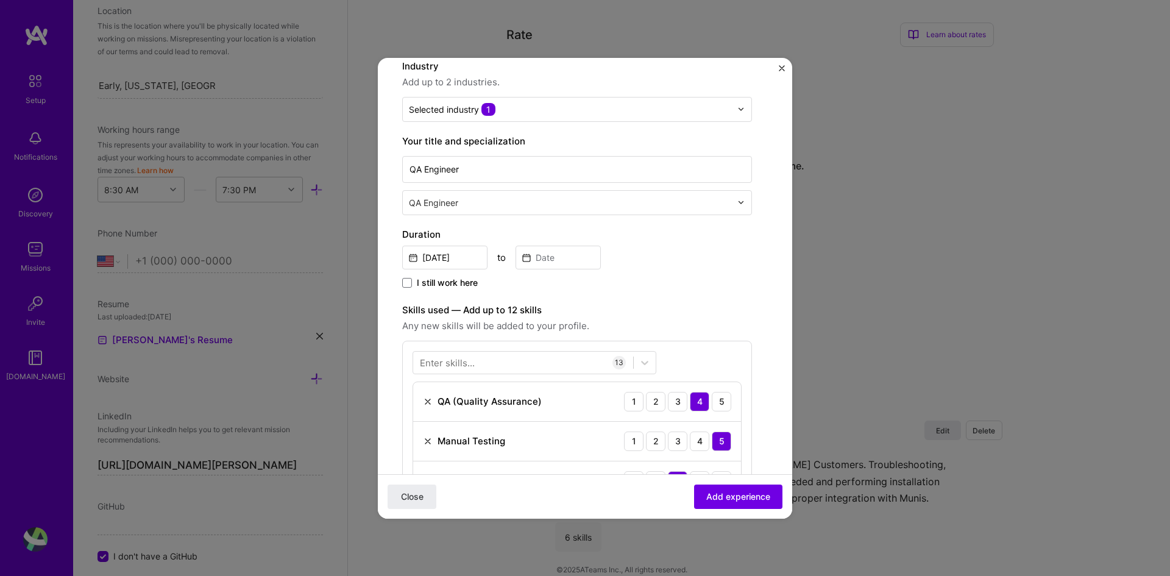
click at [750, 323] on span "Any new skills will be added to your profile." at bounding box center [577, 326] width 350 height 15
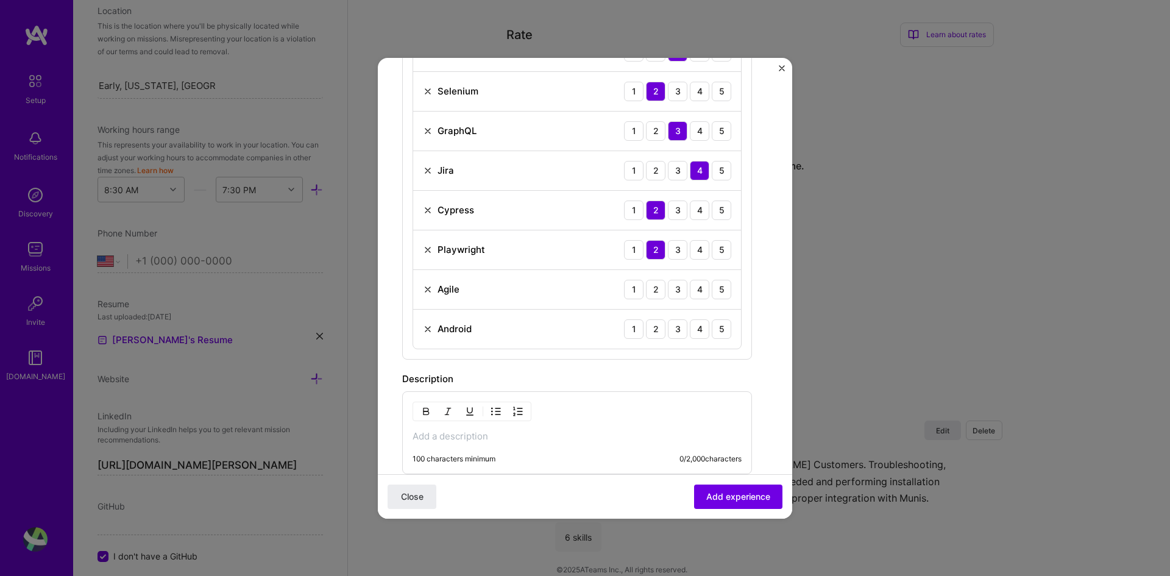
scroll to position [670, 0]
click at [680, 293] on div "3" at bounding box center [678, 289] width 20 height 20
click at [661, 331] on div "2" at bounding box center [656, 329] width 20 height 20
click at [674, 330] on div "3" at bounding box center [678, 329] width 20 height 20
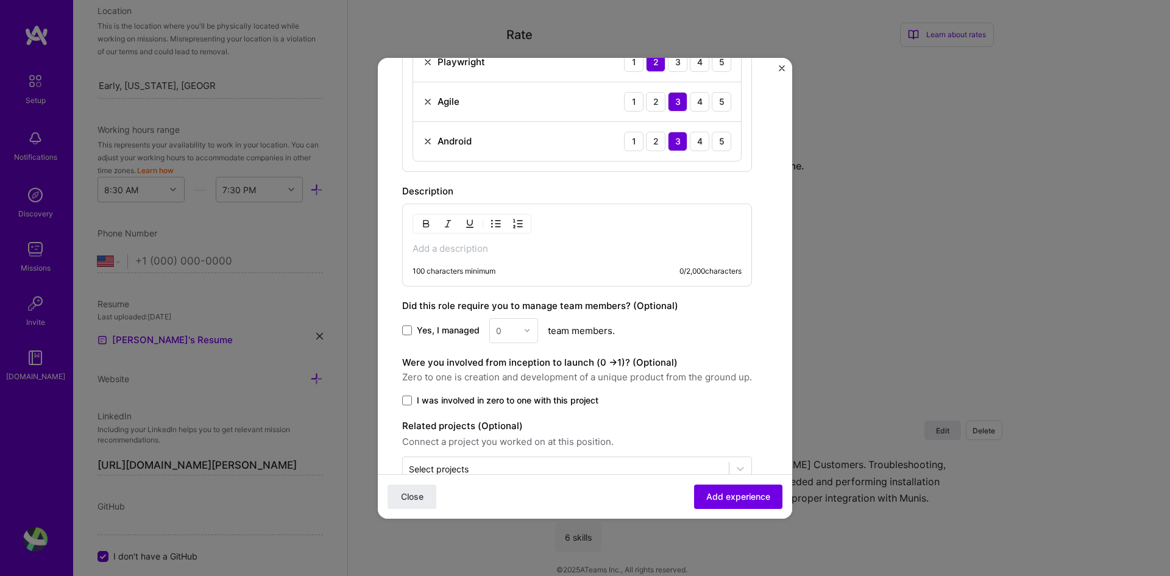
scroll to position [828, 0]
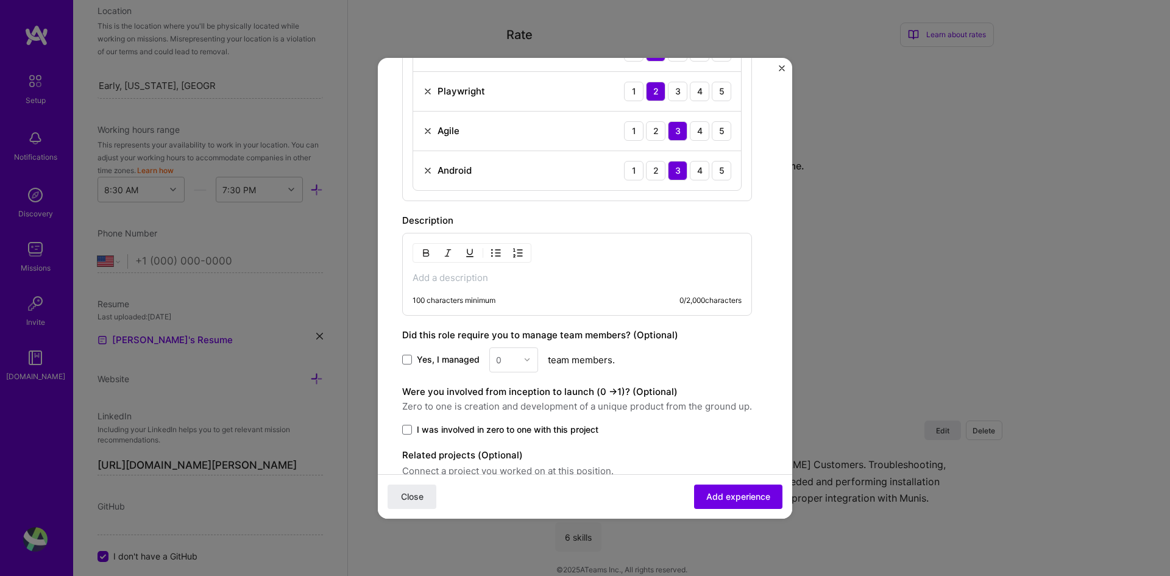
click at [503, 278] on p at bounding box center [577, 278] width 329 height 12
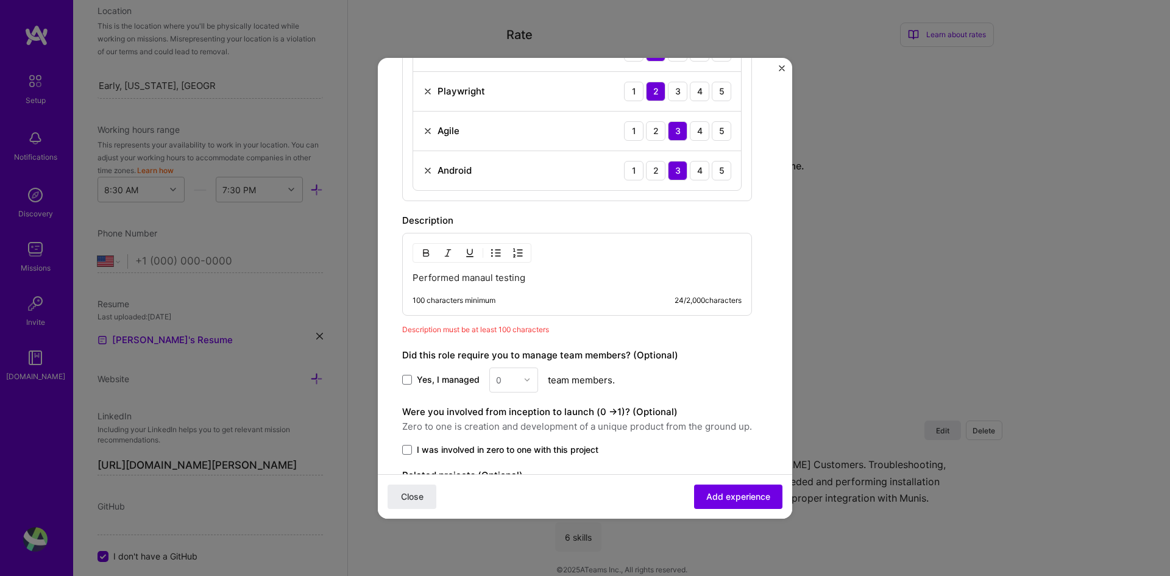
click at [480, 276] on p "Performed manaul testing" at bounding box center [577, 278] width 329 height 12
click at [586, 274] on p "Performed manual testing" at bounding box center [577, 278] width 329 height 12
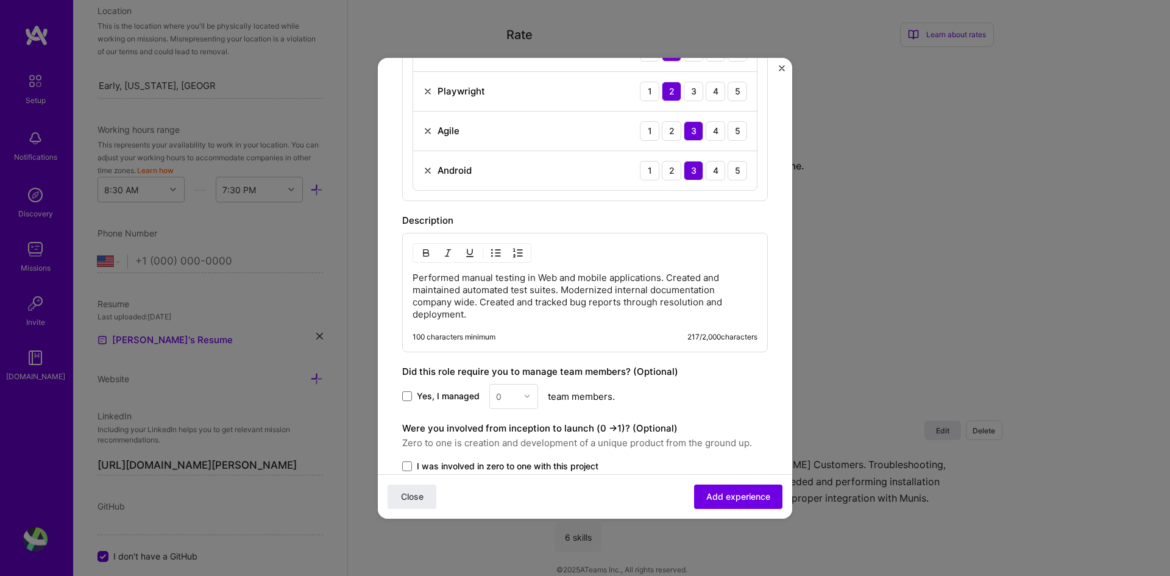
click at [609, 315] on p "Performed manual testing in Web and mobile applications. Created and maintained…" at bounding box center [585, 296] width 345 height 49
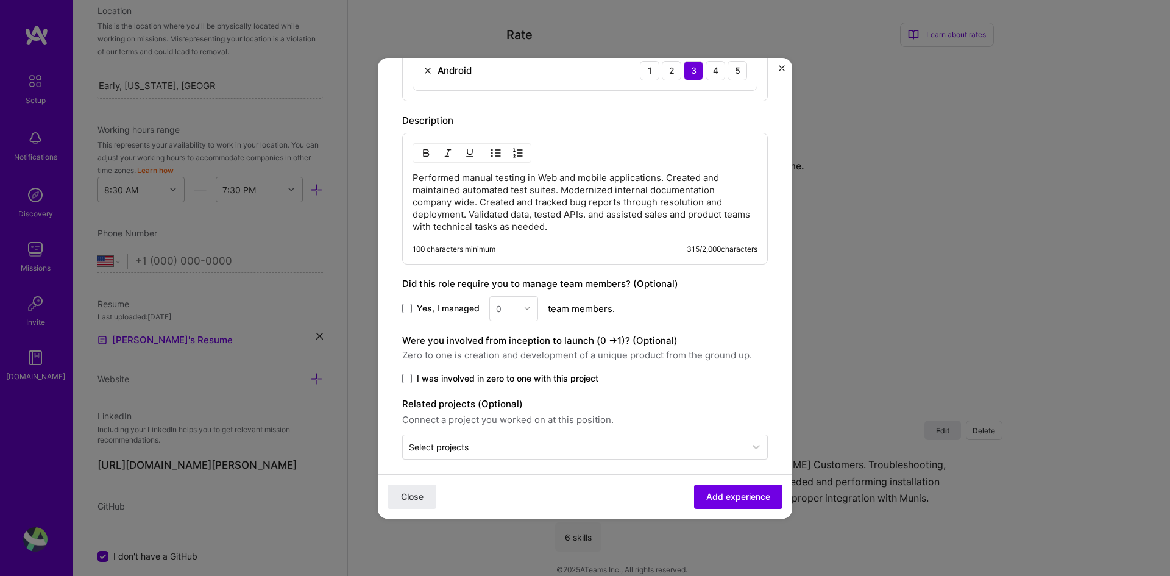
scroll to position [938, 0]
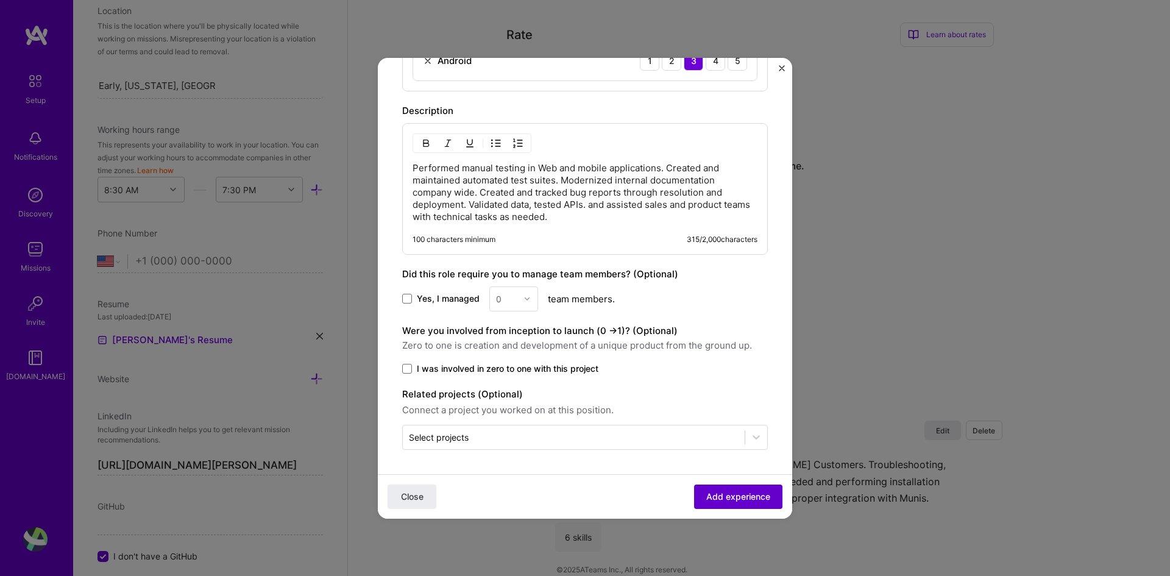
click at [758, 503] on button "Add experience" at bounding box center [738, 496] width 88 height 24
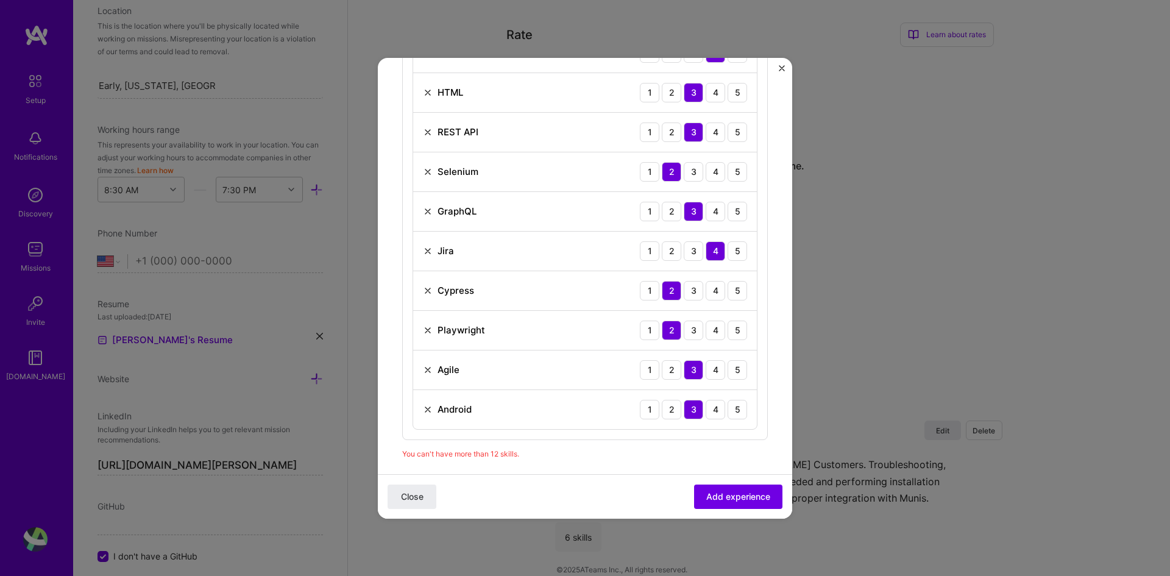
scroll to position [611, 0]
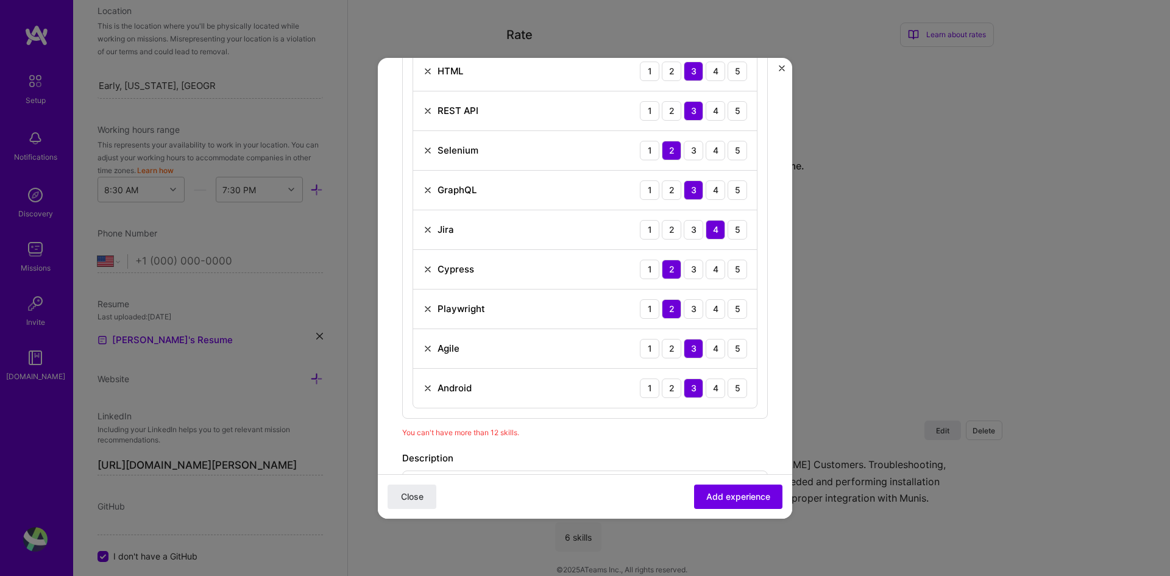
click at [426, 386] on img at bounding box center [428, 388] width 10 height 10
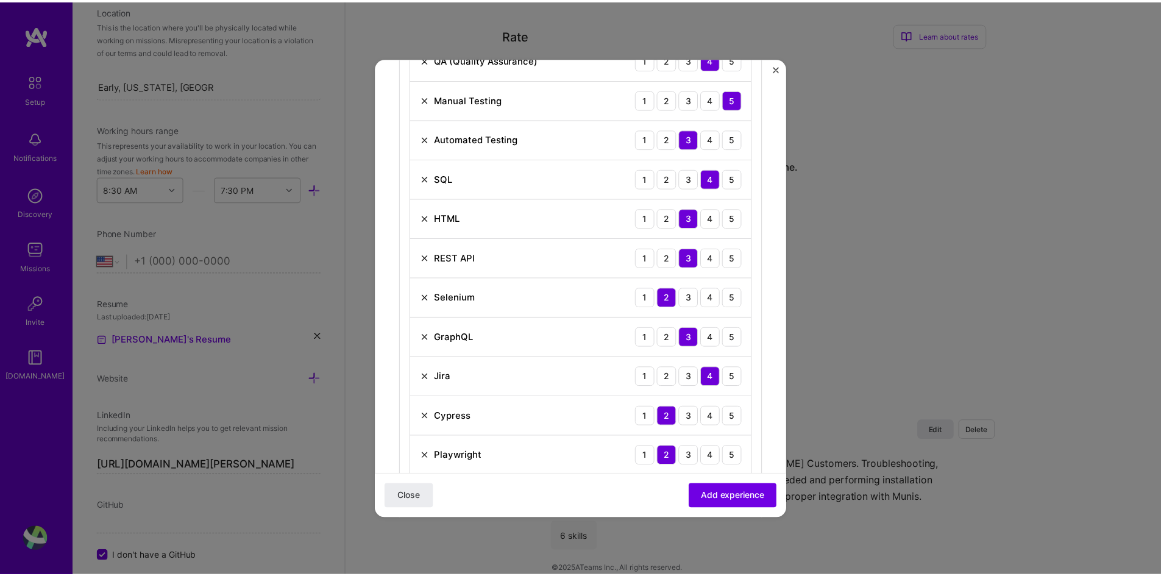
scroll to position [489, 0]
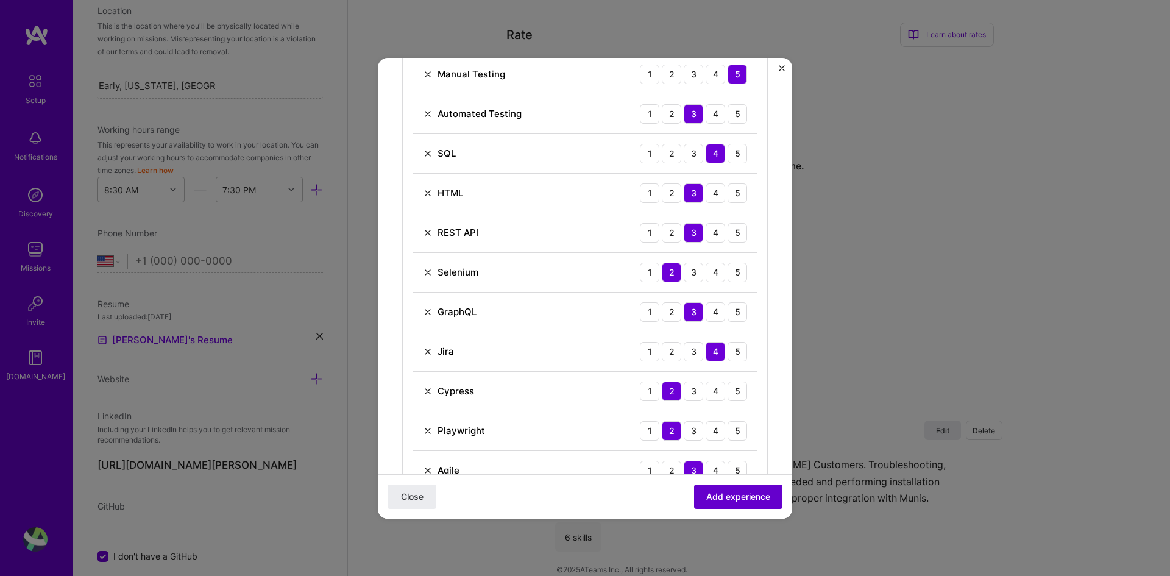
click at [744, 495] on span "Add experience" at bounding box center [738, 496] width 64 height 12
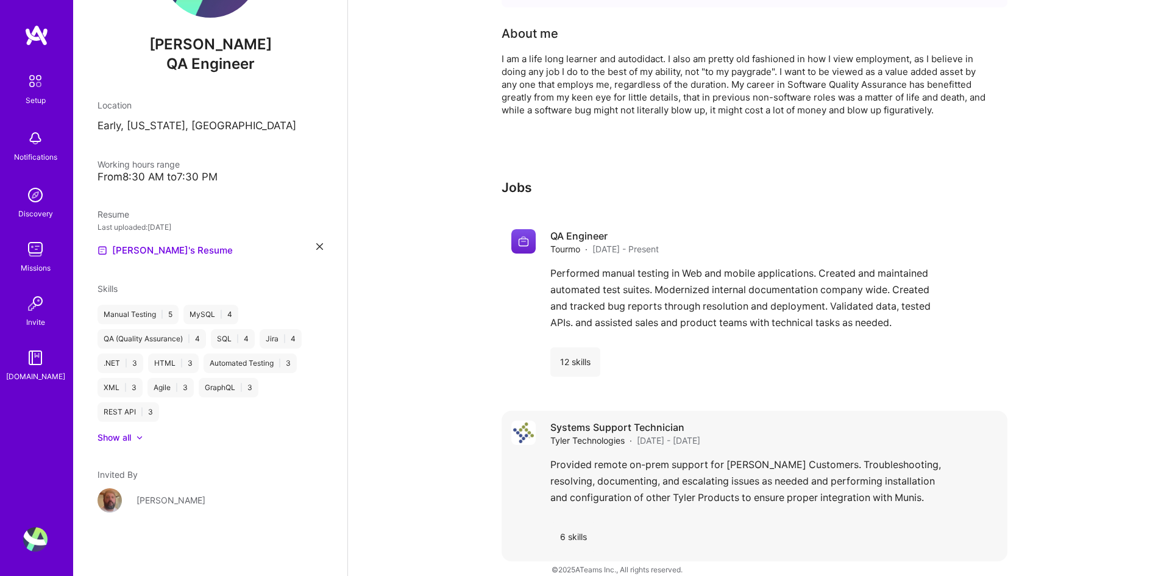
scroll to position [0, 0]
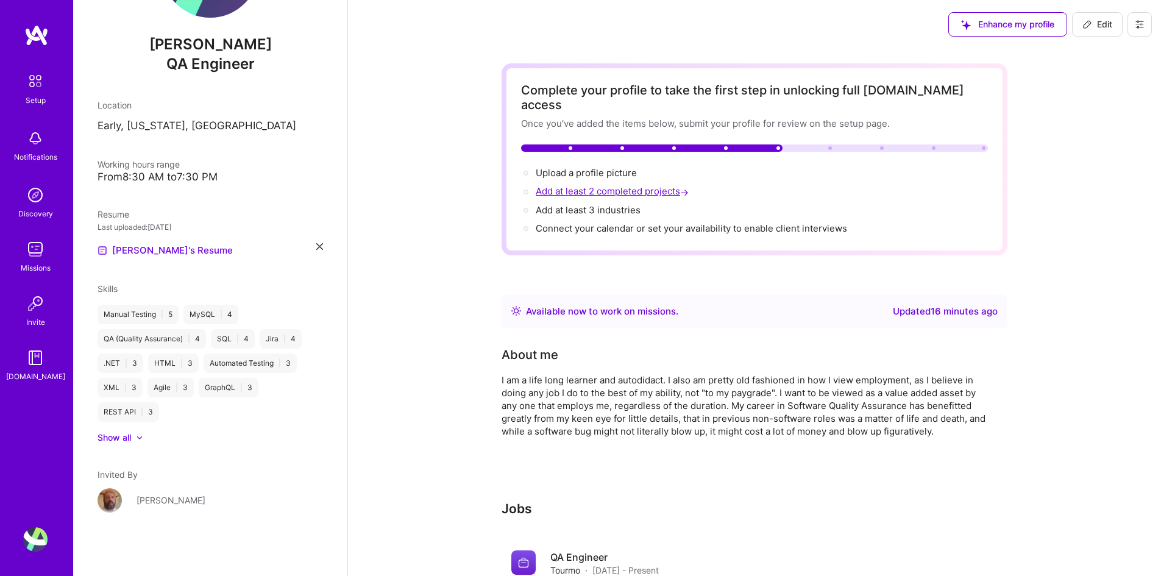
click at [597, 185] on span "Add at least 2 completed projects →" at bounding box center [613, 191] width 155 height 12
select select "US"
select select "Right Now"
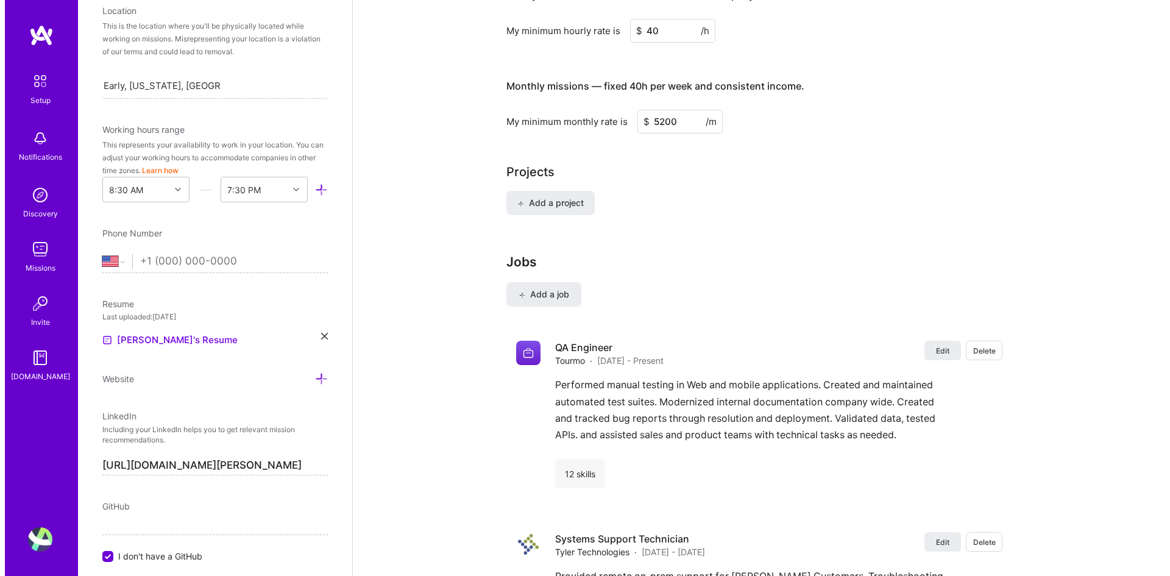
scroll to position [804, 0]
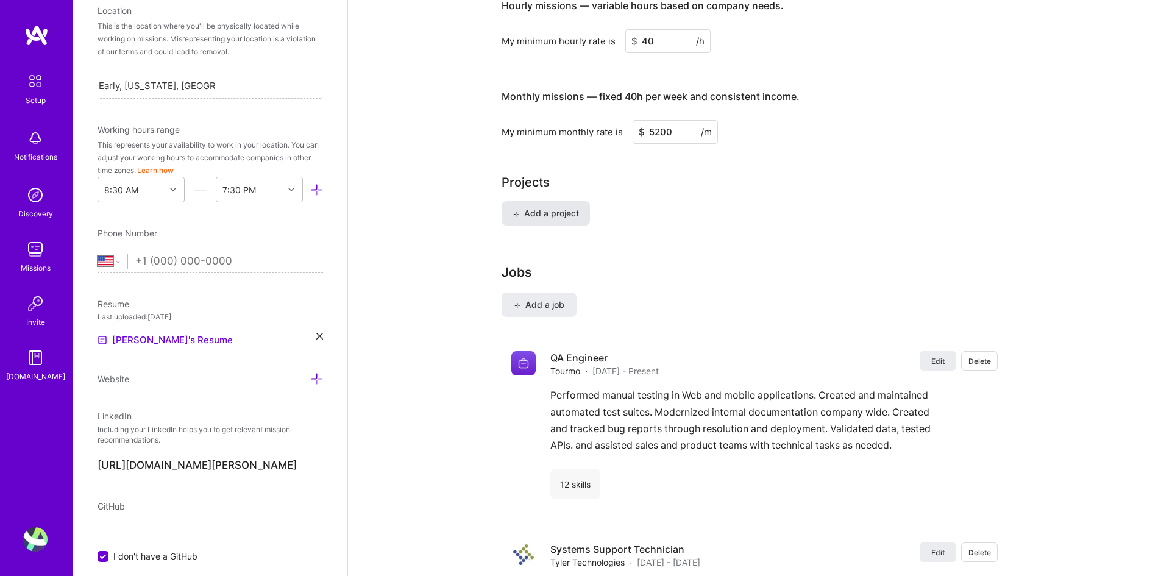
click at [547, 201] on button "Add a project" at bounding box center [546, 213] width 88 height 24
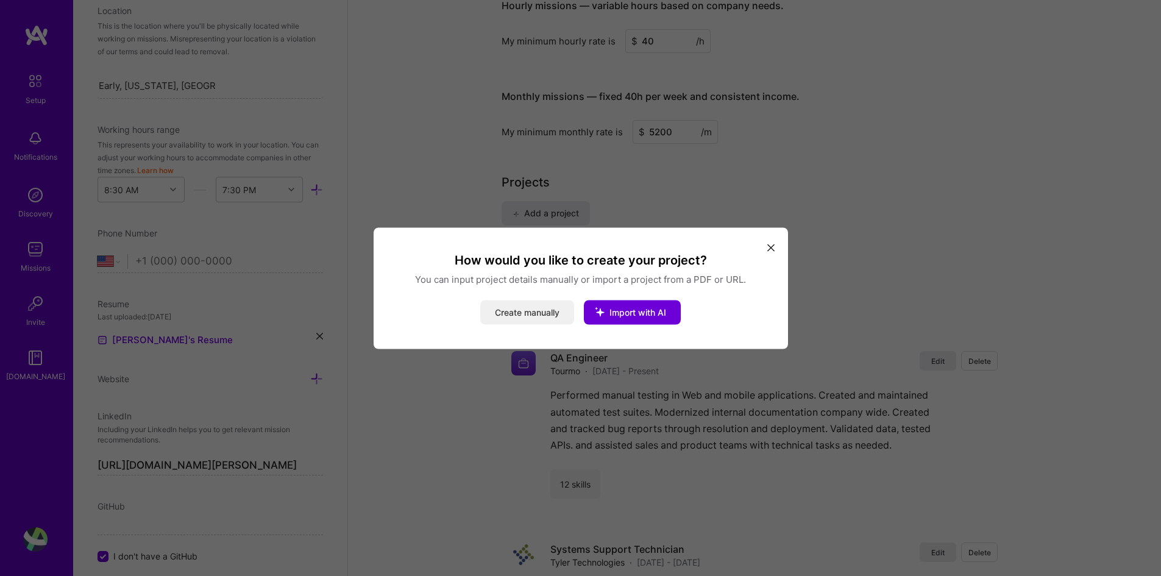
click at [549, 312] on button "Create manually" at bounding box center [527, 312] width 94 height 24
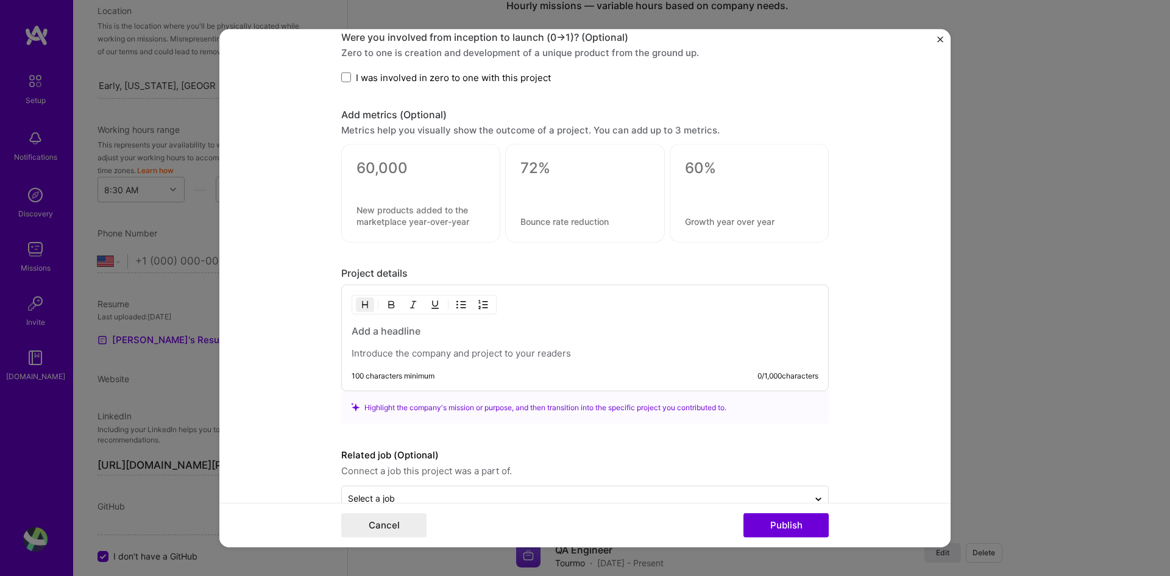
scroll to position [731, 0]
click at [936, 403] on div "Project title Company Project industry Industry Project Link (Optional) Drag an…" at bounding box center [585, 288] width 1170 height 576
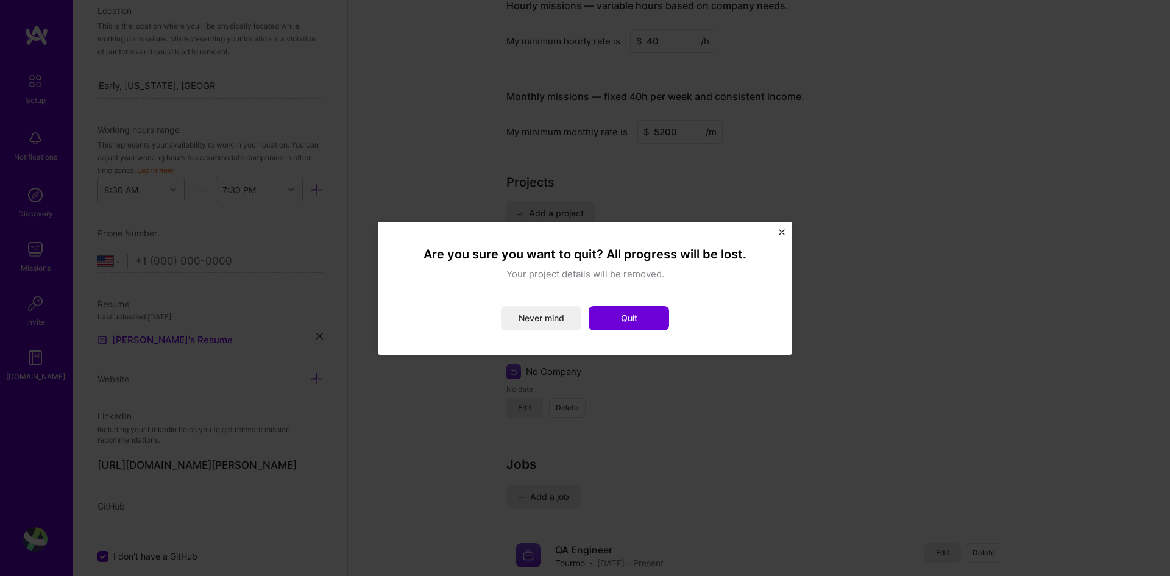
click at [786, 233] on div "Are you sure you want to quit? All progress will be lost. Your project details …" at bounding box center [585, 288] width 414 height 133
click at [778, 232] on div "Are you sure you want to quit? All progress will be lost. Your project details …" at bounding box center [585, 288] width 414 height 133
click at [780, 231] on img "Close" at bounding box center [782, 232] width 6 height 6
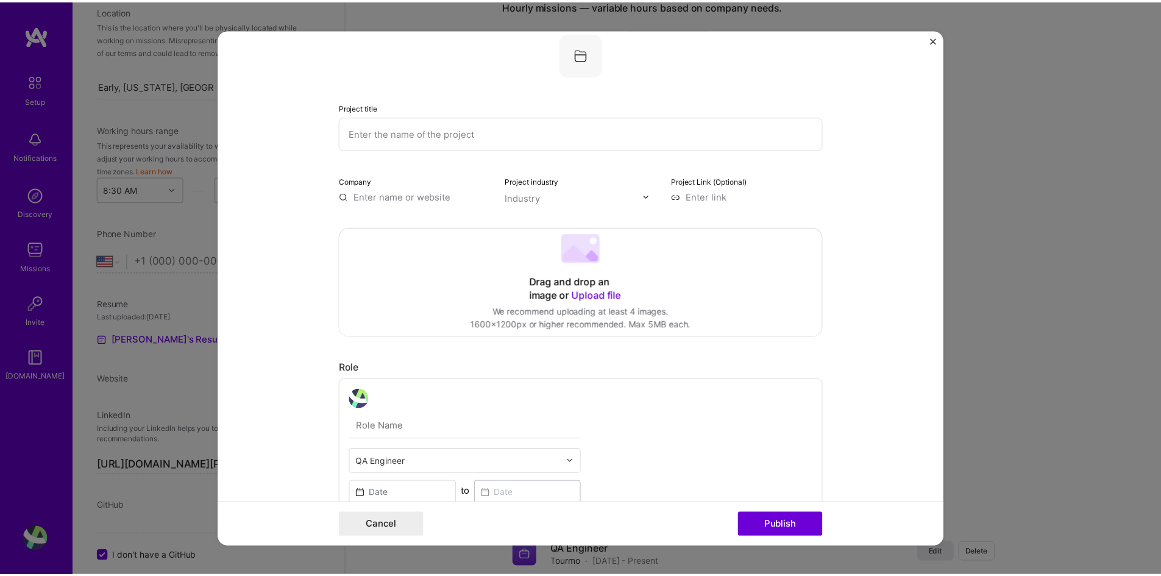
scroll to position [0, 0]
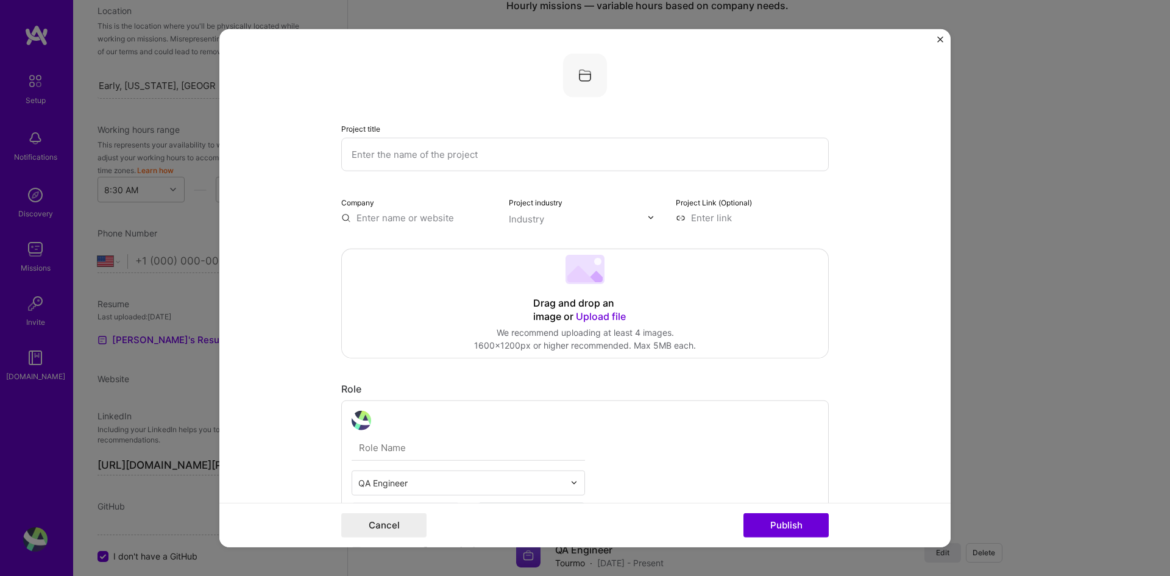
click at [936, 39] on img "Close" at bounding box center [940, 39] width 6 height 6
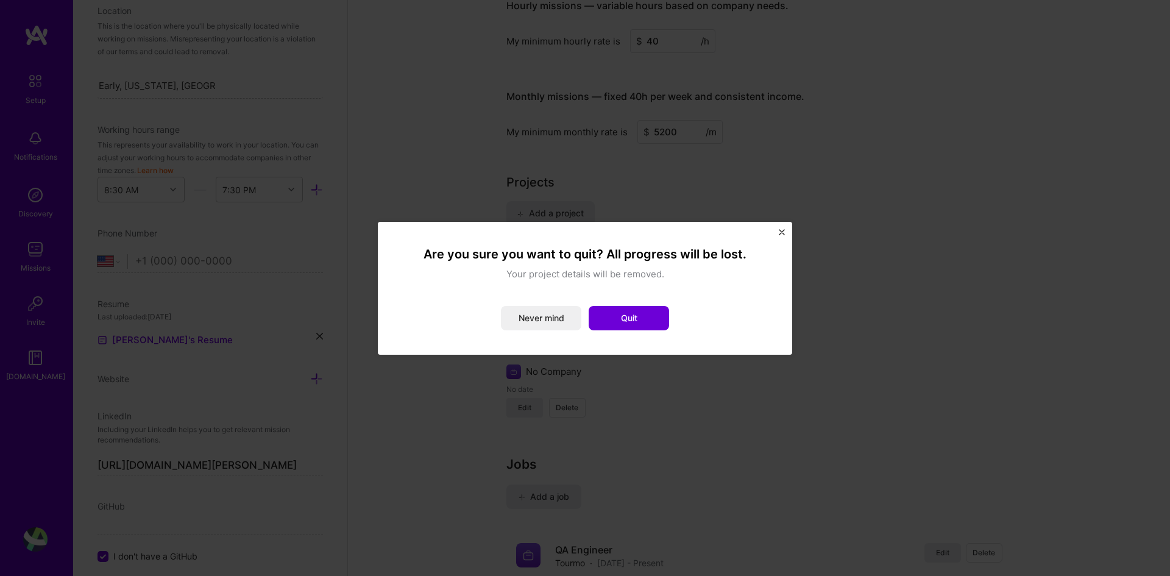
click at [533, 316] on button "Never mind" at bounding box center [541, 318] width 80 height 24
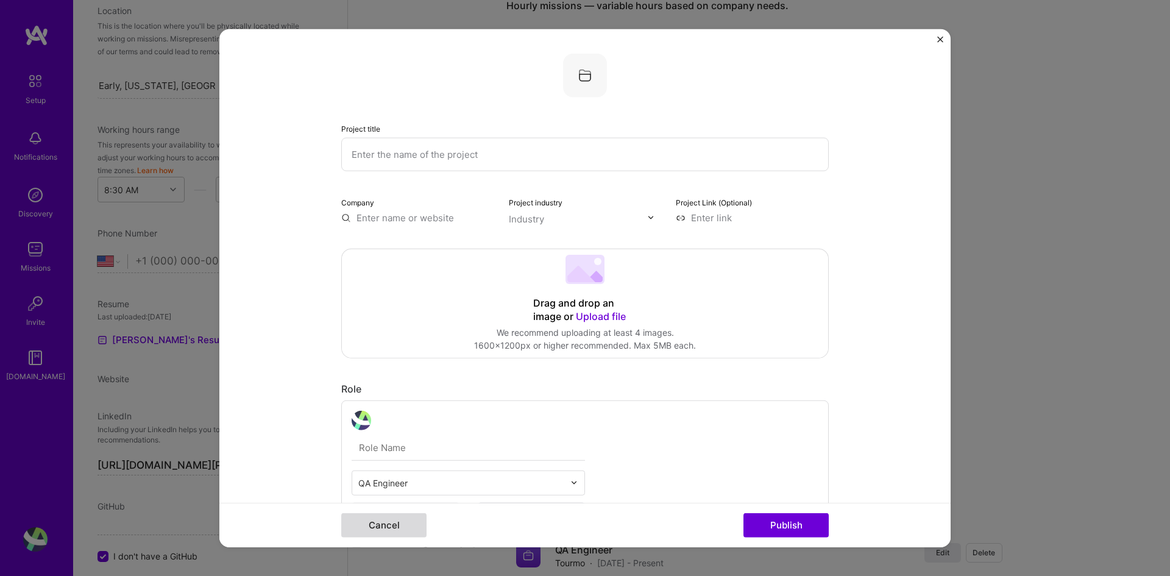
click at [380, 503] on button "Cancel" at bounding box center [383, 525] width 85 height 24
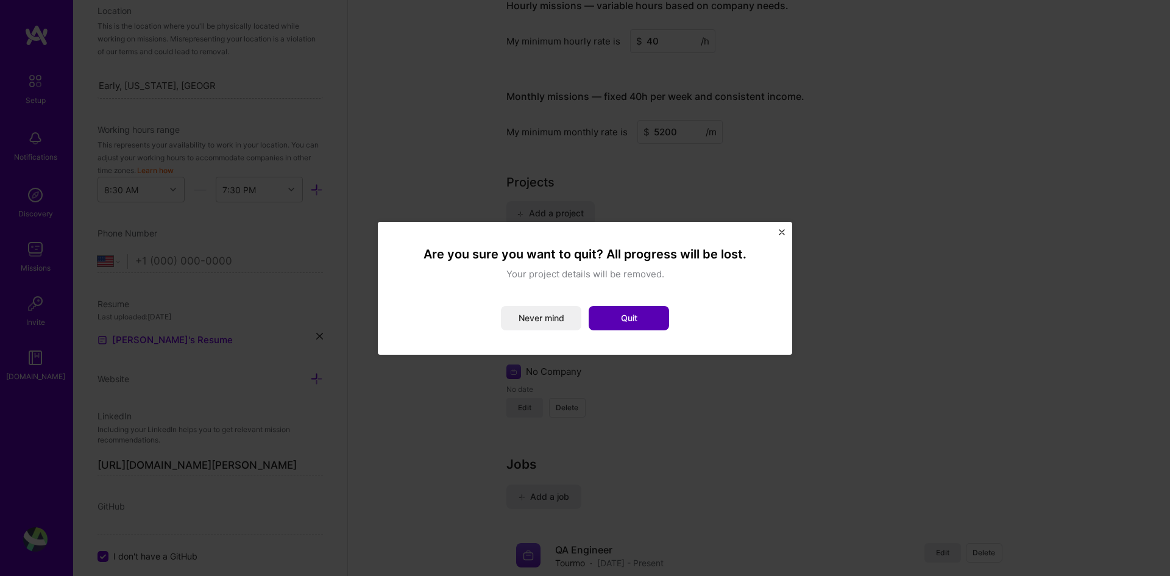
click at [627, 308] on button "Quit" at bounding box center [629, 318] width 80 height 24
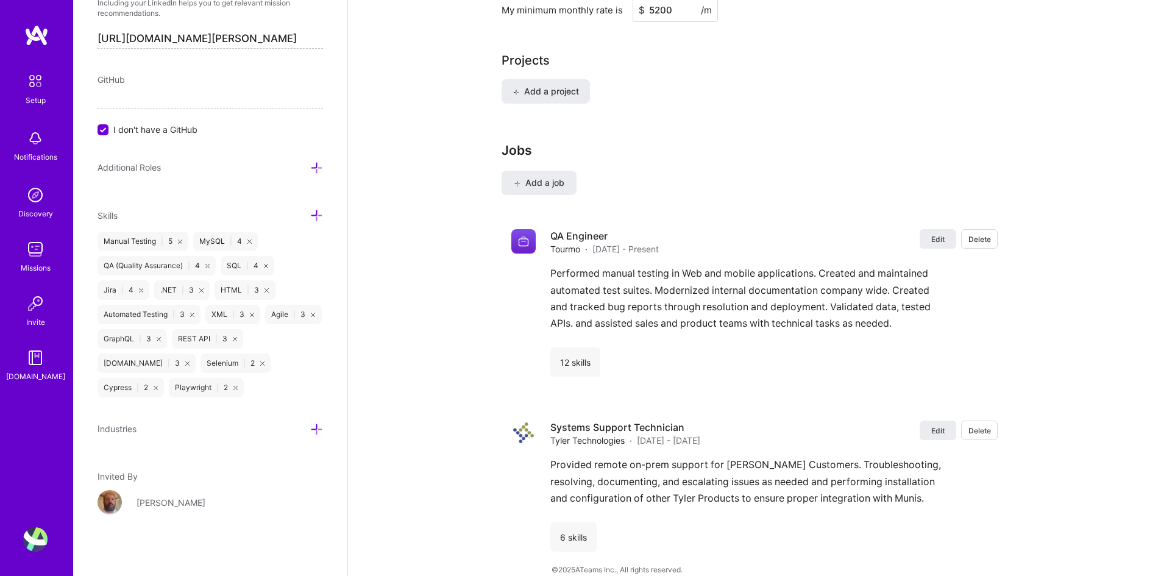
scroll to position [677, 0]
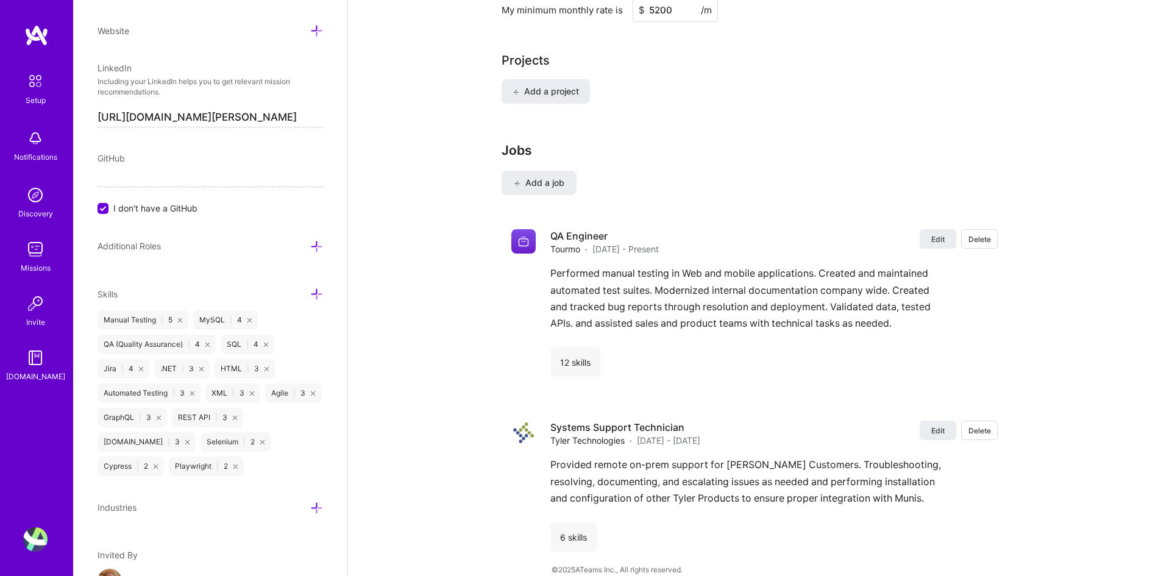
drag, startPoint x: 218, startPoint y: 418, endPoint x: 211, endPoint y: 421, distance: 7.9
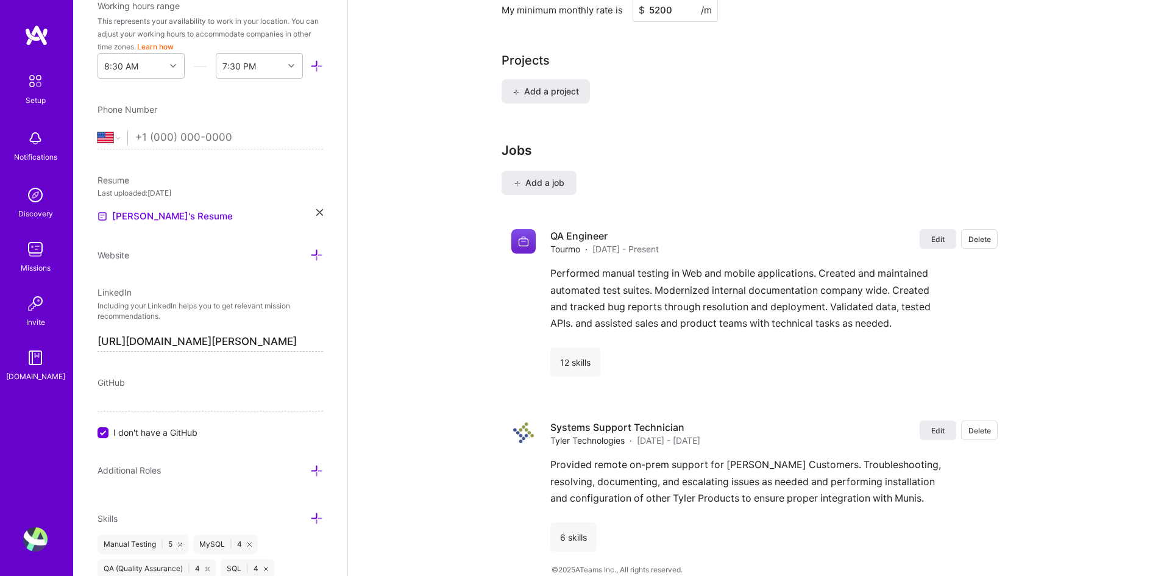
drag, startPoint x: 211, startPoint y: 421, endPoint x: 411, endPoint y: 394, distance: 202.2
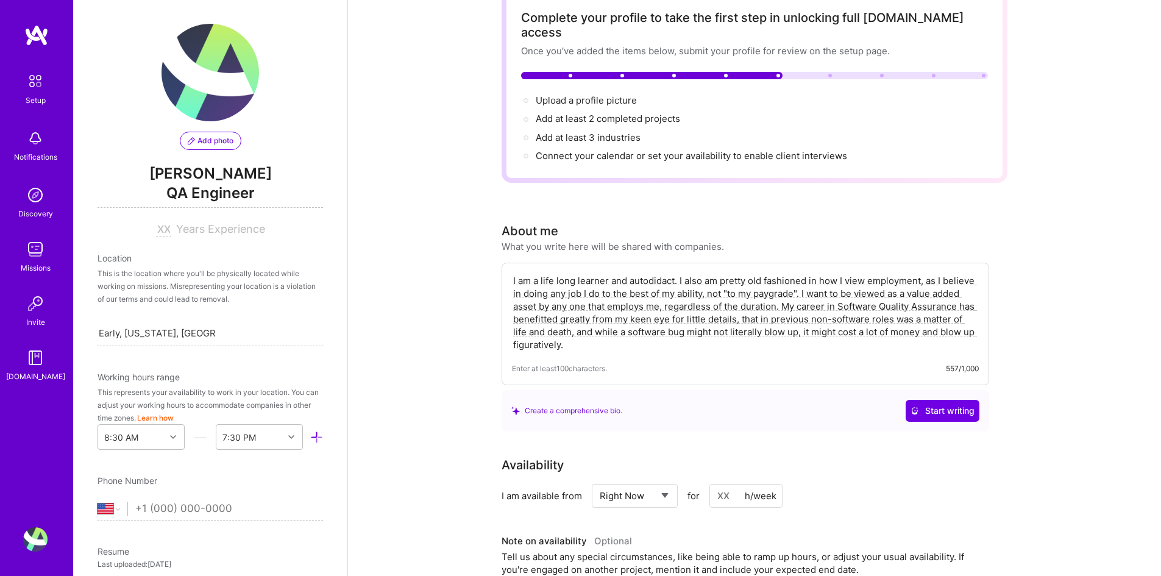
scroll to position [0, 0]
click at [595, 150] on span "Connect your calendar or set your availability to enable client interviews →" at bounding box center [697, 156] width 322 height 12
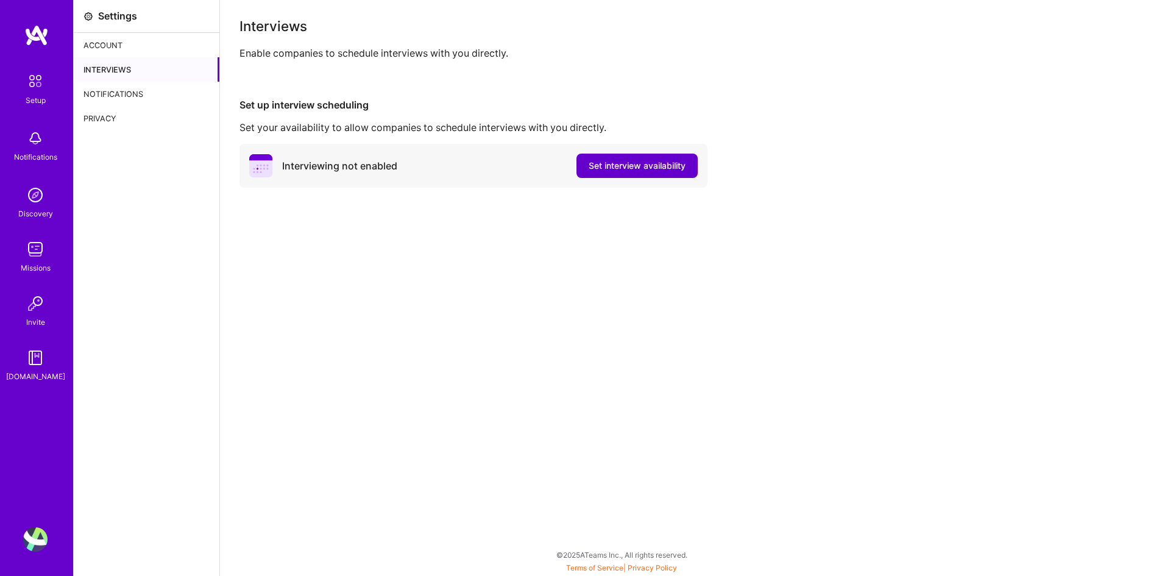
click at [609, 160] on span "Set interview availability" at bounding box center [637, 166] width 97 height 12
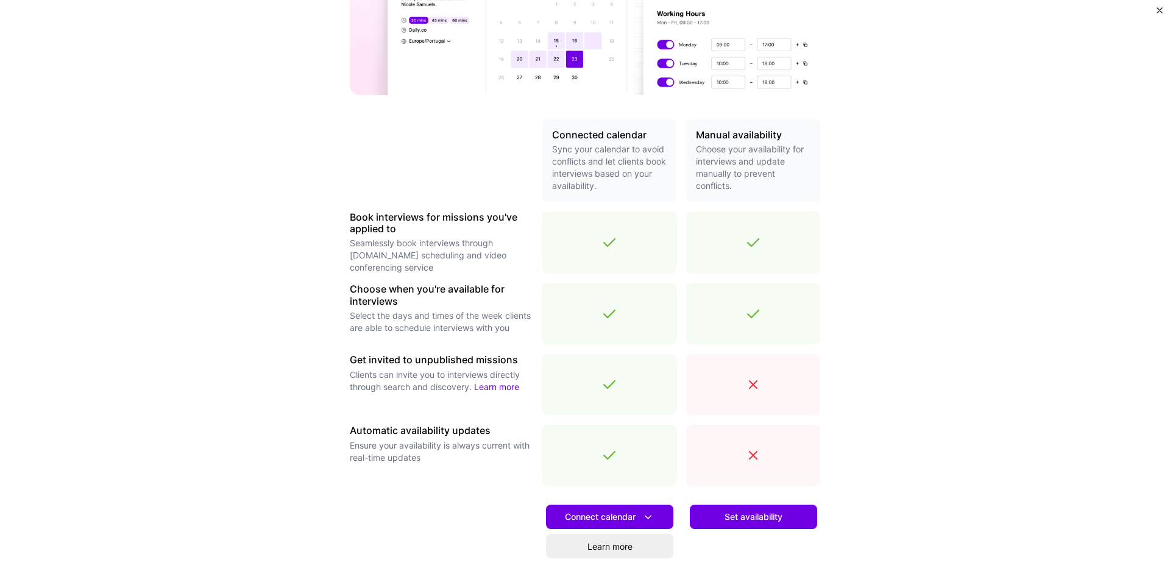
scroll to position [183, 0]
click at [755, 503] on span "Set availability" at bounding box center [754, 516] width 58 height 12
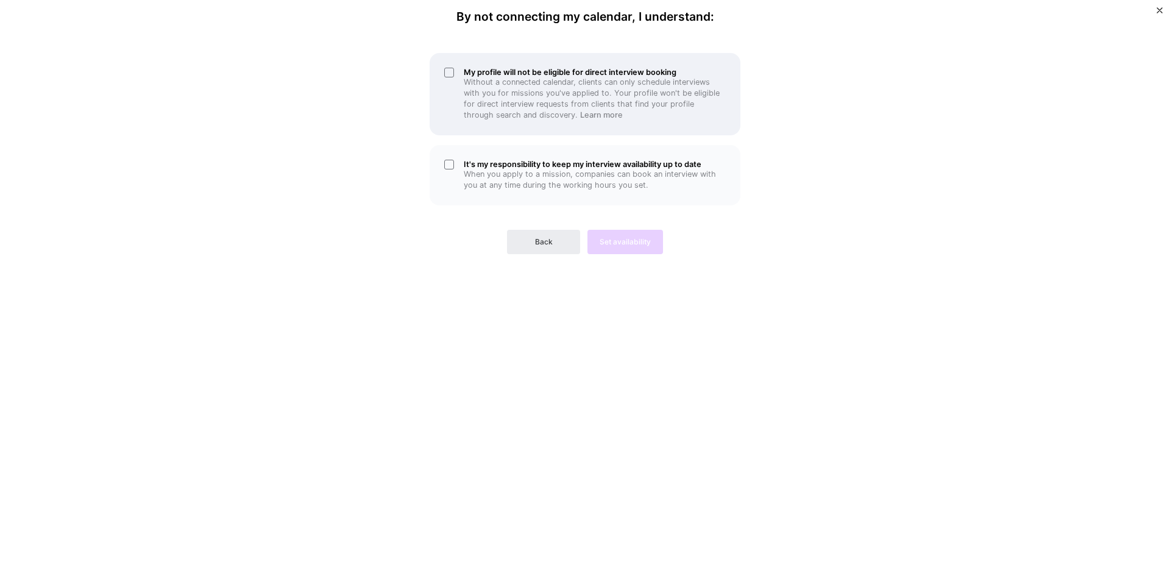
click at [528, 71] on h5 "My profile will not be eligible for direct interview booking" at bounding box center [595, 72] width 262 height 9
click at [546, 162] on h5 "It's my responsibility to keep my interview availability up to date" at bounding box center [595, 164] width 262 height 9
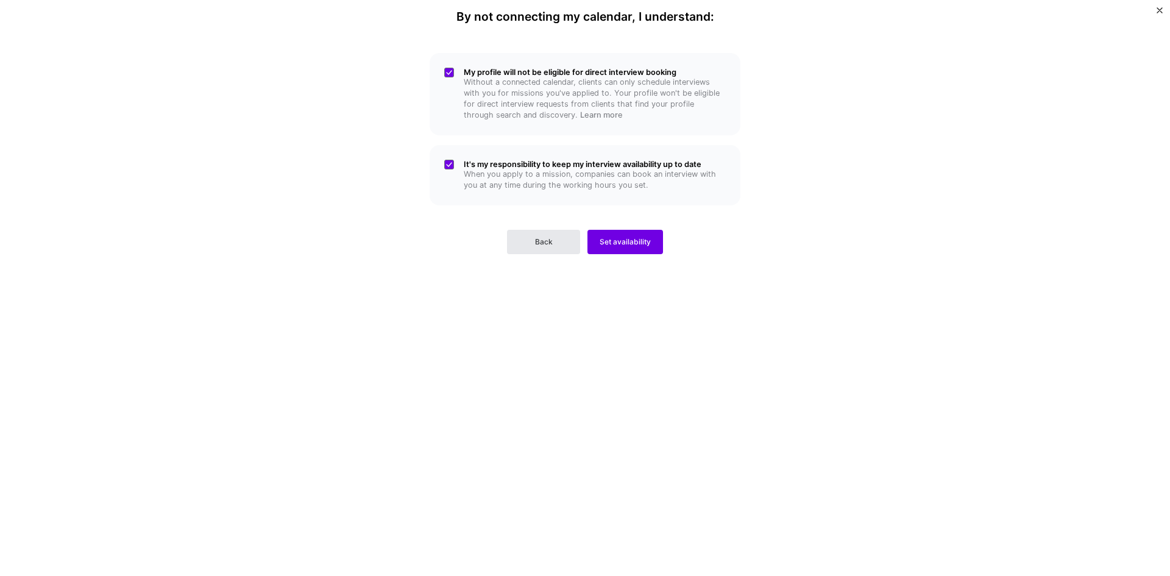
click at [548, 249] on button "Back" at bounding box center [543, 242] width 73 height 24
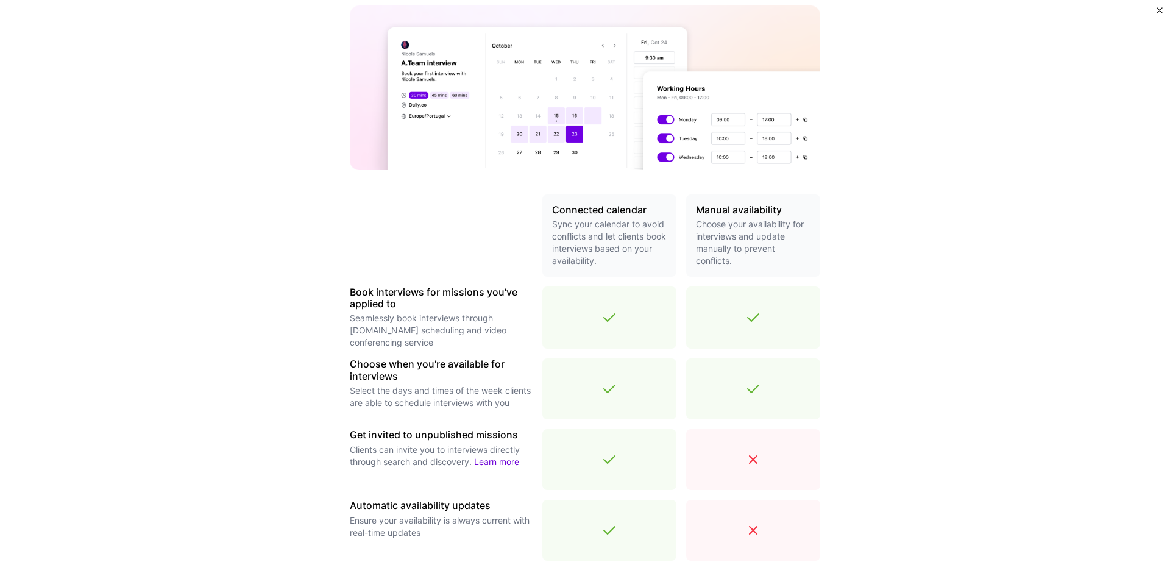
scroll to position [278, 0]
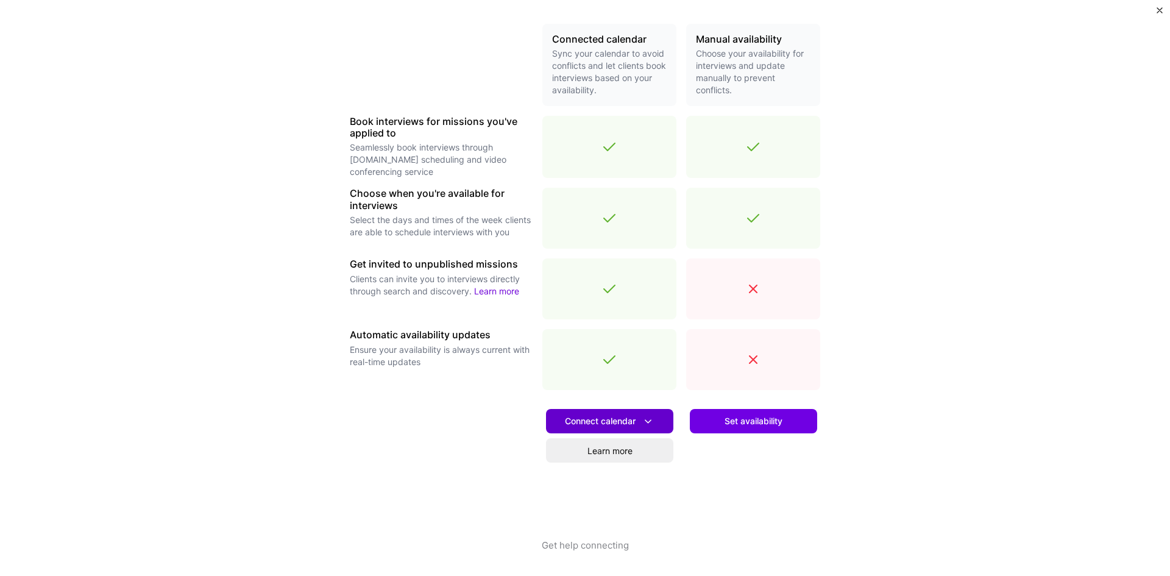
click at [616, 423] on span "Connect calendar" at bounding box center [610, 421] width 90 height 13
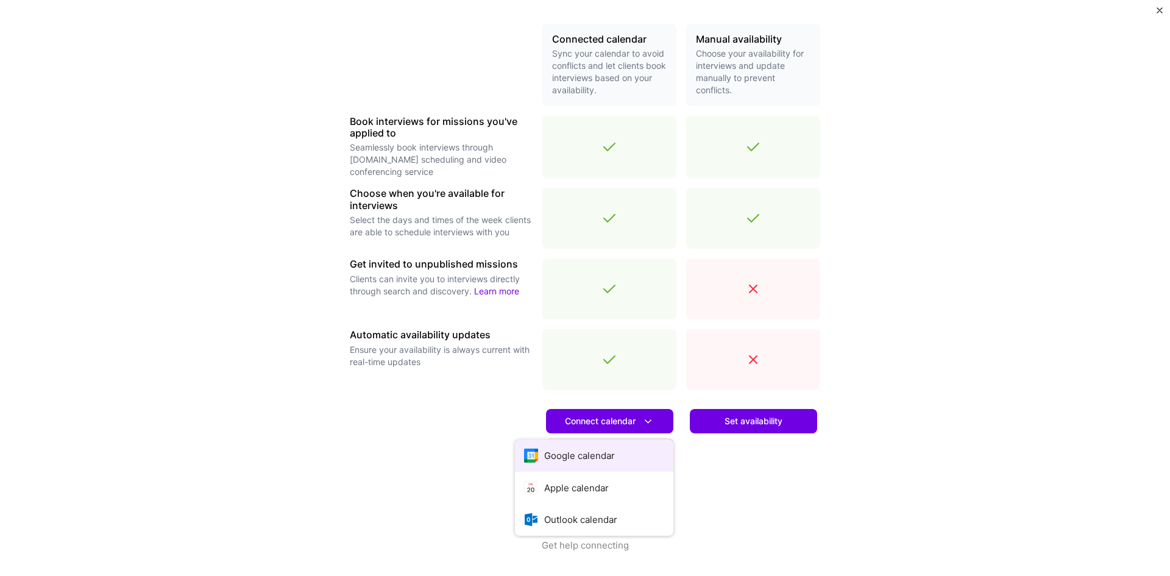
click at [595, 455] on button "Google calendar" at bounding box center [594, 455] width 158 height 32
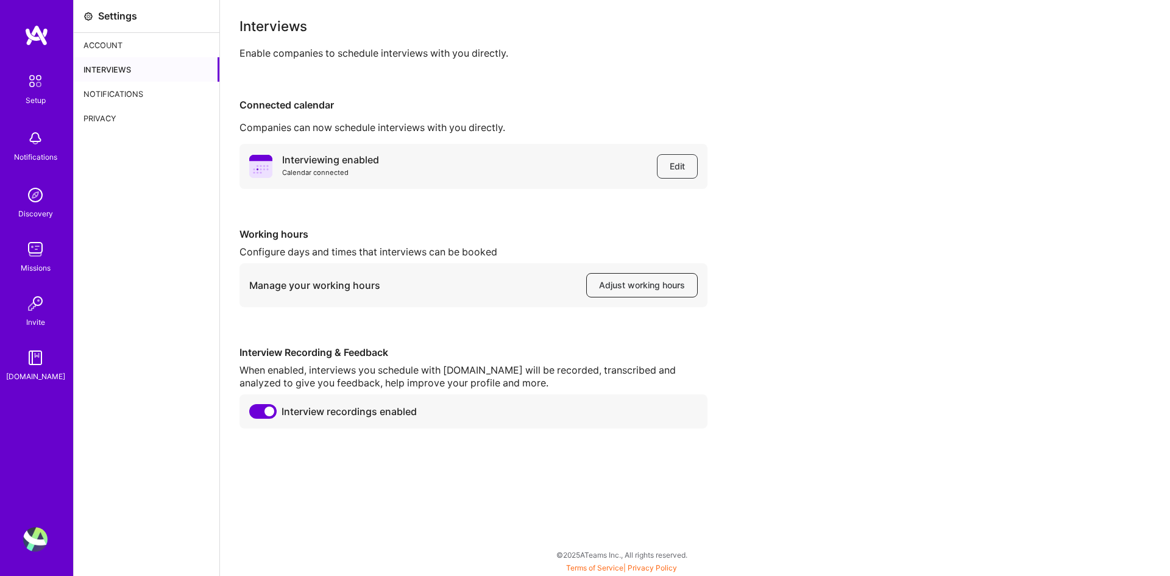
click at [611, 277] on button "Adjust working hours" at bounding box center [642, 285] width 112 height 24
click at [118, 31] on div "Settings" at bounding box center [147, 16] width 146 height 33
click at [118, 39] on div "Account" at bounding box center [147, 45] width 146 height 24
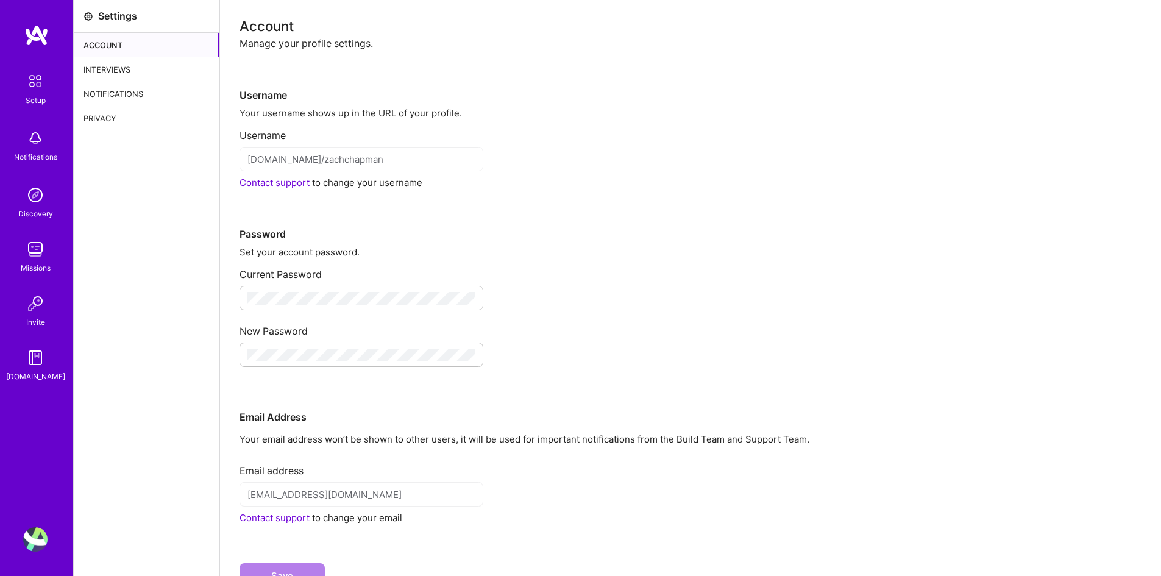
click at [418, 251] on div "Set your account password." at bounding box center [691, 252] width 902 height 13
click at [119, 73] on div "Interviews" at bounding box center [147, 69] width 146 height 24
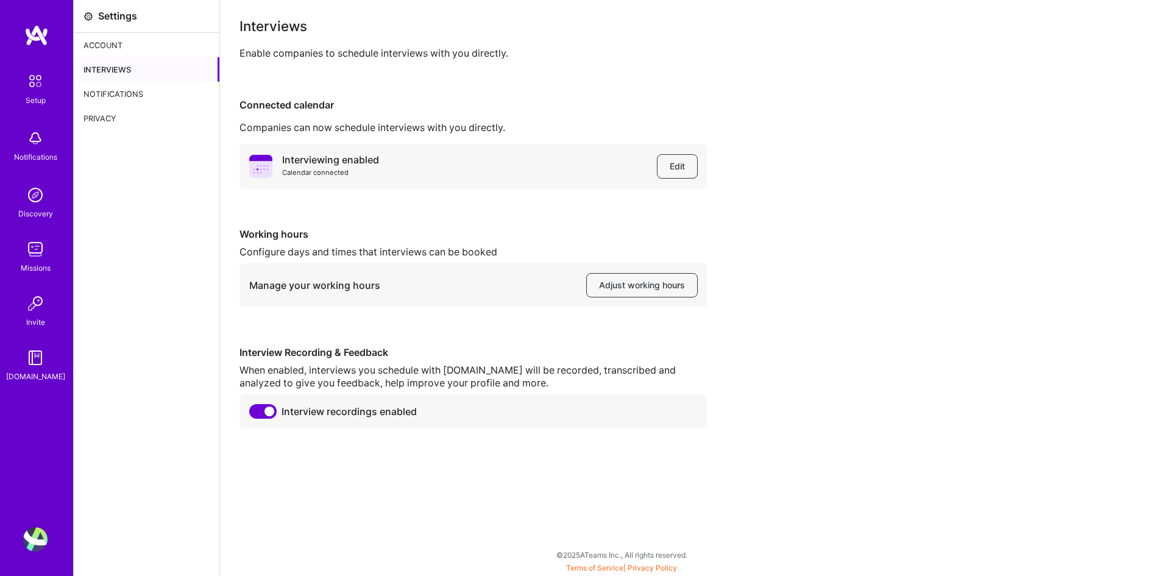
click at [116, 90] on div "Notifications" at bounding box center [147, 94] width 146 height 24
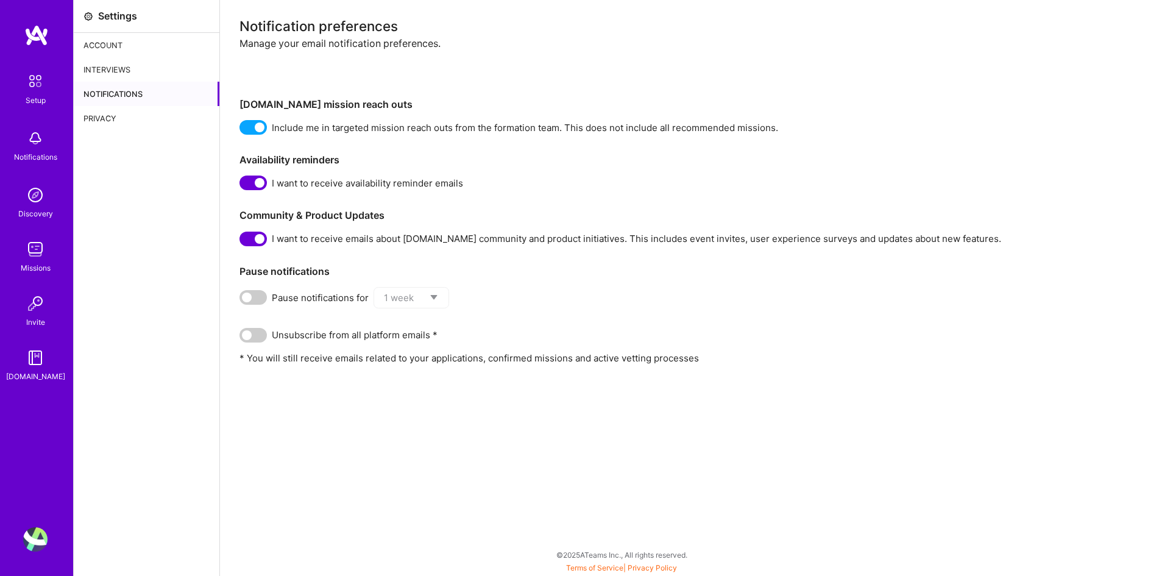
click at [109, 116] on div "Privacy" at bounding box center [147, 118] width 146 height 24
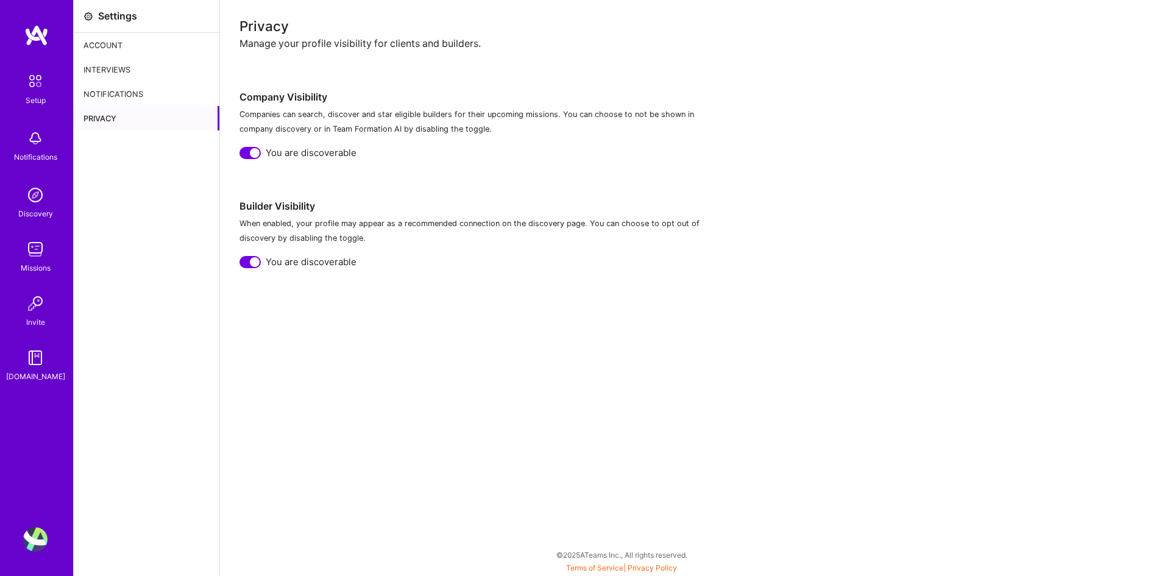
click at [31, 84] on img at bounding box center [36, 81] width 26 height 26
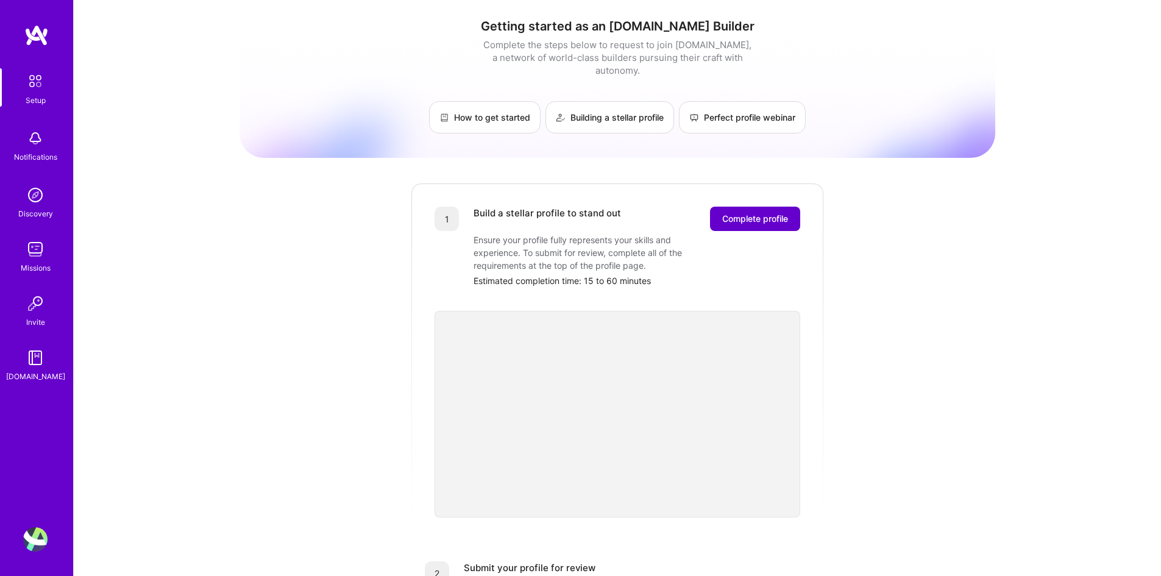
click at [764, 213] on span "Complete profile" at bounding box center [755, 219] width 66 height 12
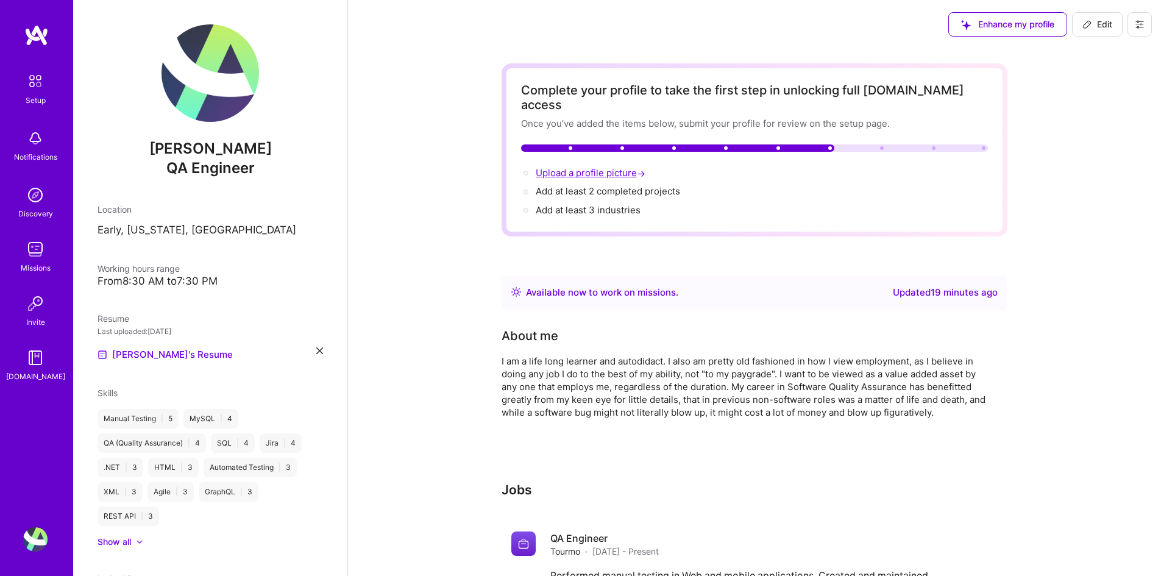
click at [578, 167] on span "Upload a profile picture →" at bounding box center [592, 173] width 112 height 12
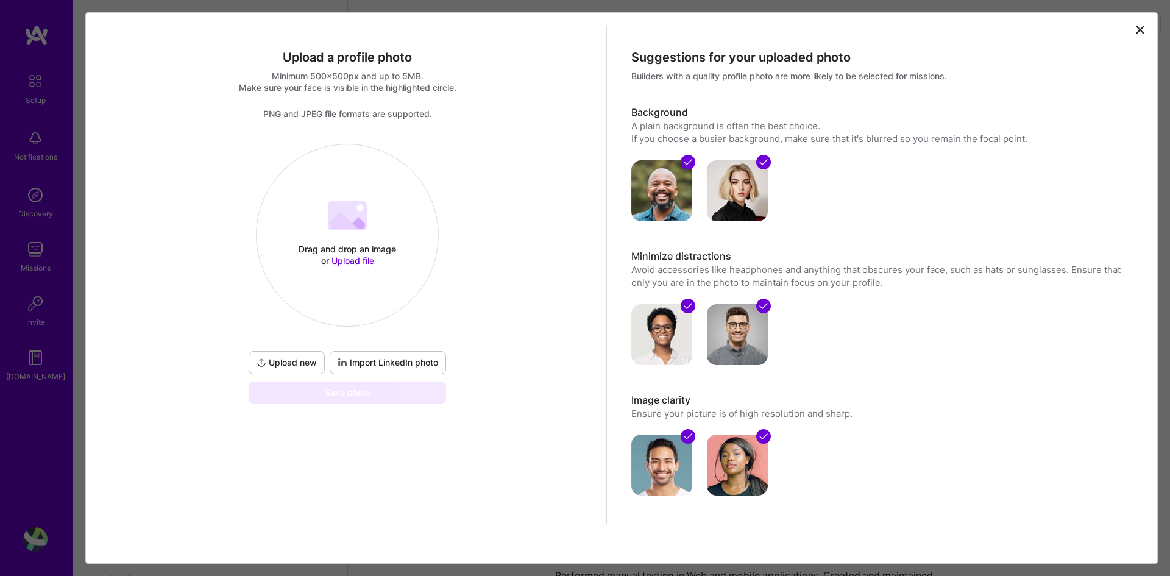
click at [386, 227] on div "Drag and drop an image or Upload file Upload file" at bounding box center [348, 235] width 182 height 129
click at [421, 361] on span "Import LinkedIn photo" at bounding box center [388, 363] width 101 height 12
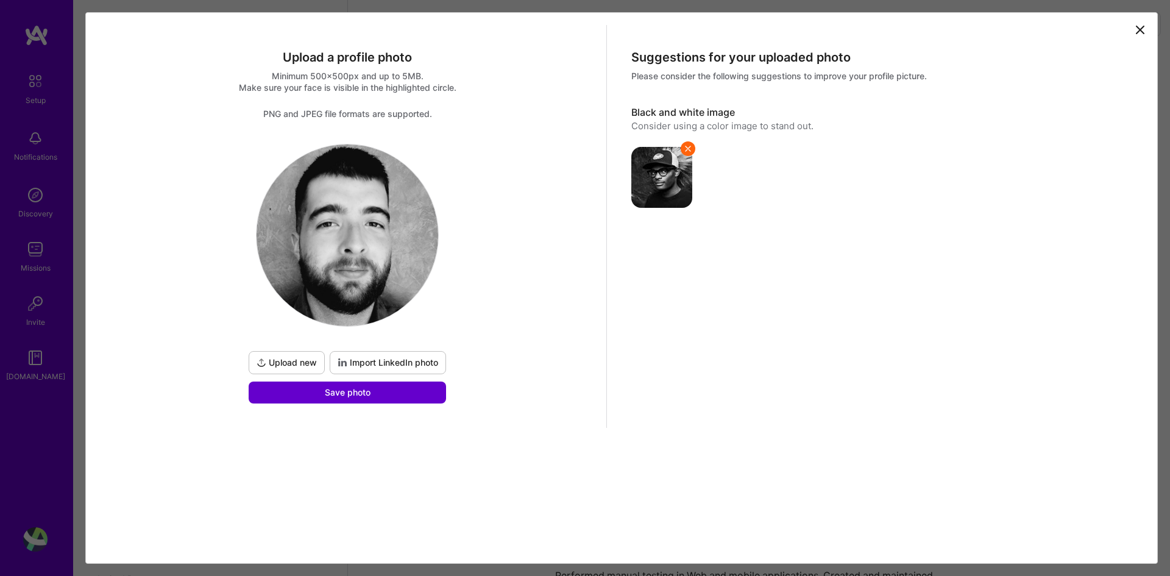
click at [352, 394] on span "Save photo" at bounding box center [348, 392] width 46 height 12
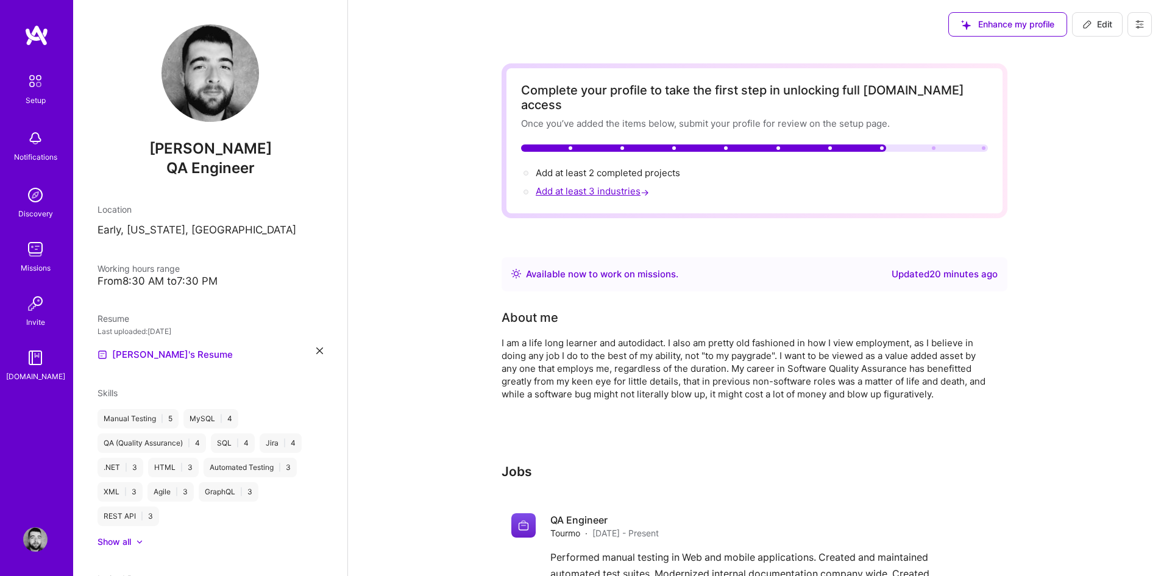
click at [615, 185] on span "Add at least 3 industries →" at bounding box center [594, 191] width 116 height 12
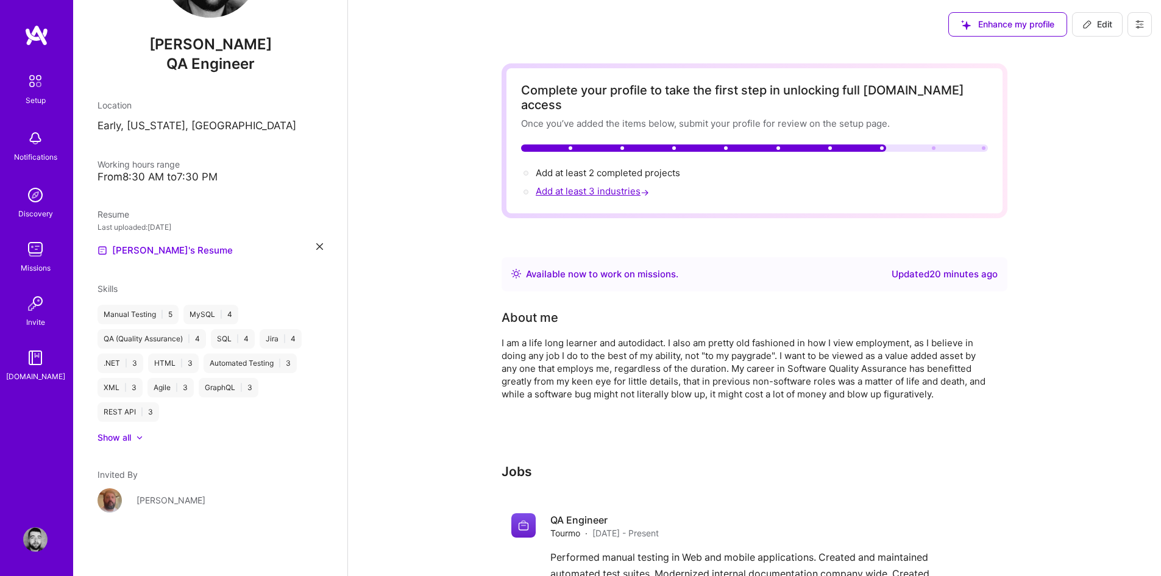
select select "US"
select select "Right Now"
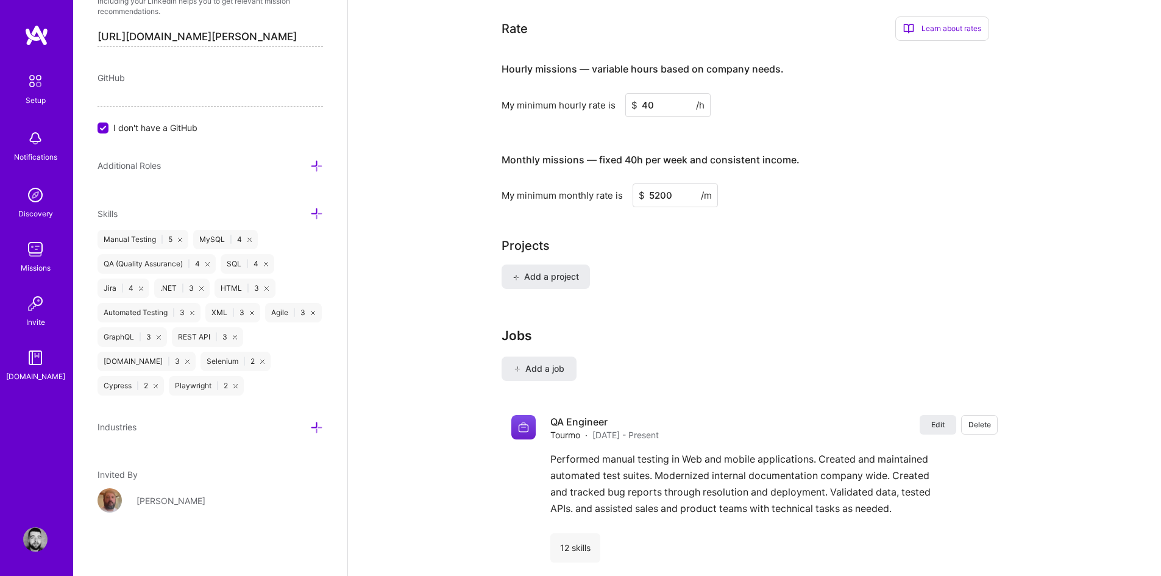
scroll to position [645, 0]
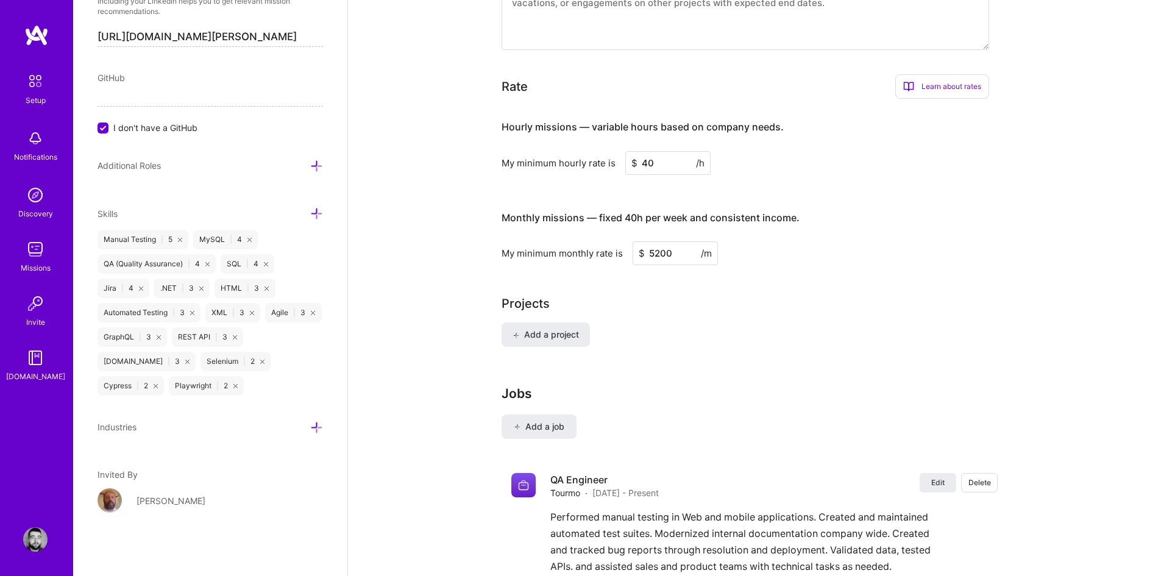
click at [313, 427] on icon at bounding box center [316, 427] width 13 height 13
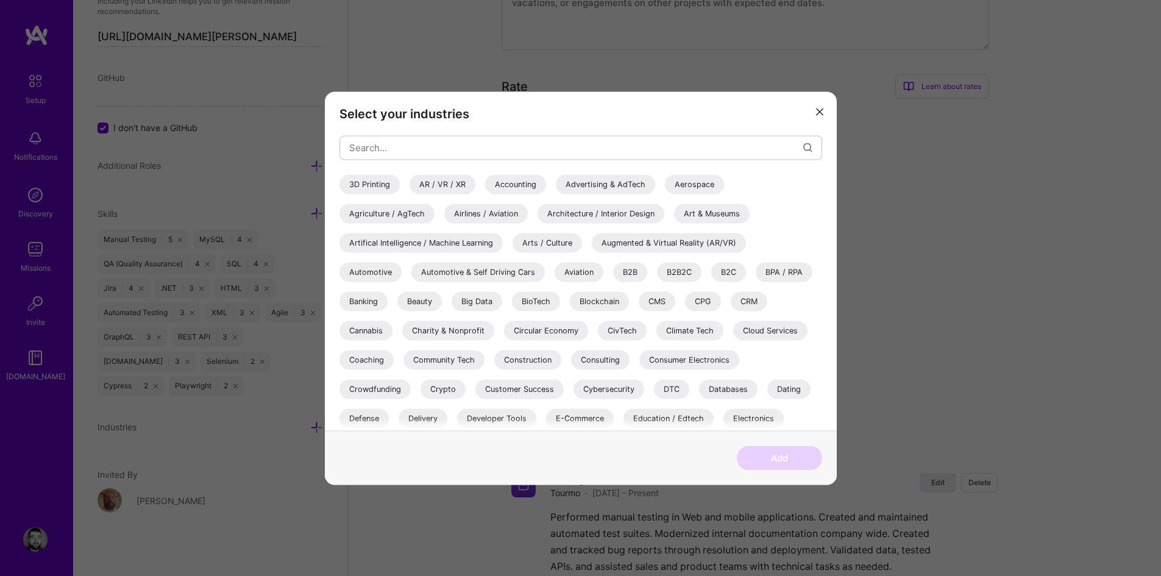
click at [631, 271] on div "B2B" at bounding box center [630, 272] width 34 height 20
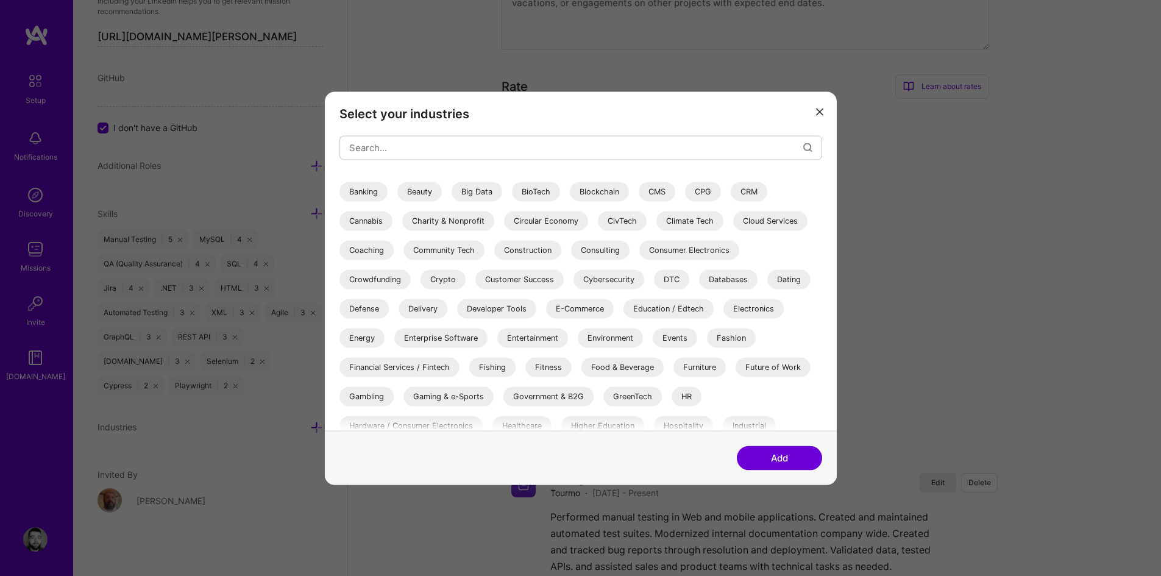
scroll to position [171, 0]
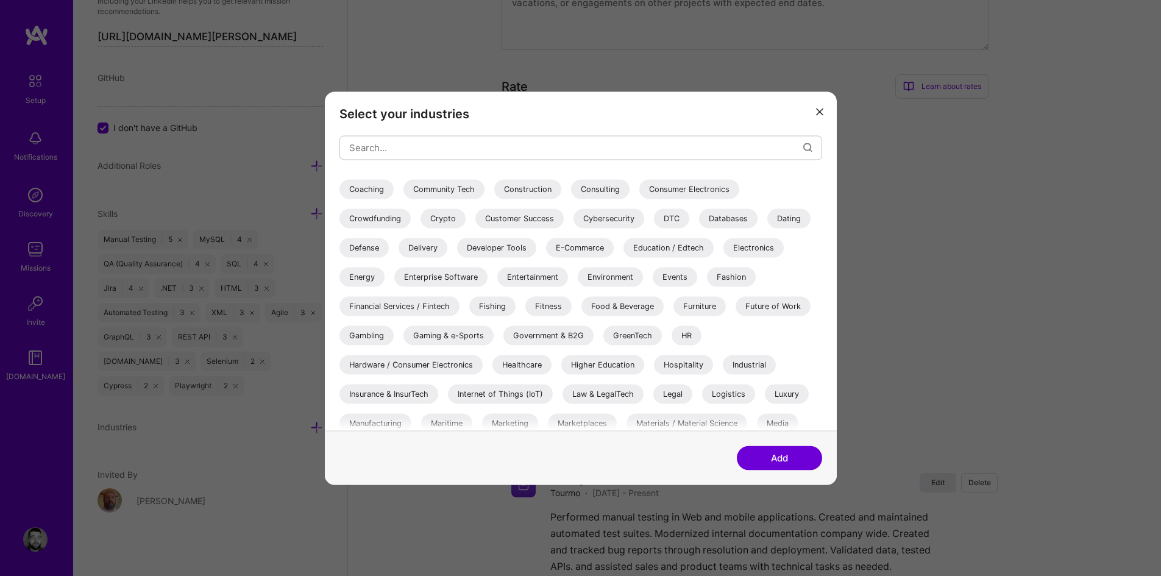
click at [568, 332] on div "Government & B2G" at bounding box center [548, 335] width 90 height 20
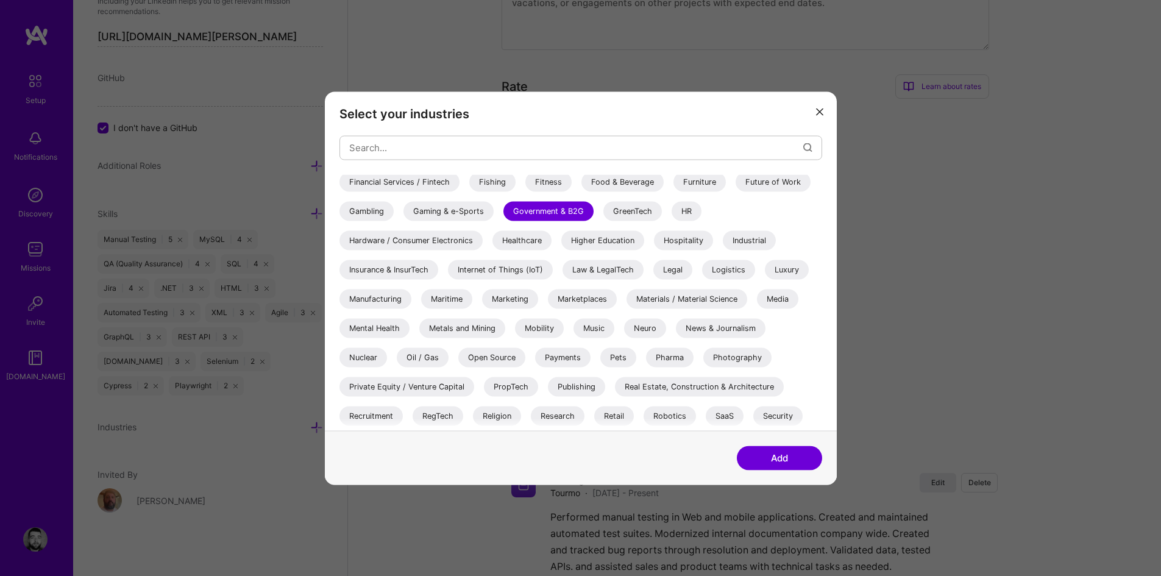
scroll to position [305, 0]
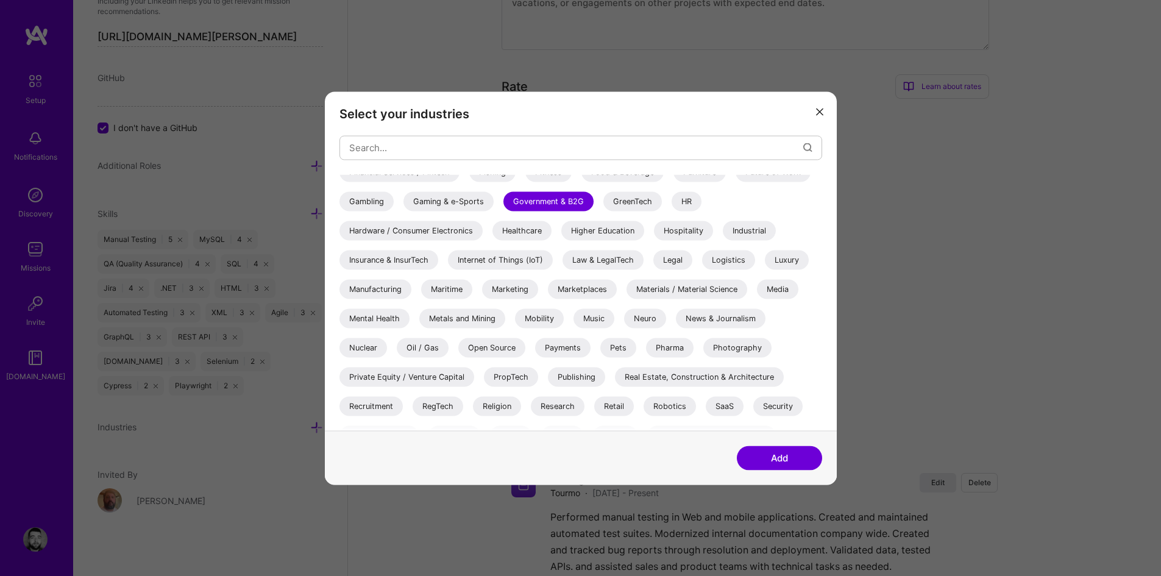
click at [552, 317] on div "Mobility" at bounding box center [539, 318] width 49 height 20
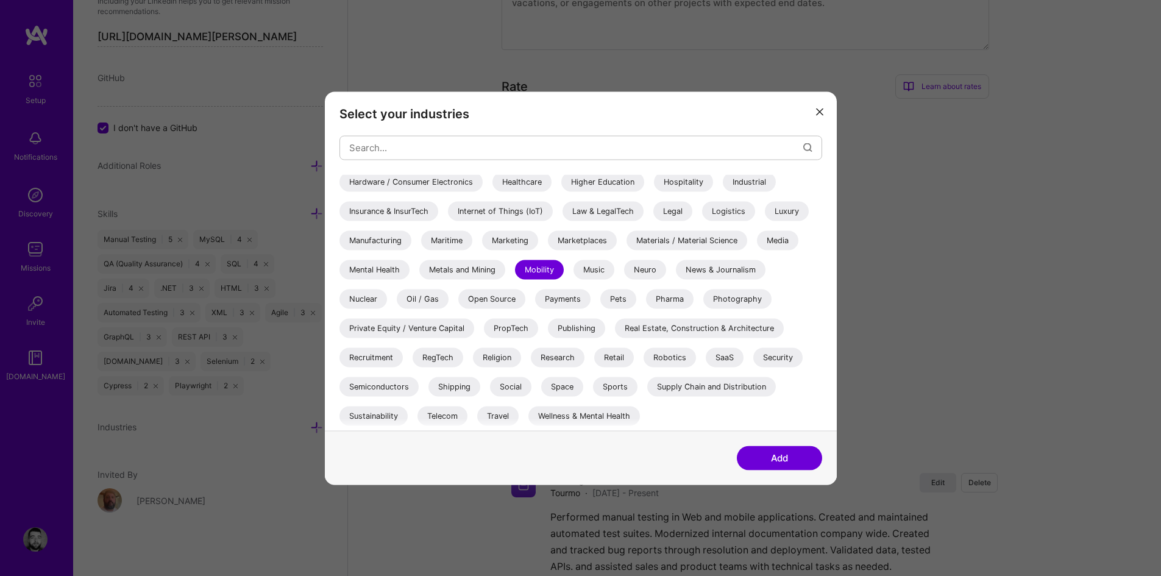
click at [728, 355] on div "SaaS" at bounding box center [725, 357] width 38 height 20
click at [539, 266] on div "Mobility" at bounding box center [539, 270] width 49 height 20
click at [770, 458] on button "Add" at bounding box center [779, 458] width 85 height 24
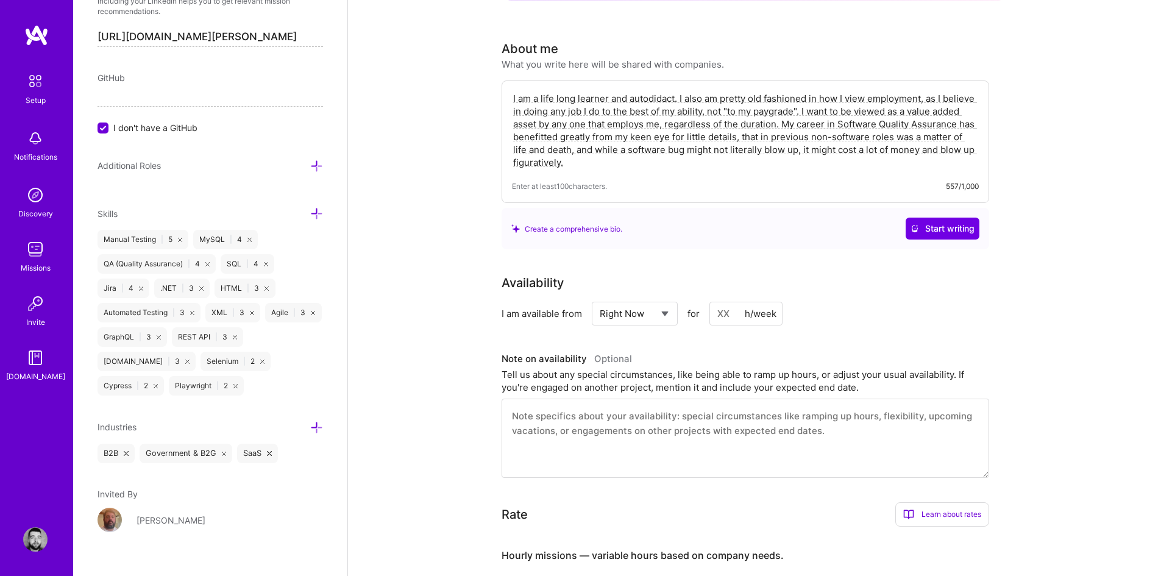
scroll to position [0, 0]
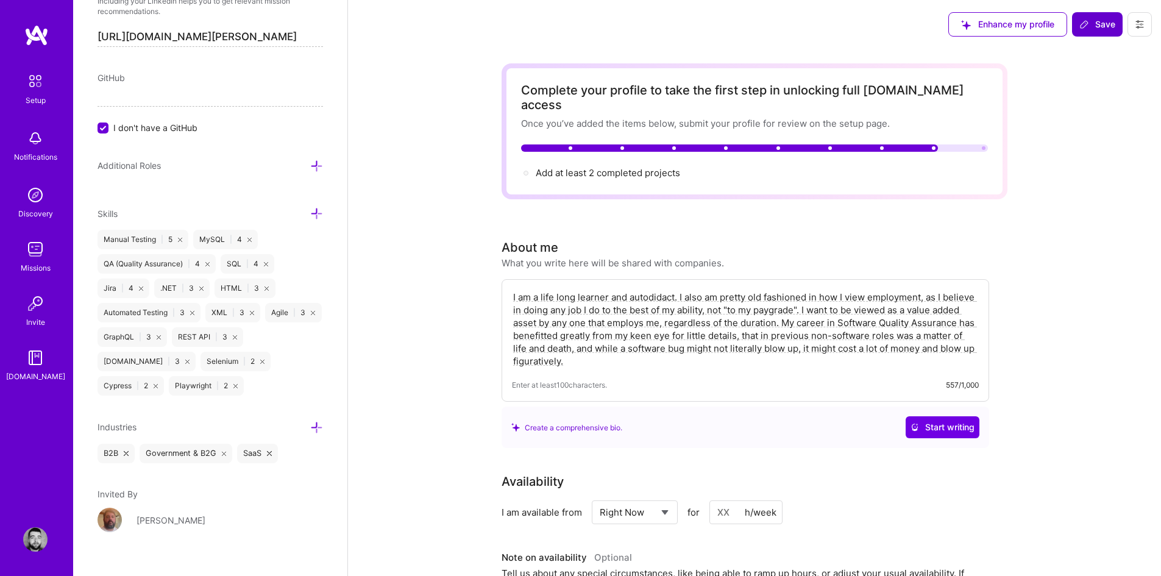
click at [1106, 26] on span "Save" at bounding box center [1097, 24] width 36 height 12
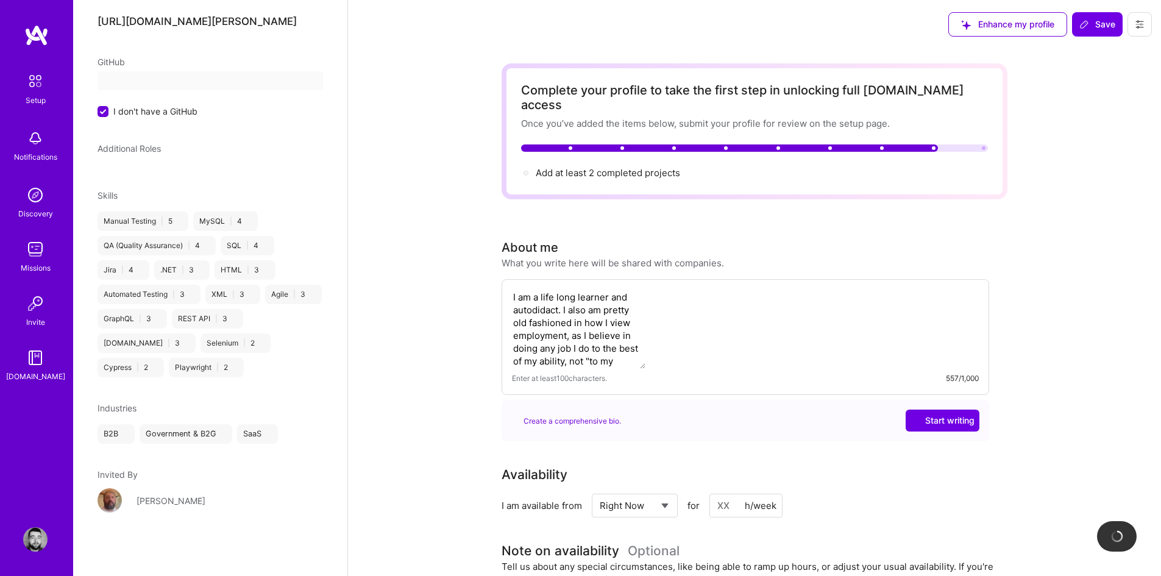
scroll to position [171, 0]
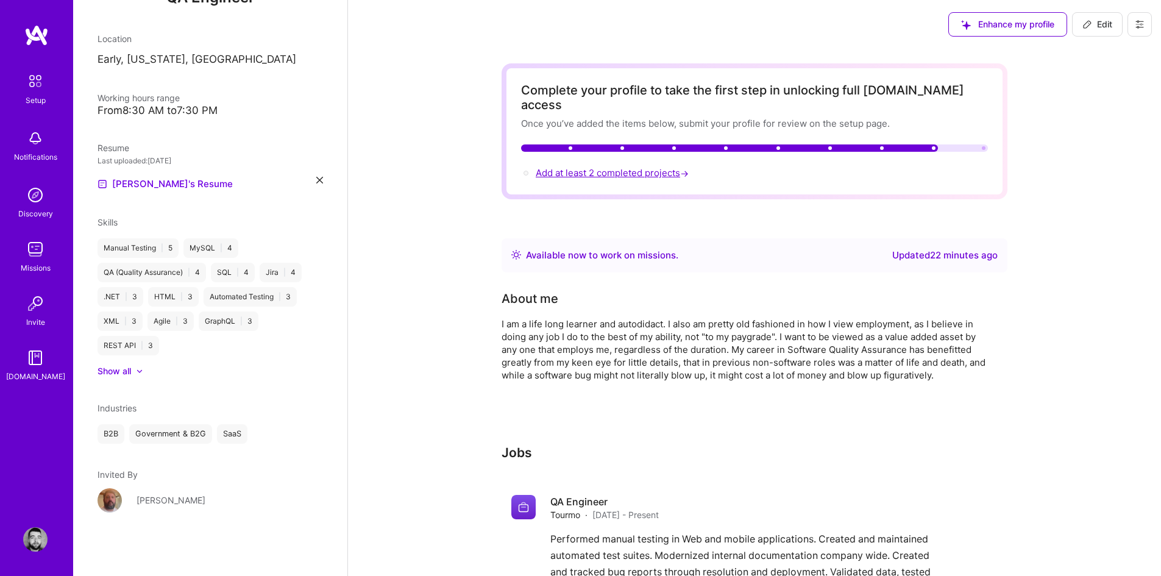
click at [645, 167] on span "Add at least 2 completed projects →" at bounding box center [613, 173] width 155 height 12
select select "US"
select select "Right Now"
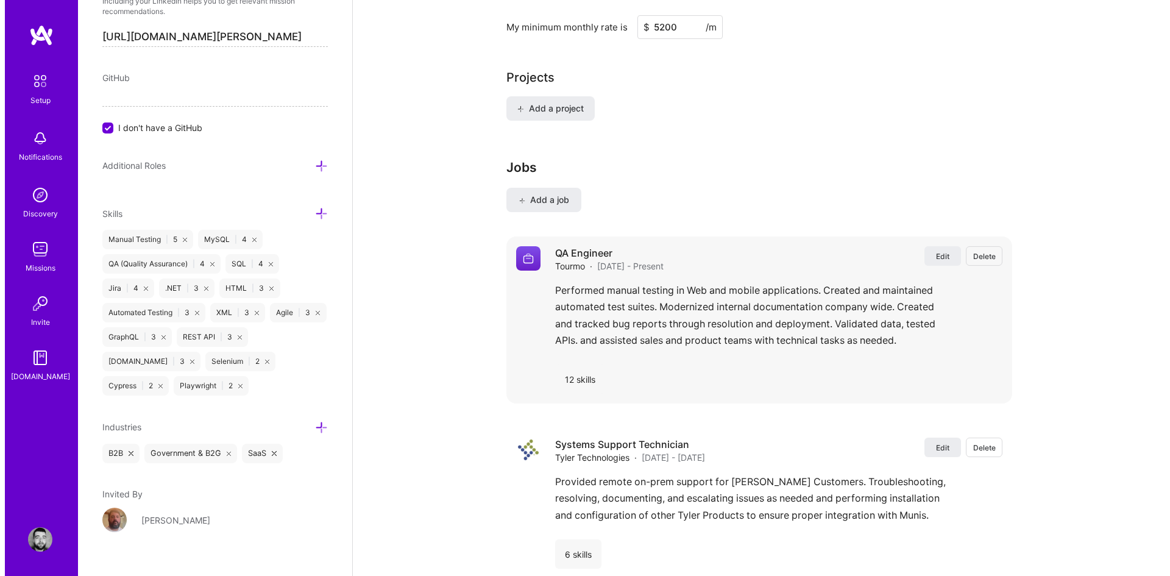
scroll to position [870, 0]
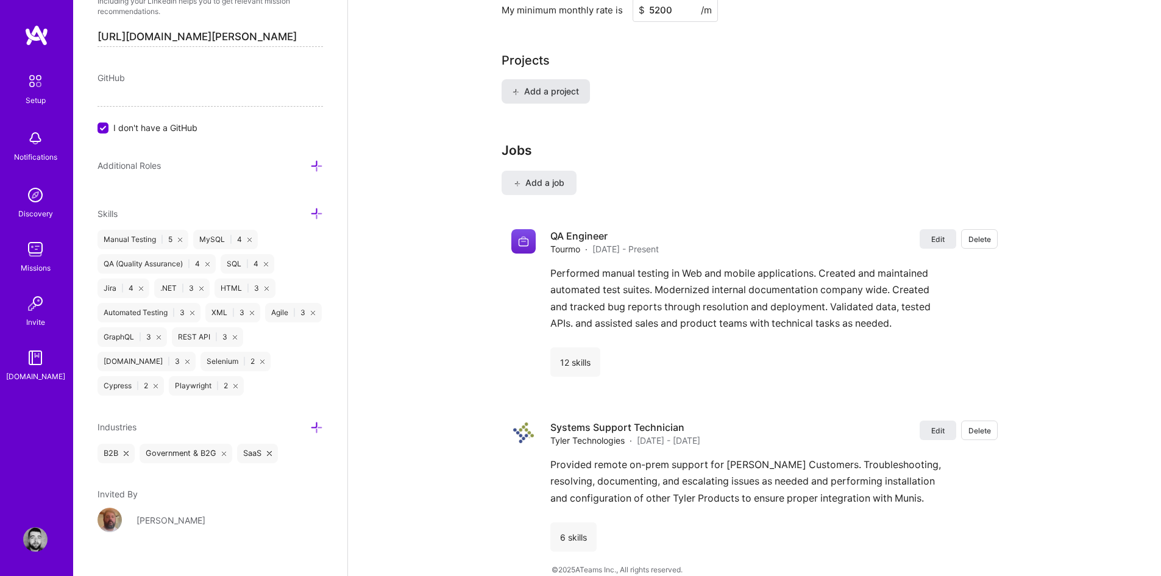
click at [549, 85] on span "Add a project" at bounding box center [546, 91] width 66 height 12
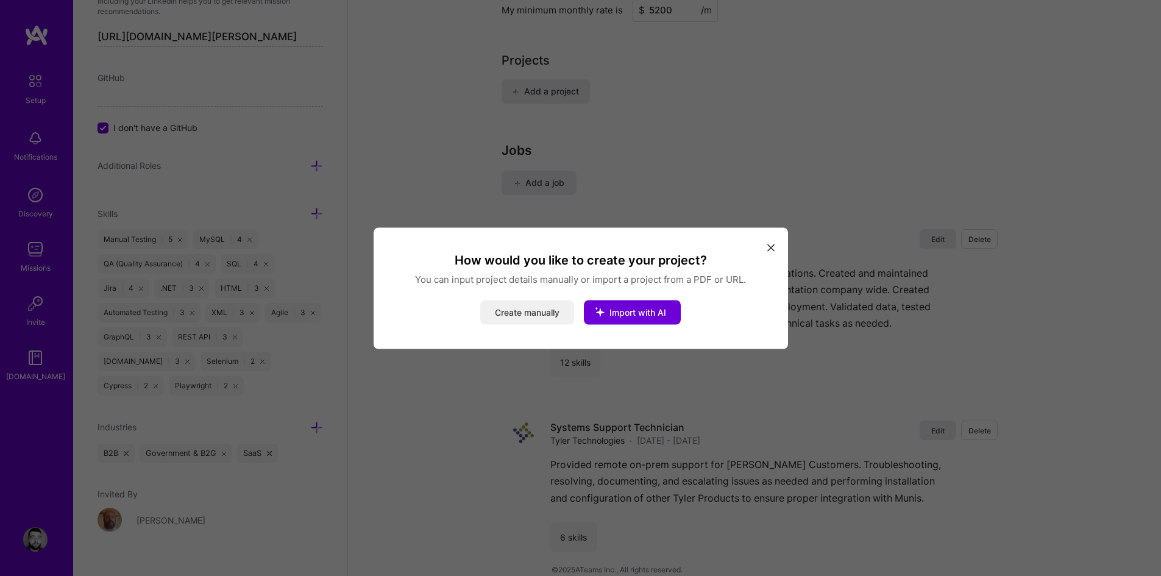
click at [522, 307] on button "Create manually" at bounding box center [527, 312] width 94 height 24
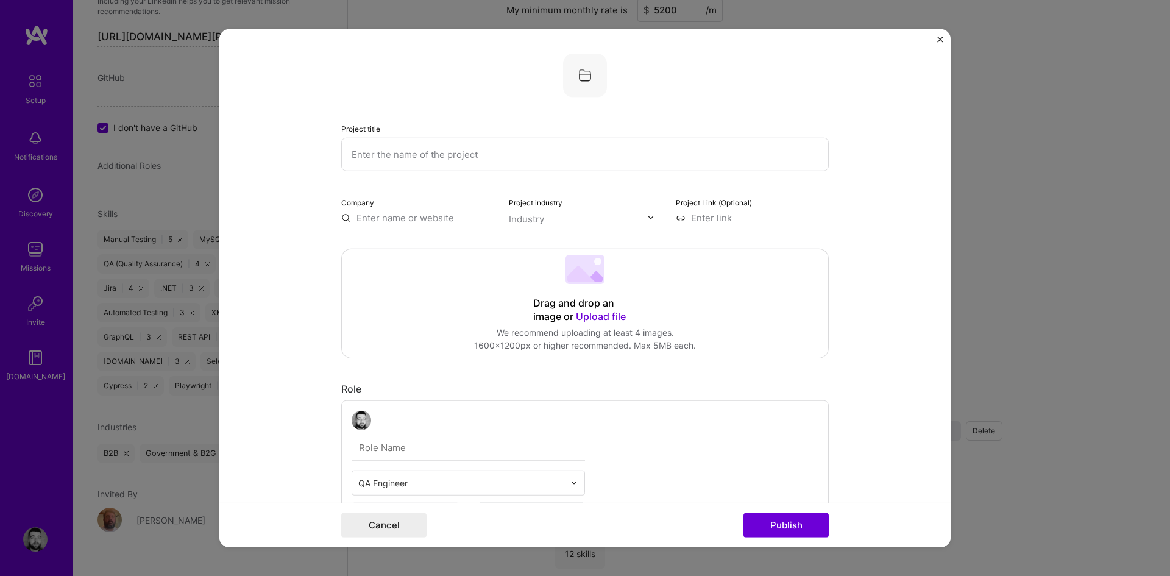
click at [522, 161] on input "text" at bounding box center [585, 154] width 488 height 34
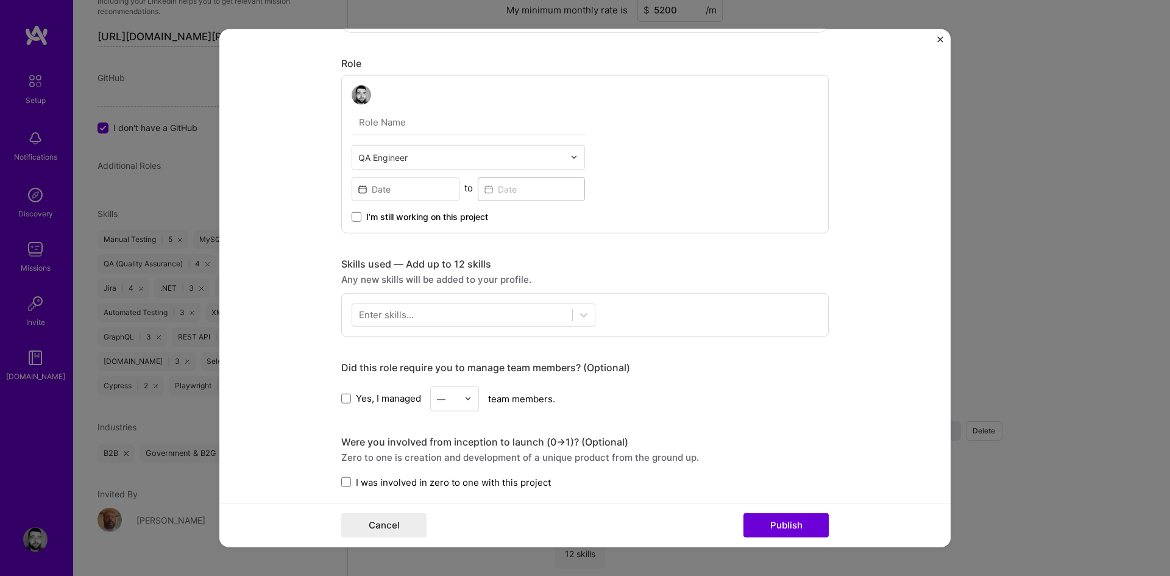
scroll to position [305, 0]
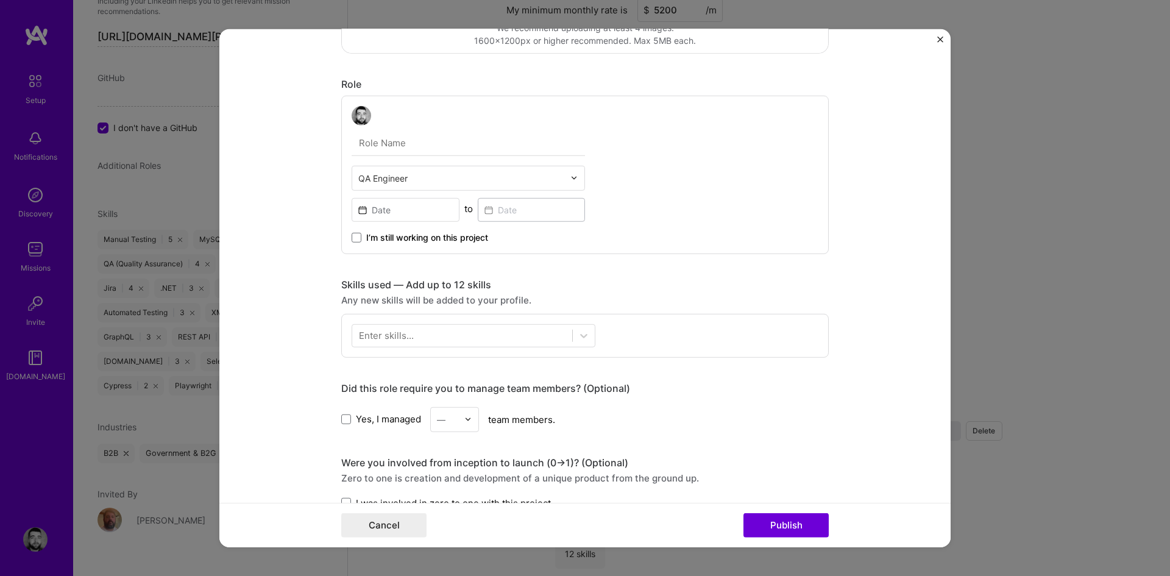
type input "Automated Testing"
click at [365, 215] on input at bounding box center [406, 209] width 108 height 24
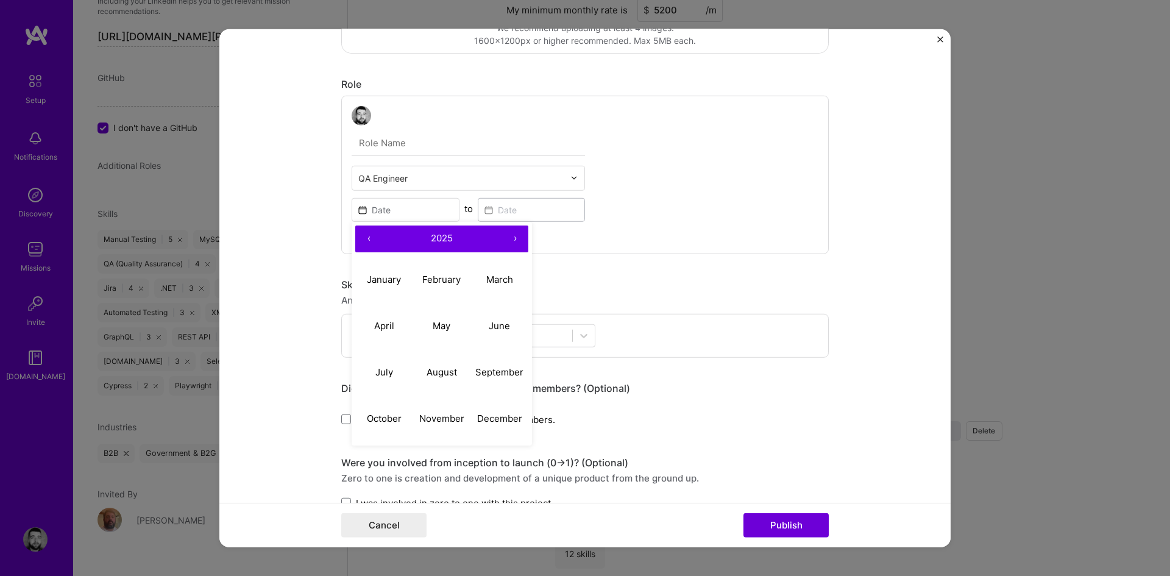
click at [360, 235] on button "‹" at bounding box center [368, 238] width 27 height 27
click at [360, 236] on button "‹" at bounding box center [368, 238] width 27 height 27
click at [489, 327] on abbr "June" at bounding box center [499, 326] width 21 height 12
type input "Jun, 2022"
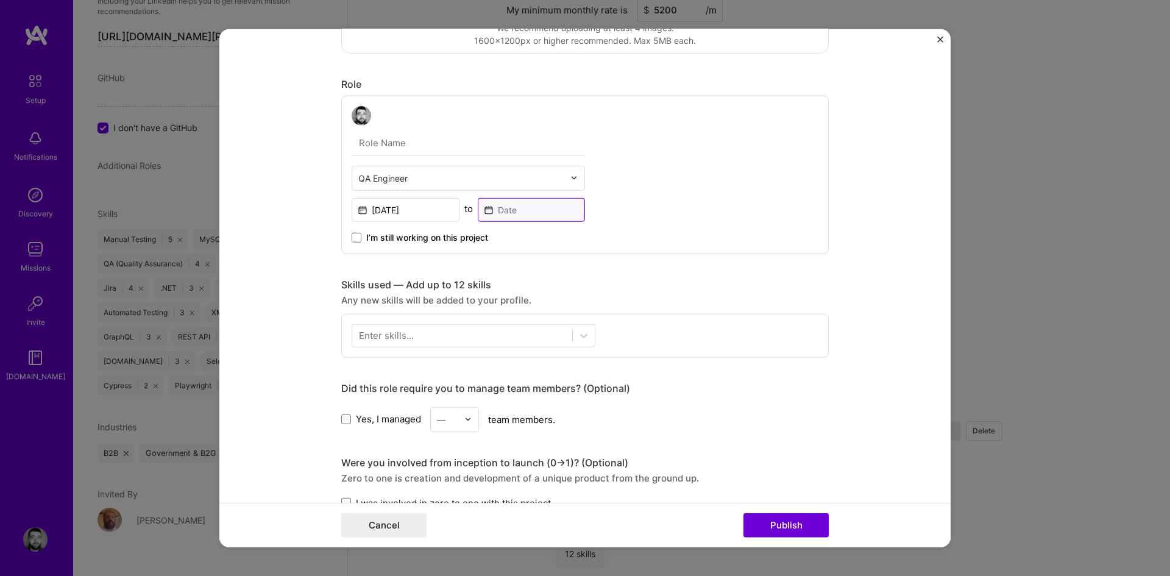
click at [543, 213] on input at bounding box center [532, 209] width 108 height 24
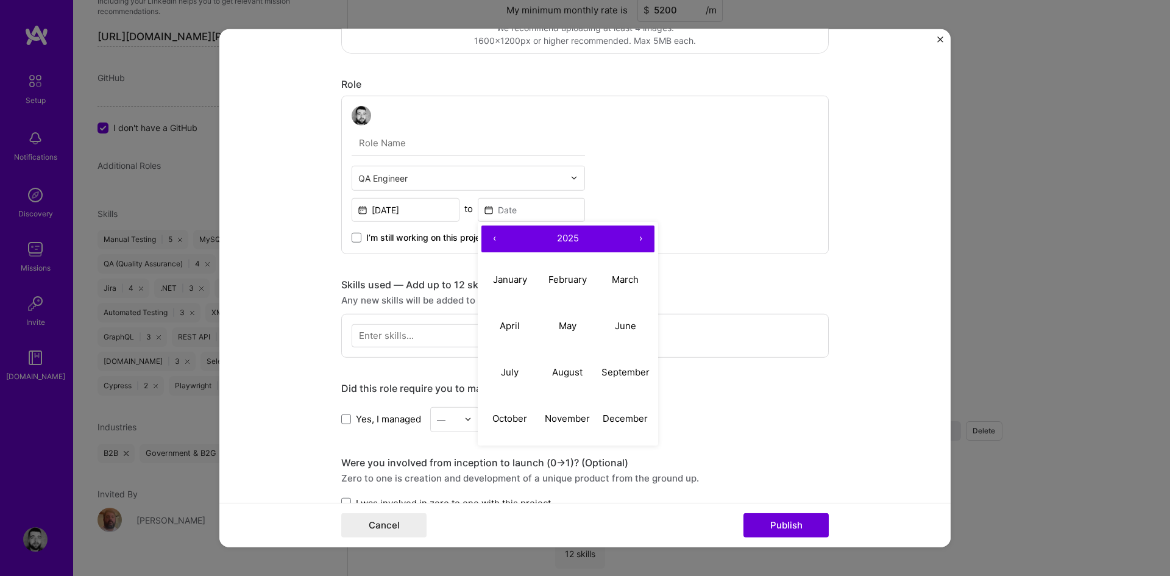
click at [644, 240] on button "›" at bounding box center [641, 238] width 27 height 27
click at [493, 240] on button "‹" at bounding box center [495, 238] width 27 height 27
click at [624, 277] on abbr "March" at bounding box center [625, 280] width 27 height 12
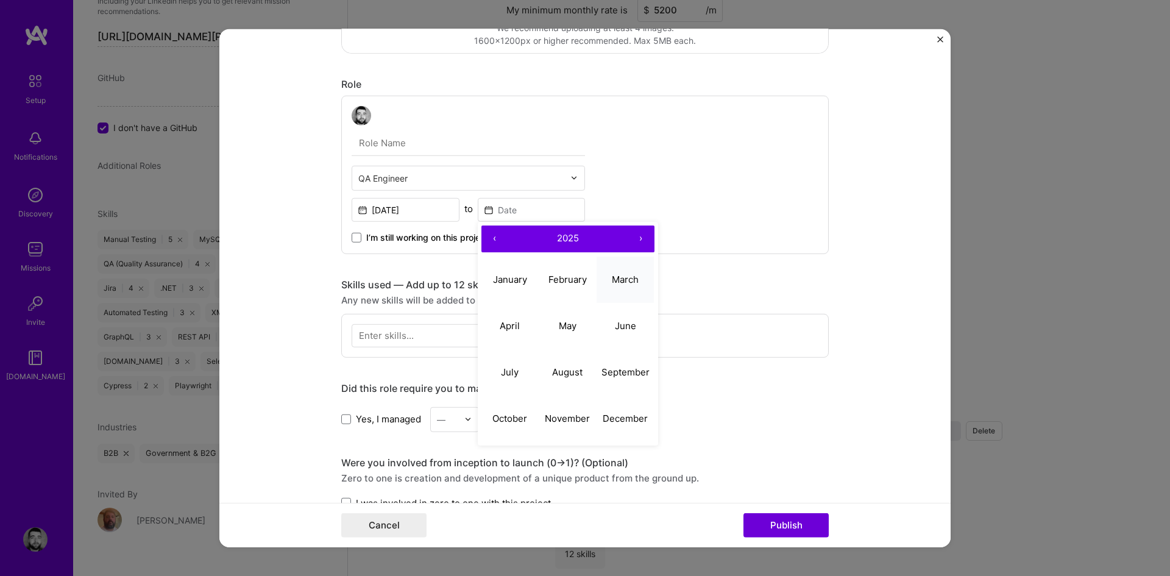
type input "Mar, 2025"
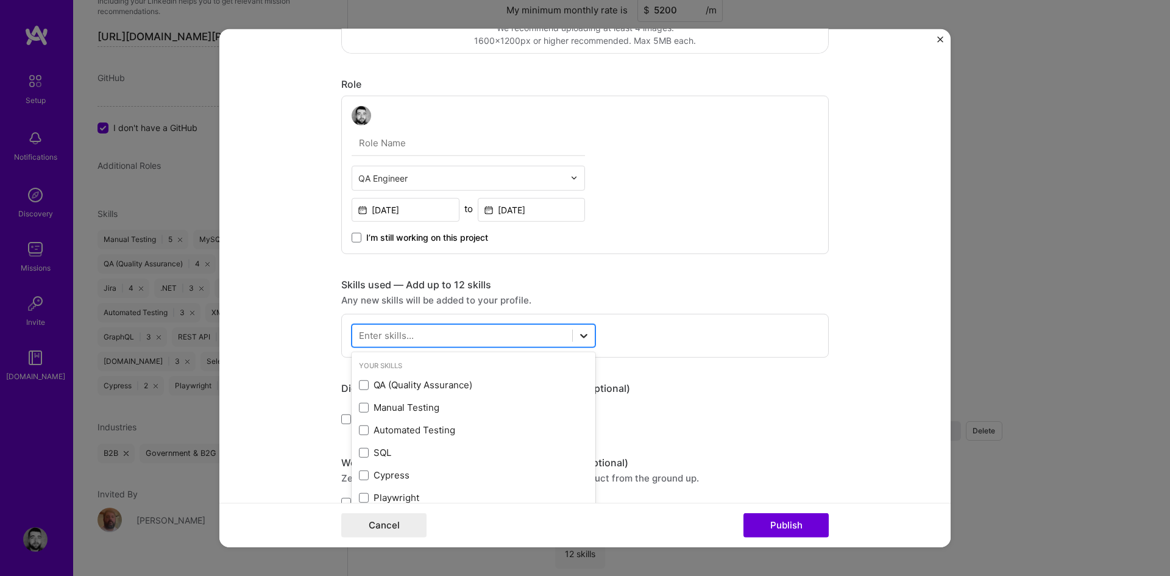
click at [578, 330] on icon at bounding box center [584, 335] width 12 height 12
click at [363, 379] on div "QA (Quality Assurance)" at bounding box center [473, 385] width 229 height 13
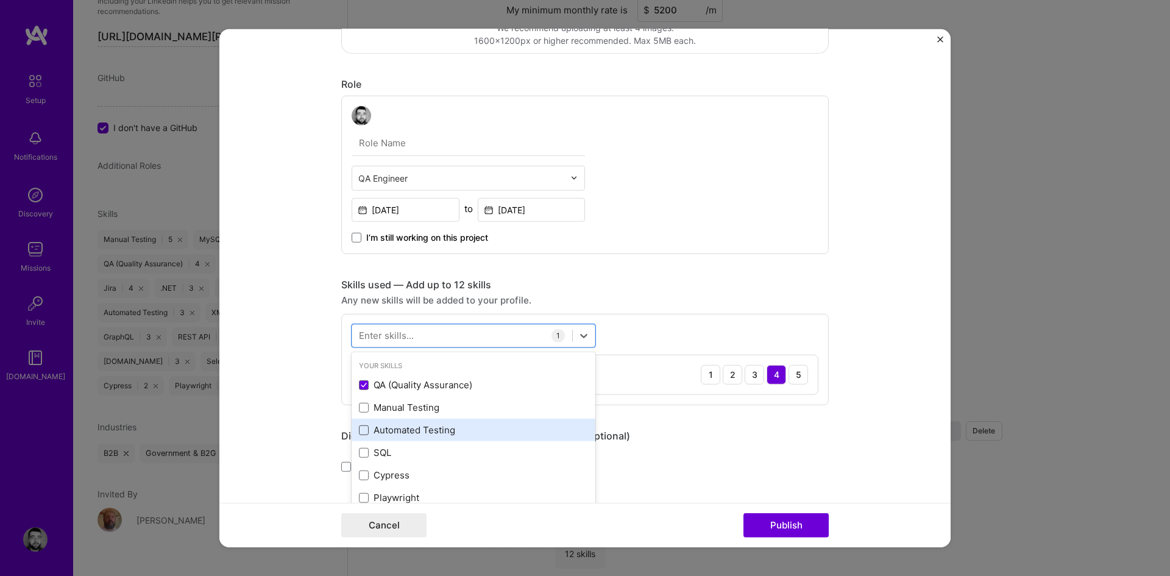
click at [361, 430] on span at bounding box center [364, 430] width 10 height 10
click at [0, 0] on input "checkbox" at bounding box center [0, 0] width 0 height 0
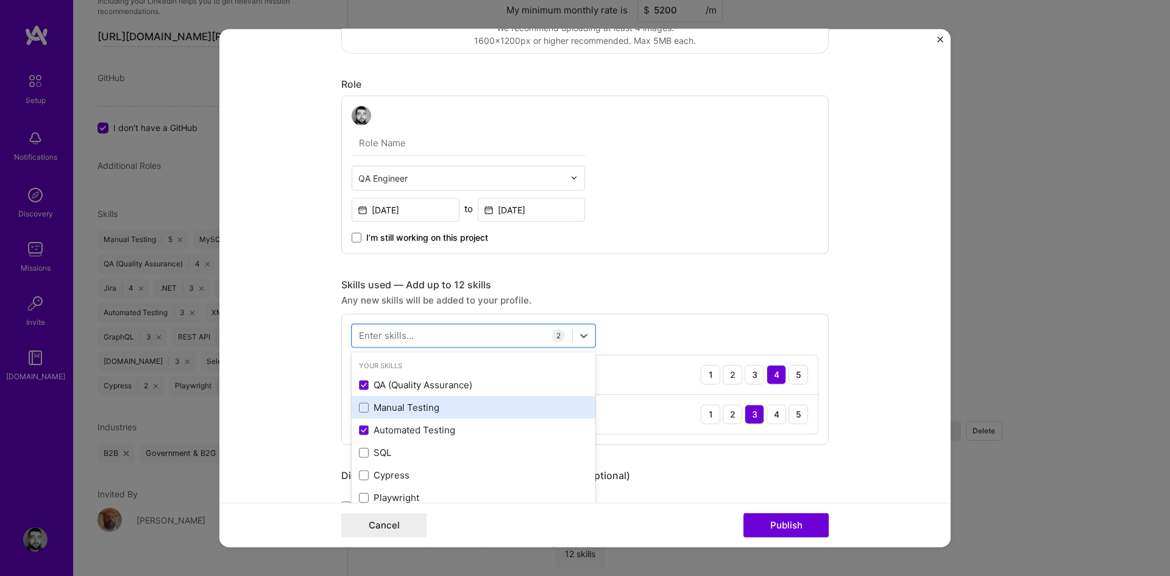
drag, startPoint x: 361, startPoint y: 406, endPoint x: 379, endPoint y: 417, distance: 20.8
click at [361, 405] on span at bounding box center [364, 408] width 10 height 10
click at [0, 0] on input "checkbox" at bounding box center [0, 0] width 0 height 0
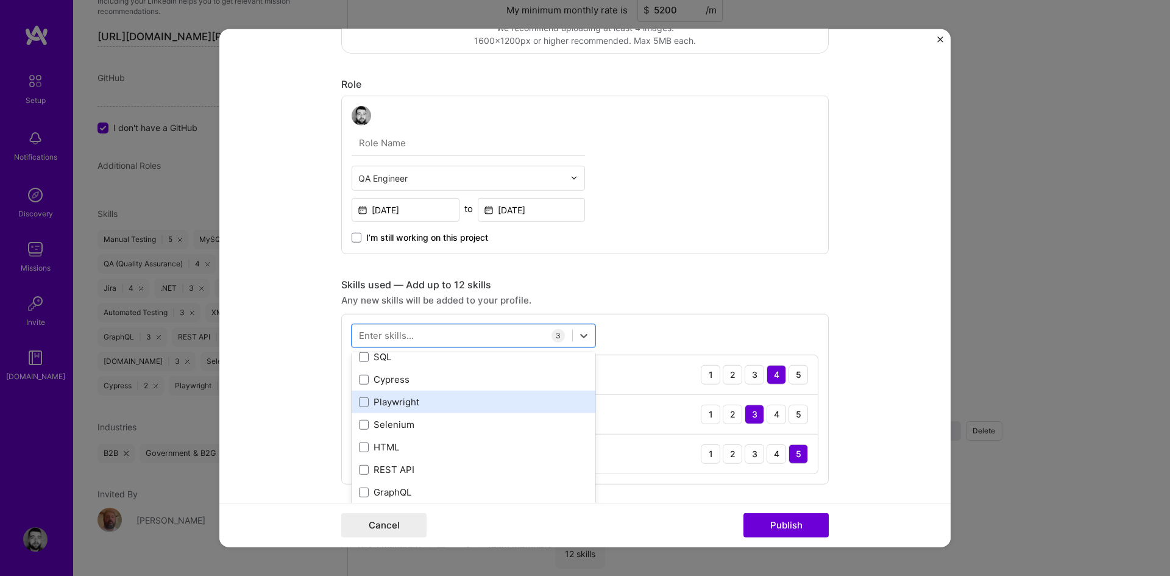
scroll to position [122, 0]
click at [359, 396] on span at bounding box center [364, 399] width 10 height 10
click at [0, 0] on input "checkbox" at bounding box center [0, 0] width 0 height 0
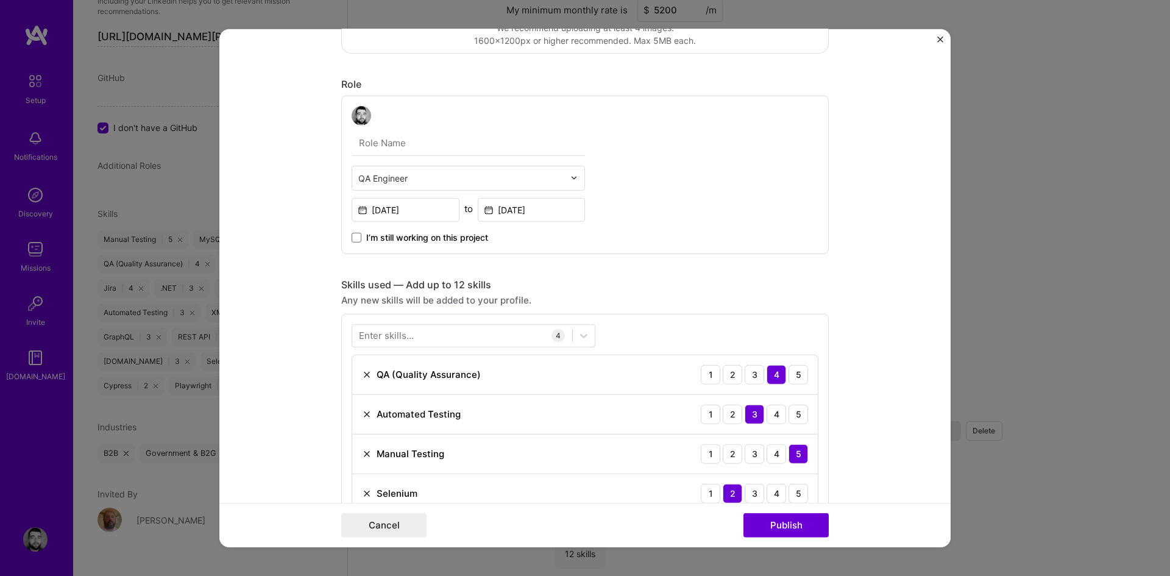
click at [641, 296] on div "Any new skills will be added to your profile." at bounding box center [585, 299] width 488 height 13
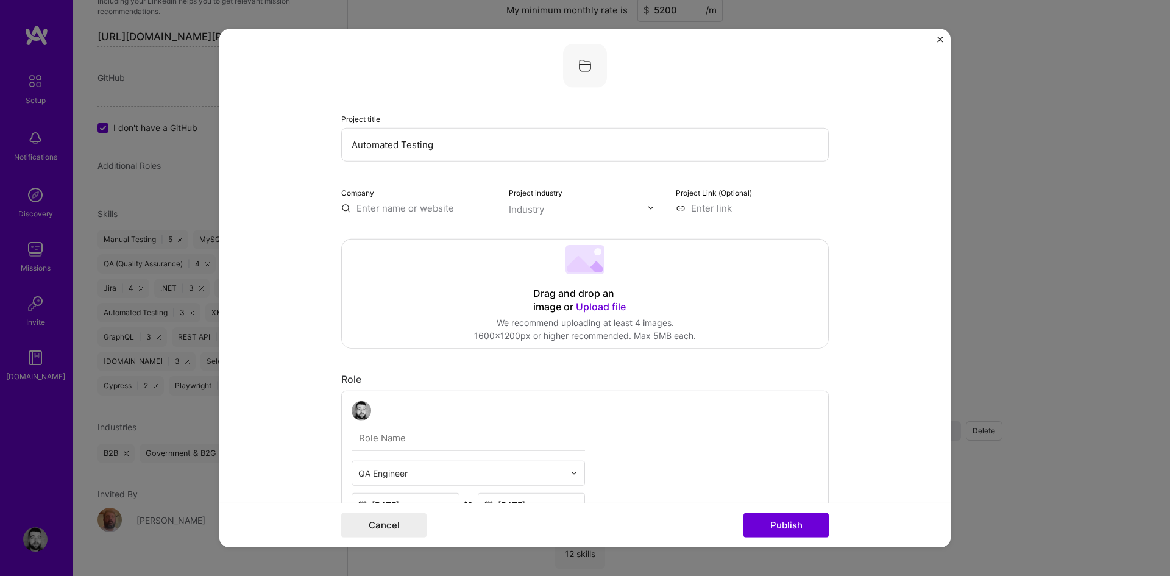
scroll to position [0, 0]
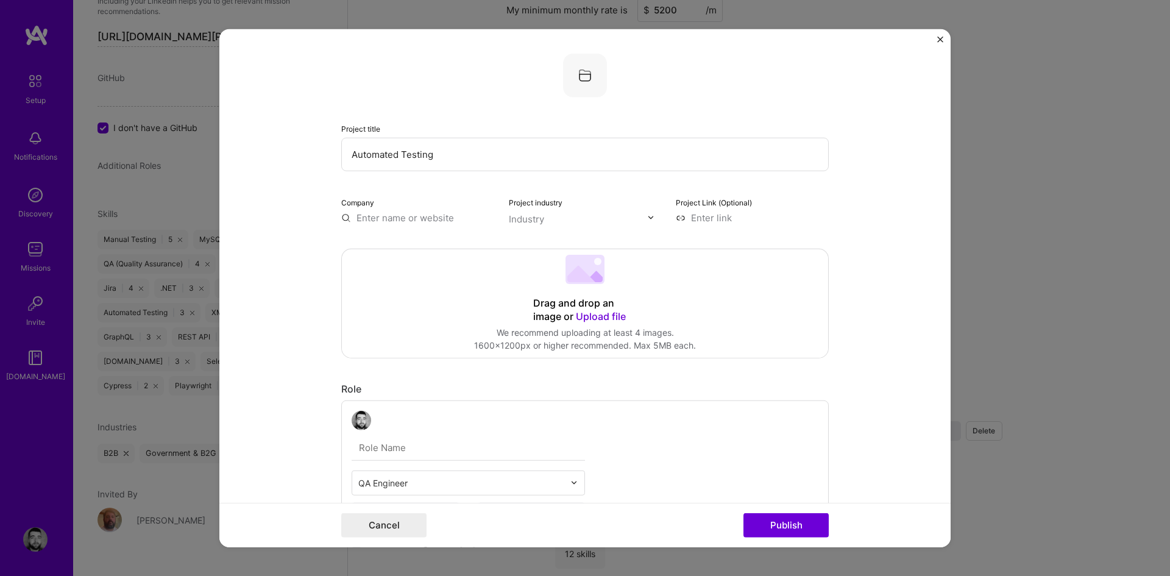
click at [413, 219] on input "text" at bounding box center [417, 217] width 153 height 13
type input "Tourmo"
click at [433, 242] on div "Tourmo" at bounding box center [431, 245] width 43 height 21
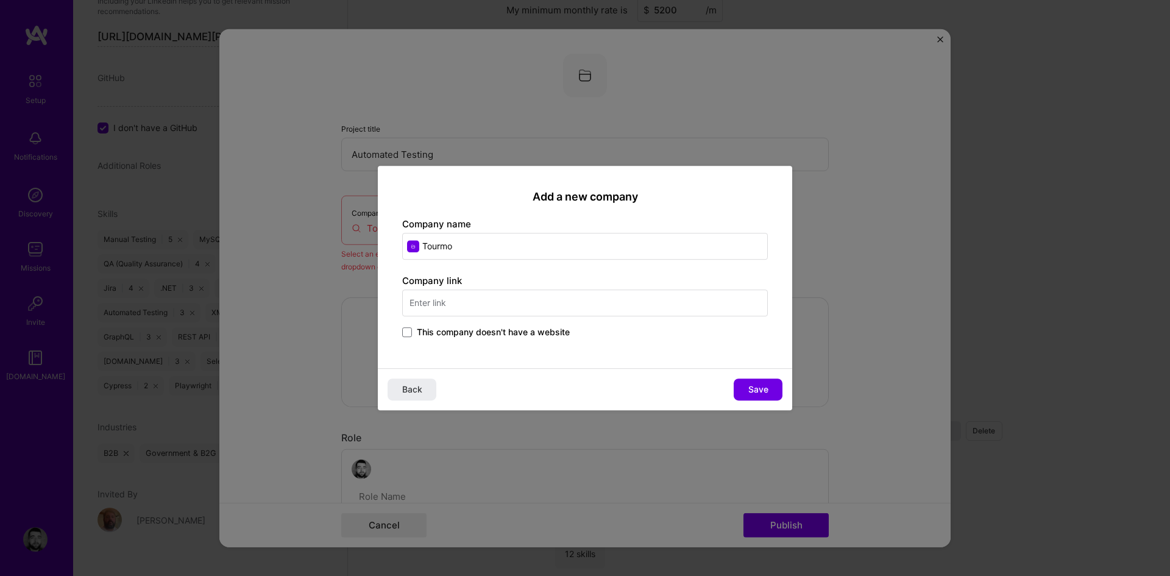
click at [597, 309] on input "text" at bounding box center [585, 303] width 366 height 27
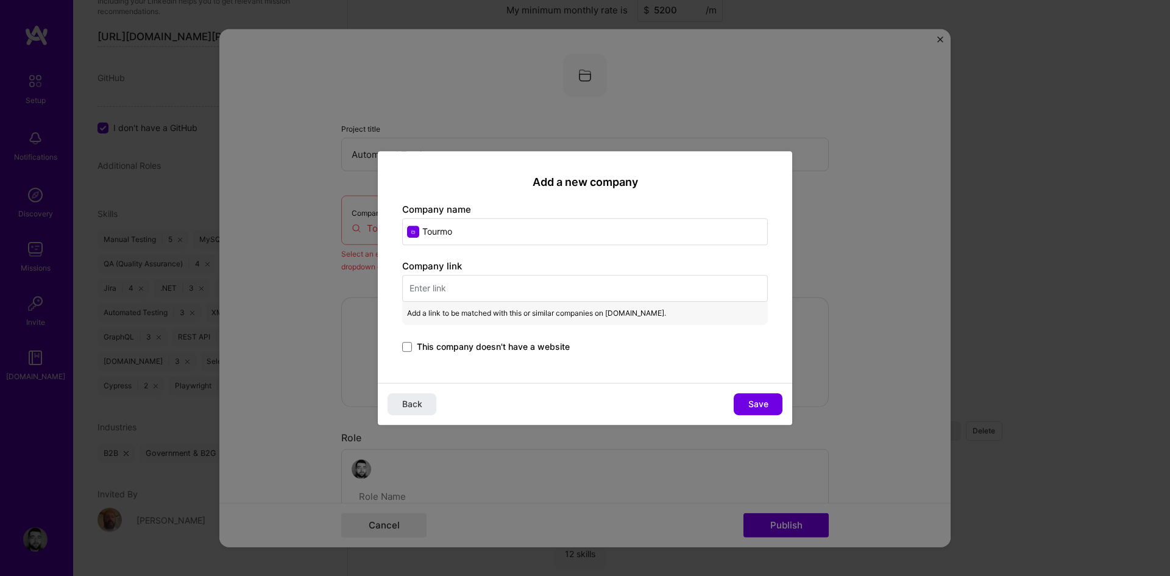
paste input "[URL]"
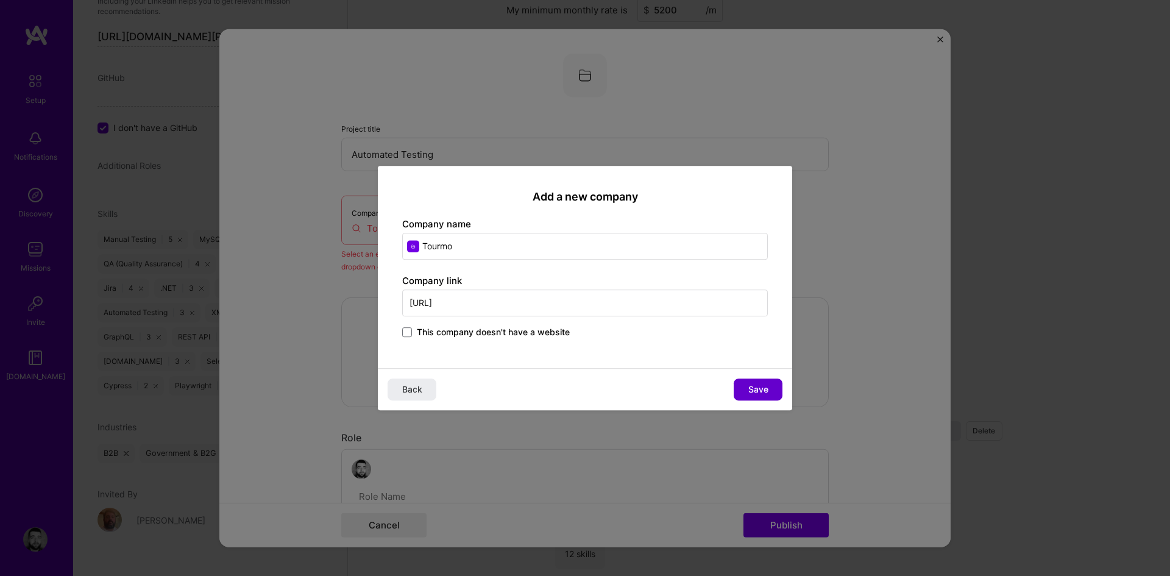
type input "[URL]"
click at [766, 391] on span "Save" at bounding box center [759, 389] width 20 height 12
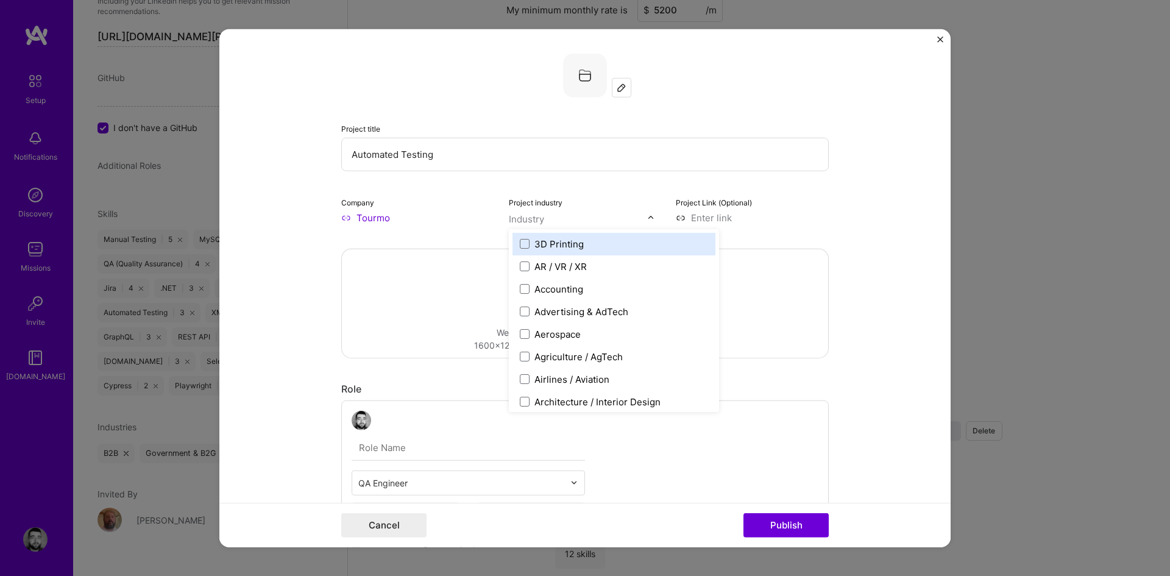
click at [563, 225] on input "text" at bounding box center [578, 218] width 139 height 13
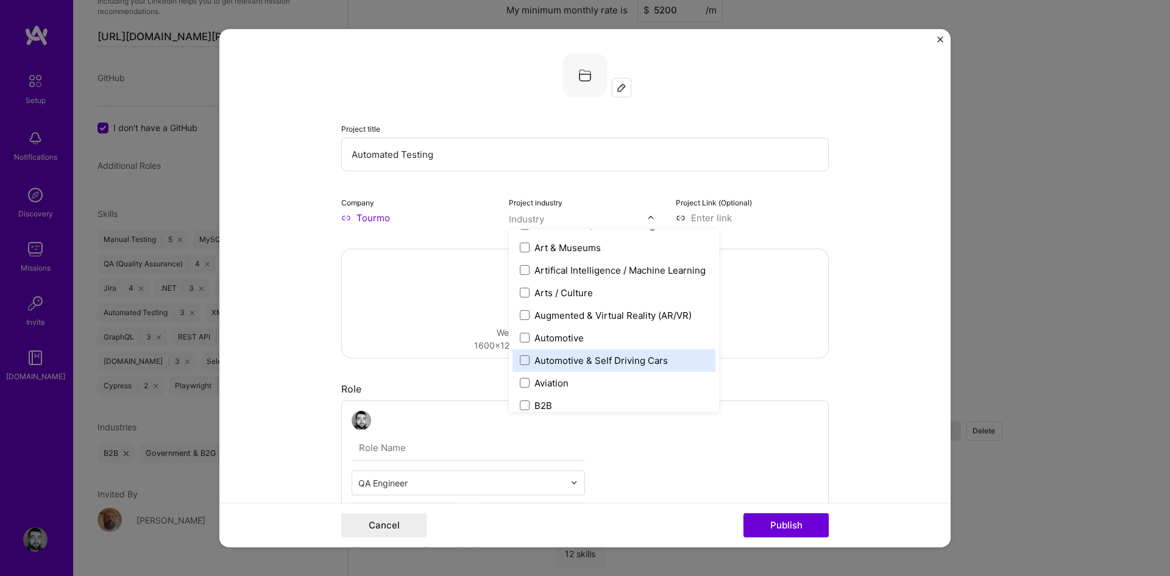
scroll to position [244, 0]
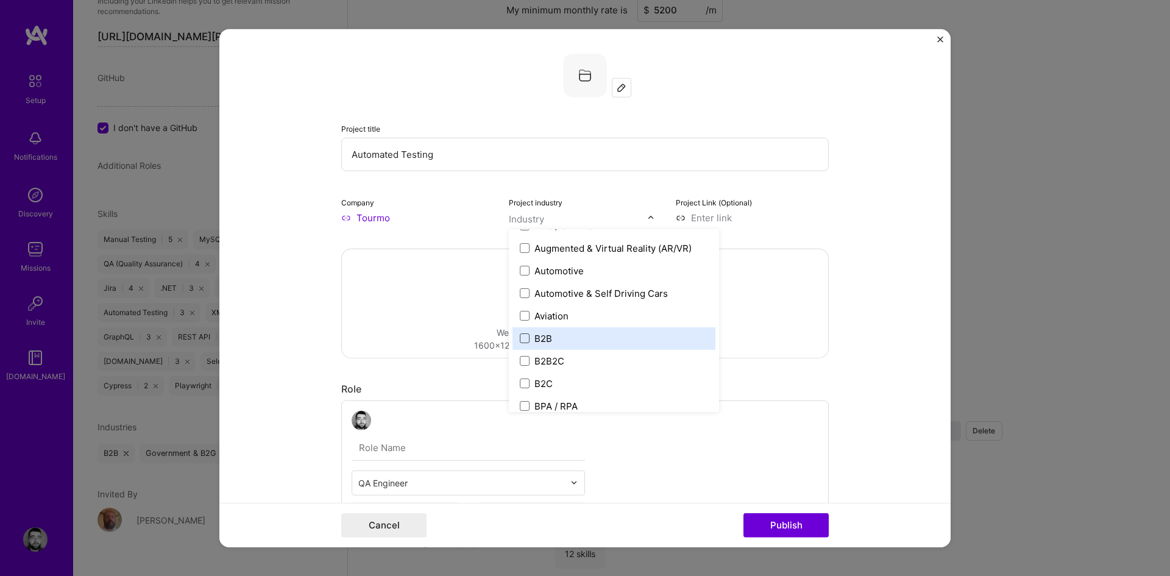
click at [521, 340] on span at bounding box center [525, 338] width 10 height 10
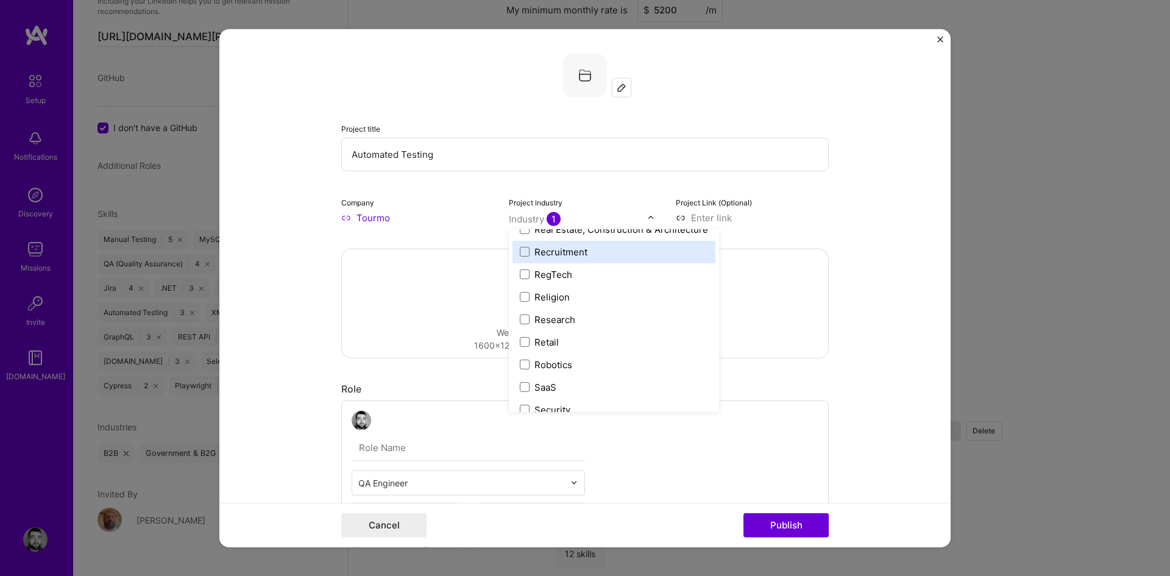
scroll to position [2348, 0]
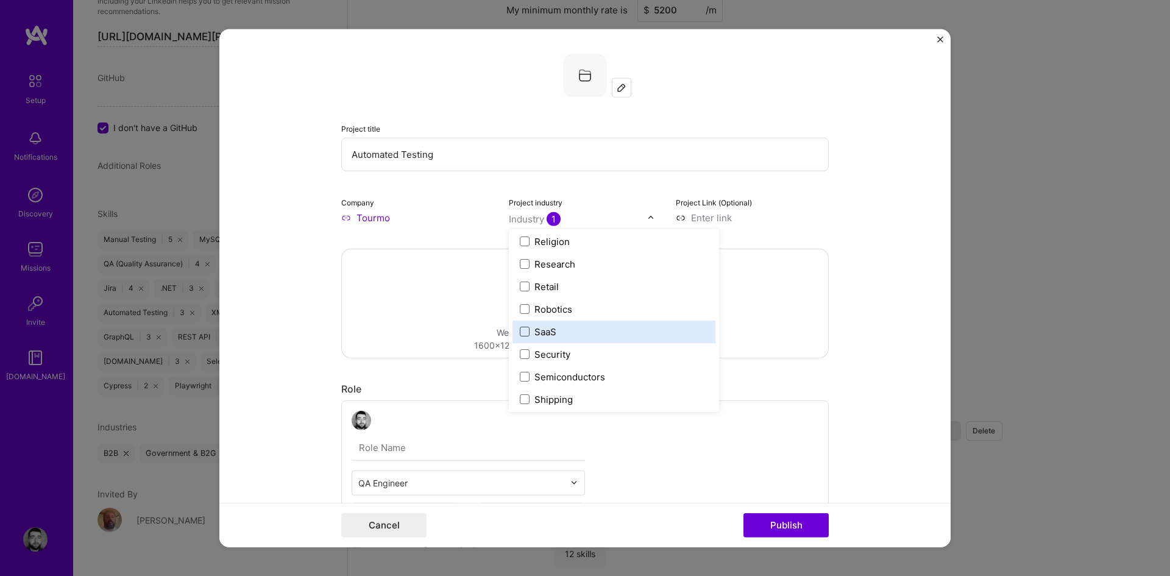
click at [523, 332] on span at bounding box center [525, 332] width 10 height 10
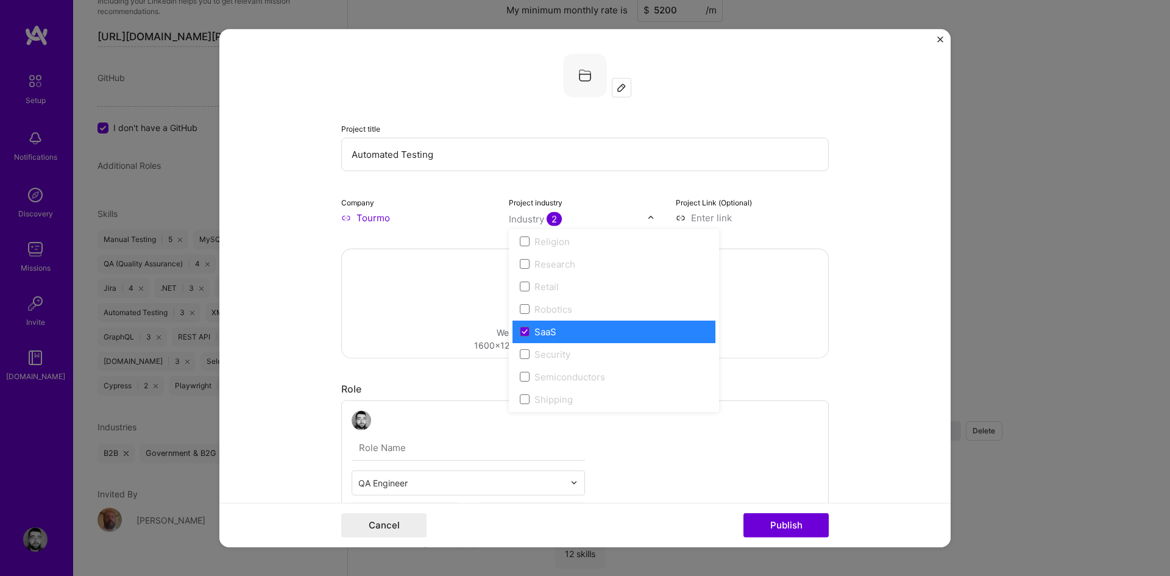
click at [829, 353] on form "Project title Automated Testing Company Tourmo Project industry option SaaS, se…" at bounding box center [584, 288] width 731 height 519
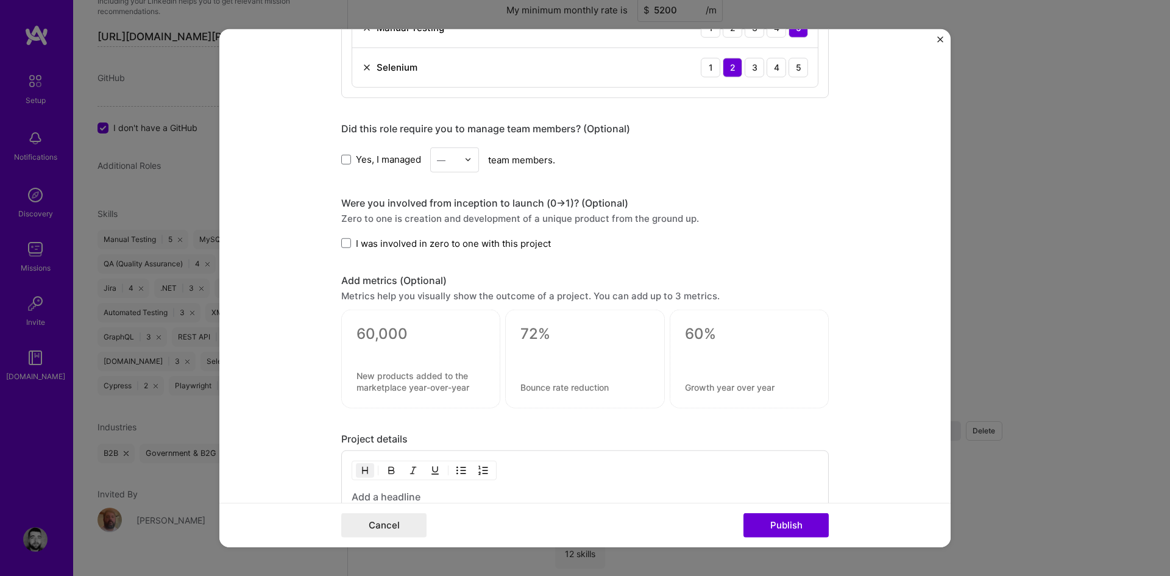
scroll to position [731, 0]
click at [405, 243] on span "I was involved in zero to one with this project" at bounding box center [453, 242] width 195 height 13
click at [0, 0] on input "I was involved in zero to one with this project" at bounding box center [0, 0] width 0 height 0
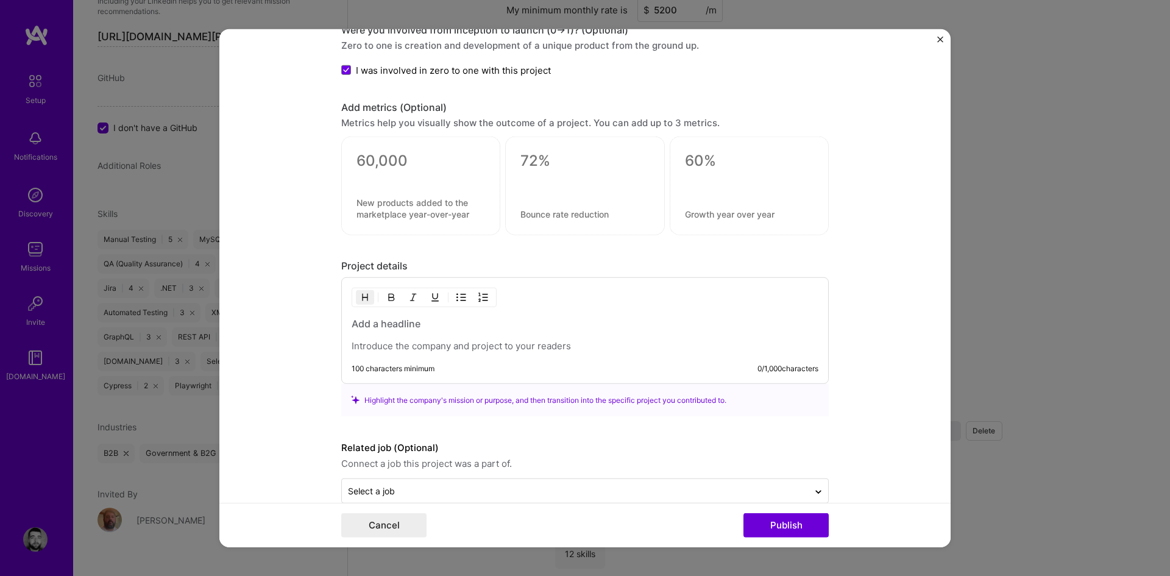
scroll to position [914, 0]
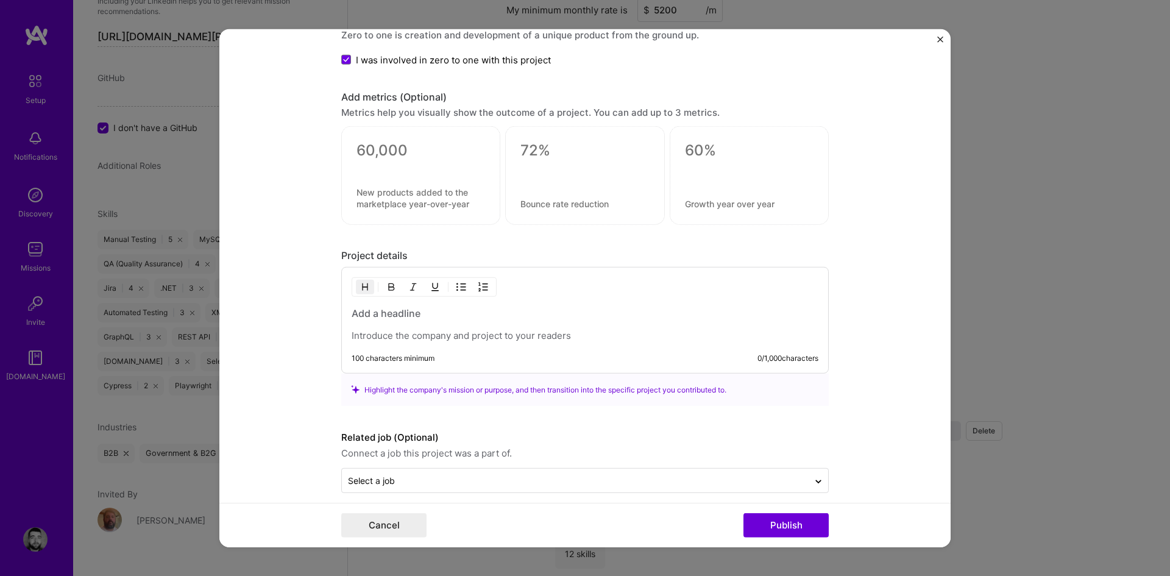
click at [439, 311] on h3 at bounding box center [585, 313] width 467 height 13
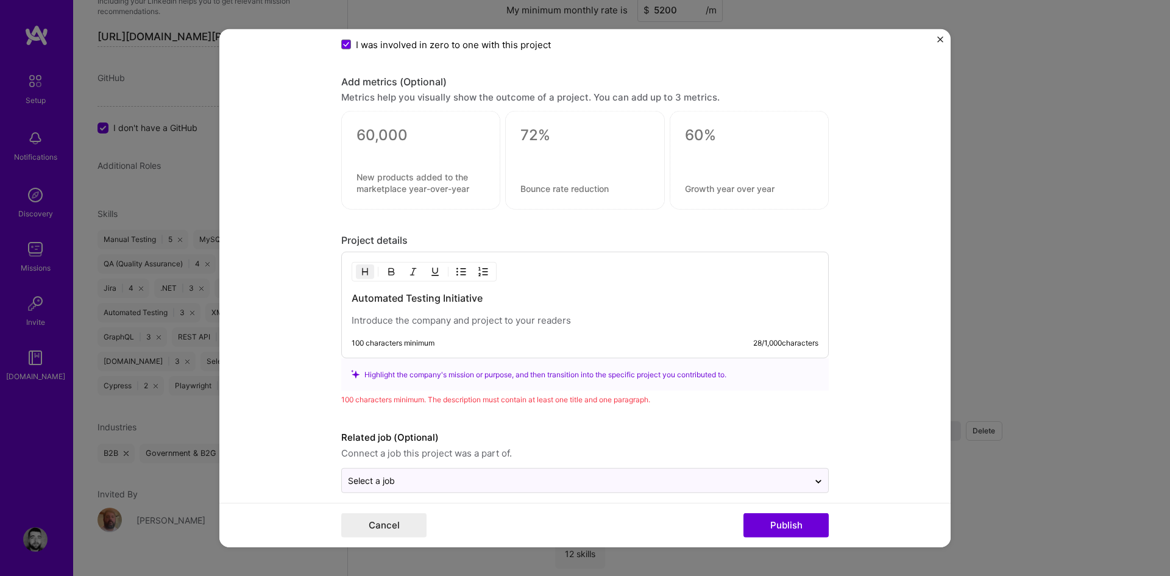
scroll to position [942, 0]
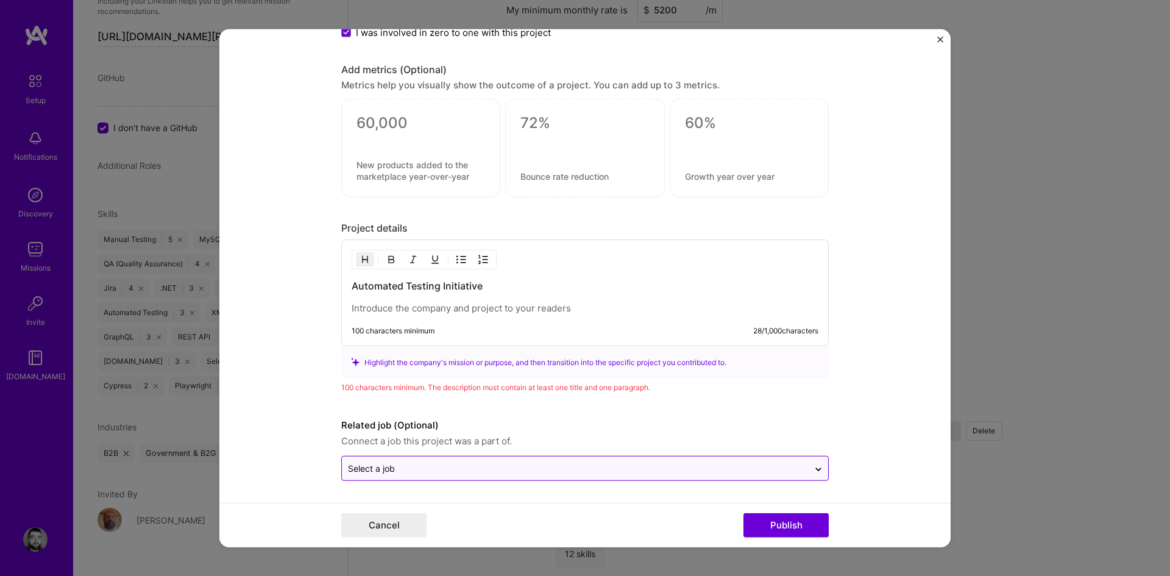
click at [478, 470] on input "text" at bounding box center [575, 468] width 455 height 13
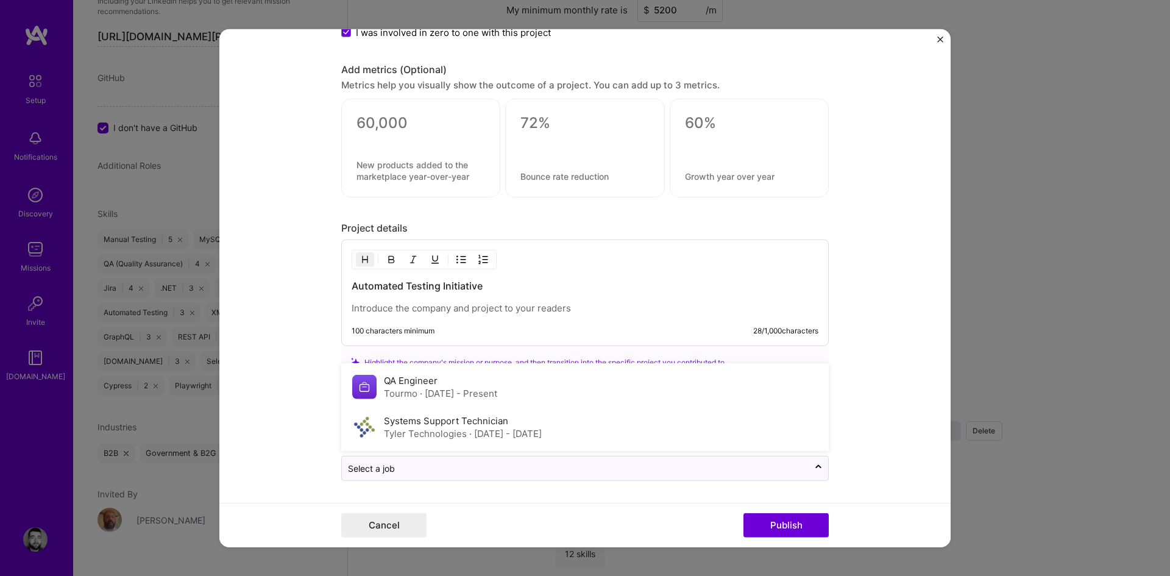
click at [480, 488] on form "Project title Automated Testing Company Tourmo Project industry Industry 2 Proj…" at bounding box center [584, 288] width 731 height 519
click at [491, 466] on input "text" at bounding box center [575, 468] width 455 height 13
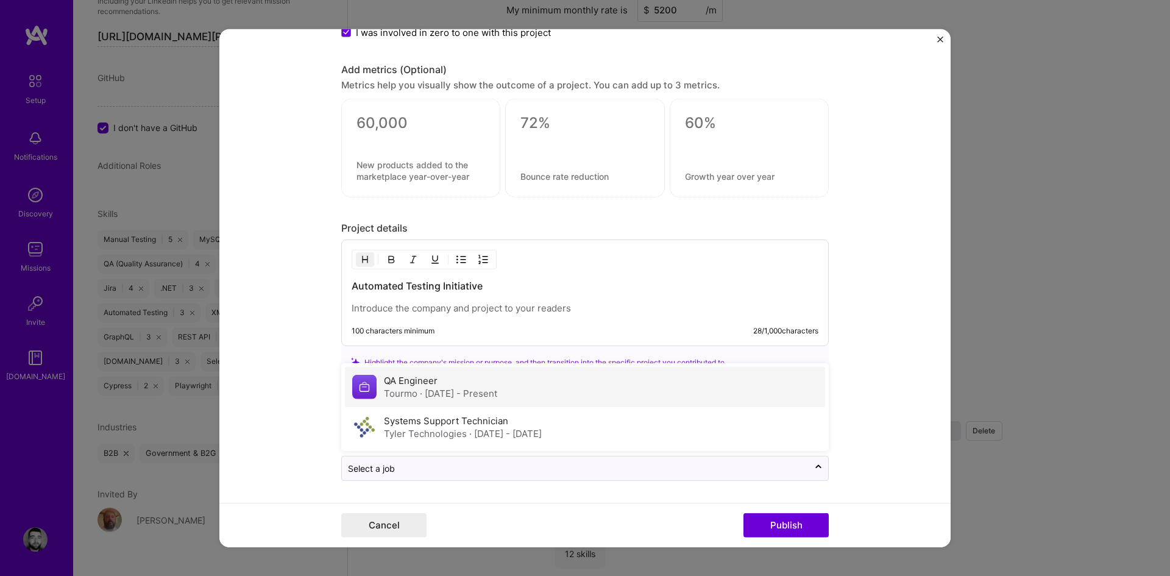
click at [457, 384] on div "QA Engineer Tourmo · Aug 2025 - Present" at bounding box center [440, 387] width 113 height 26
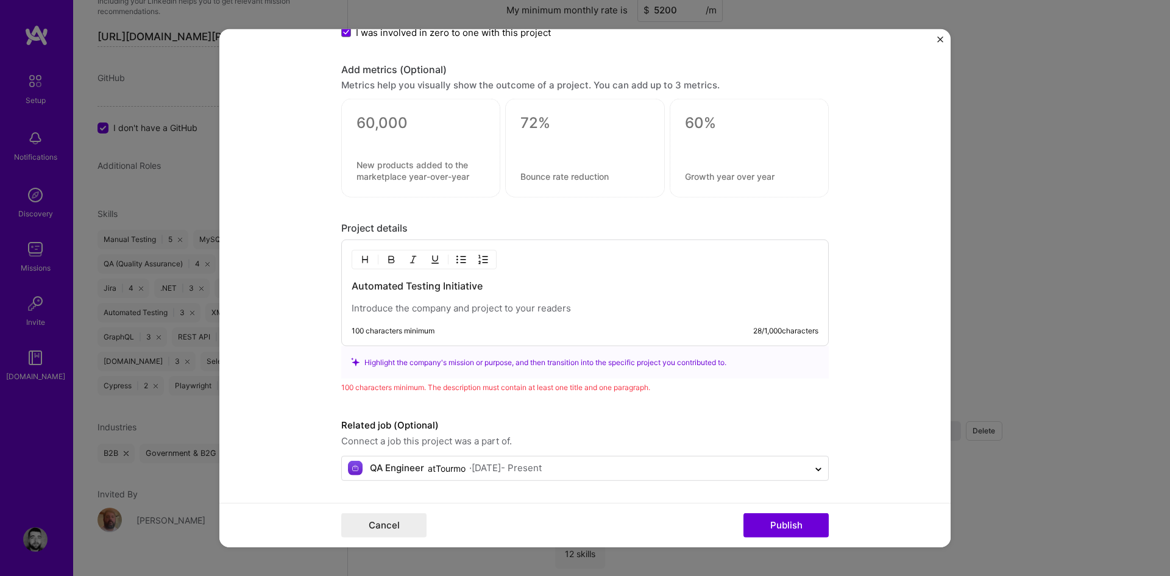
click at [452, 307] on p at bounding box center [585, 308] width 467 height 12
